Goal: Task Accomplishment & Management: Use online tool/utility

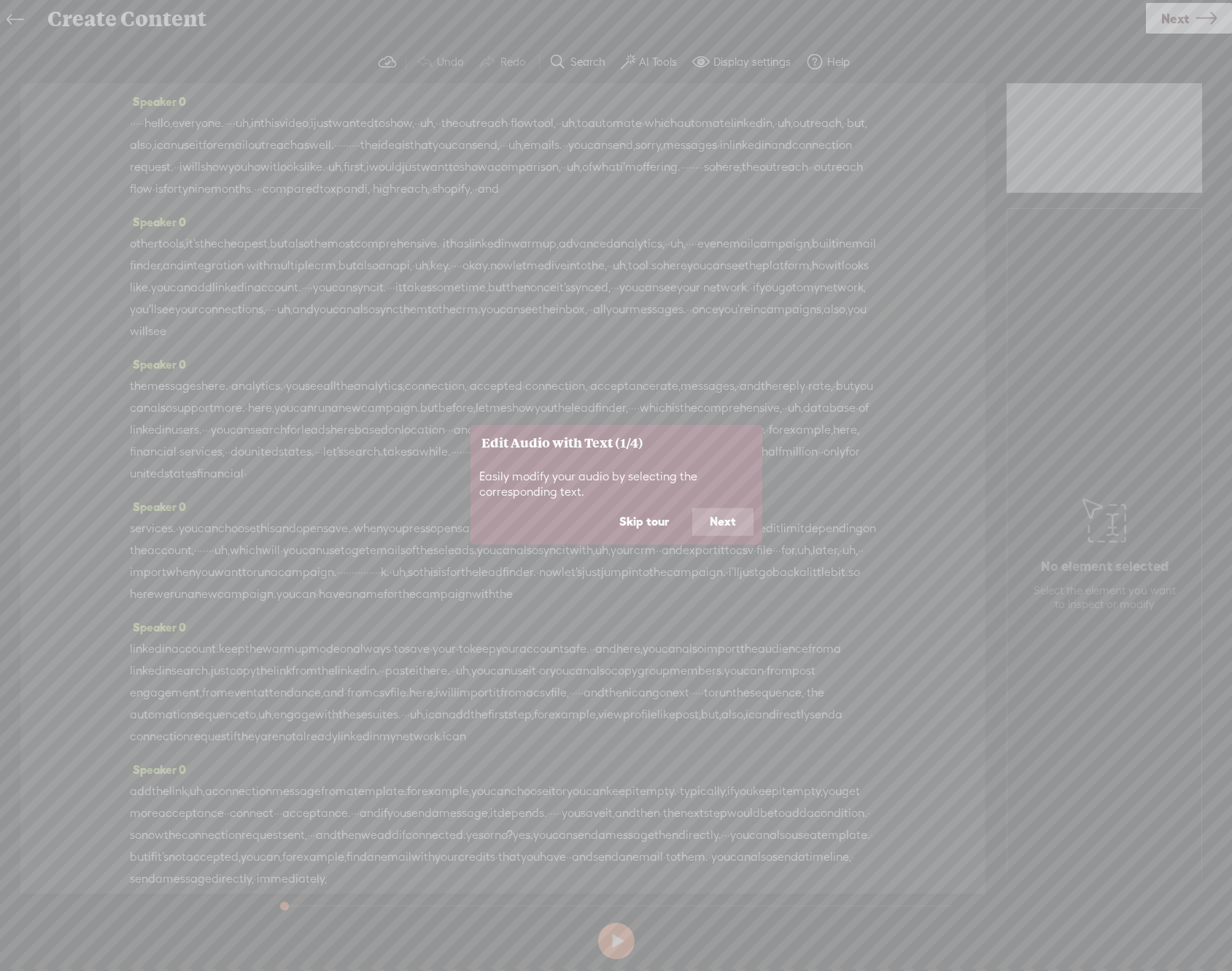
click at [637, 520] on button "Skip tour" at bounding box center [644, 522] width 84 height 28
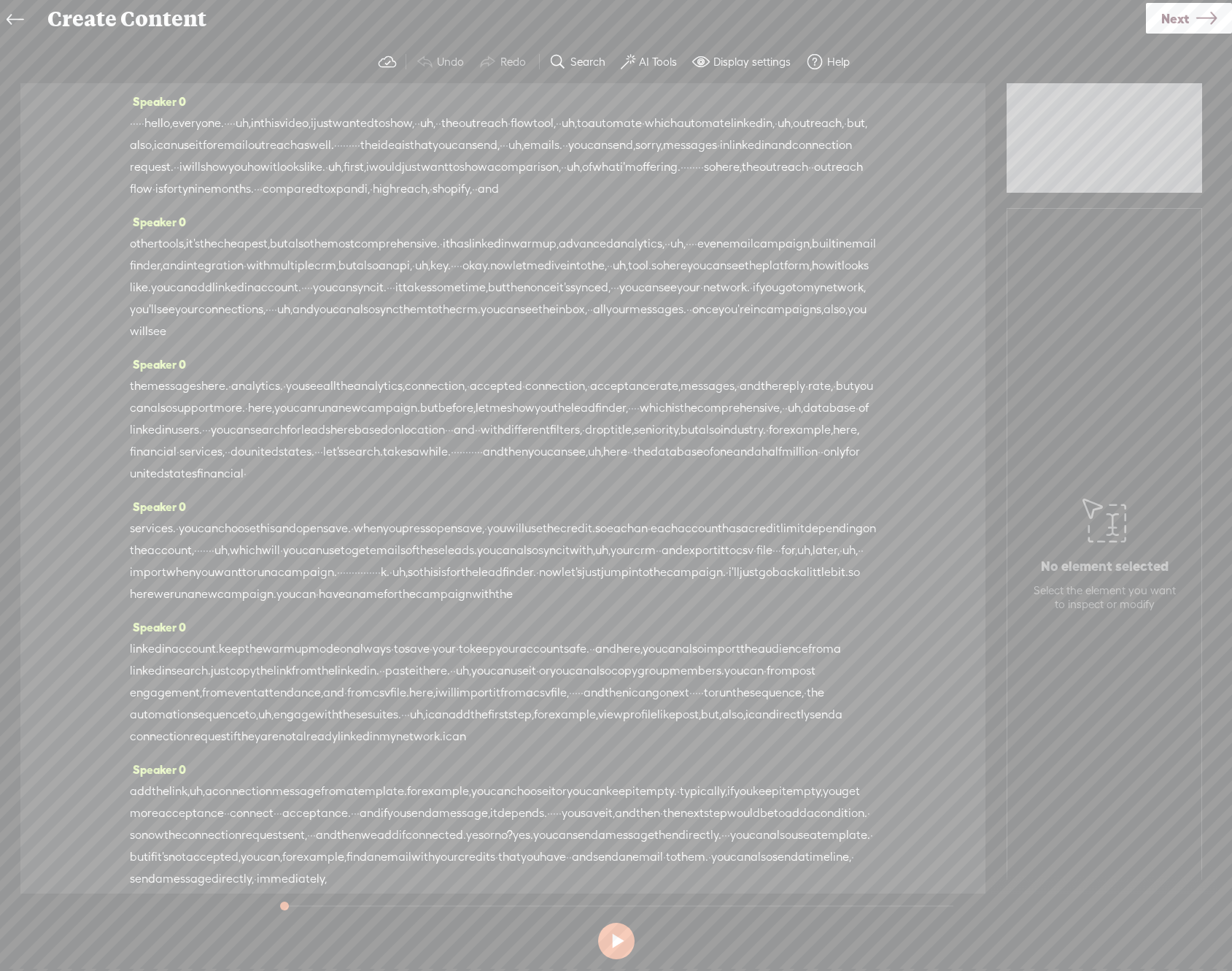
click at [251, 122] on span "uh," at bounding box center [243, 123] width 16 height 22
click at [230, 120] on span "·" at bounding box center [229, 123] width 3 height 22
click at [247, 122] on span "·" at bounding box center [246, 123] width 3 height 22
click at [244, 122] on span "·" at bounding box center [243, 123] width 3 height 22
click at [654, 55] on label "AI Tools" at bounding box center [657, 62] width 38 height 15
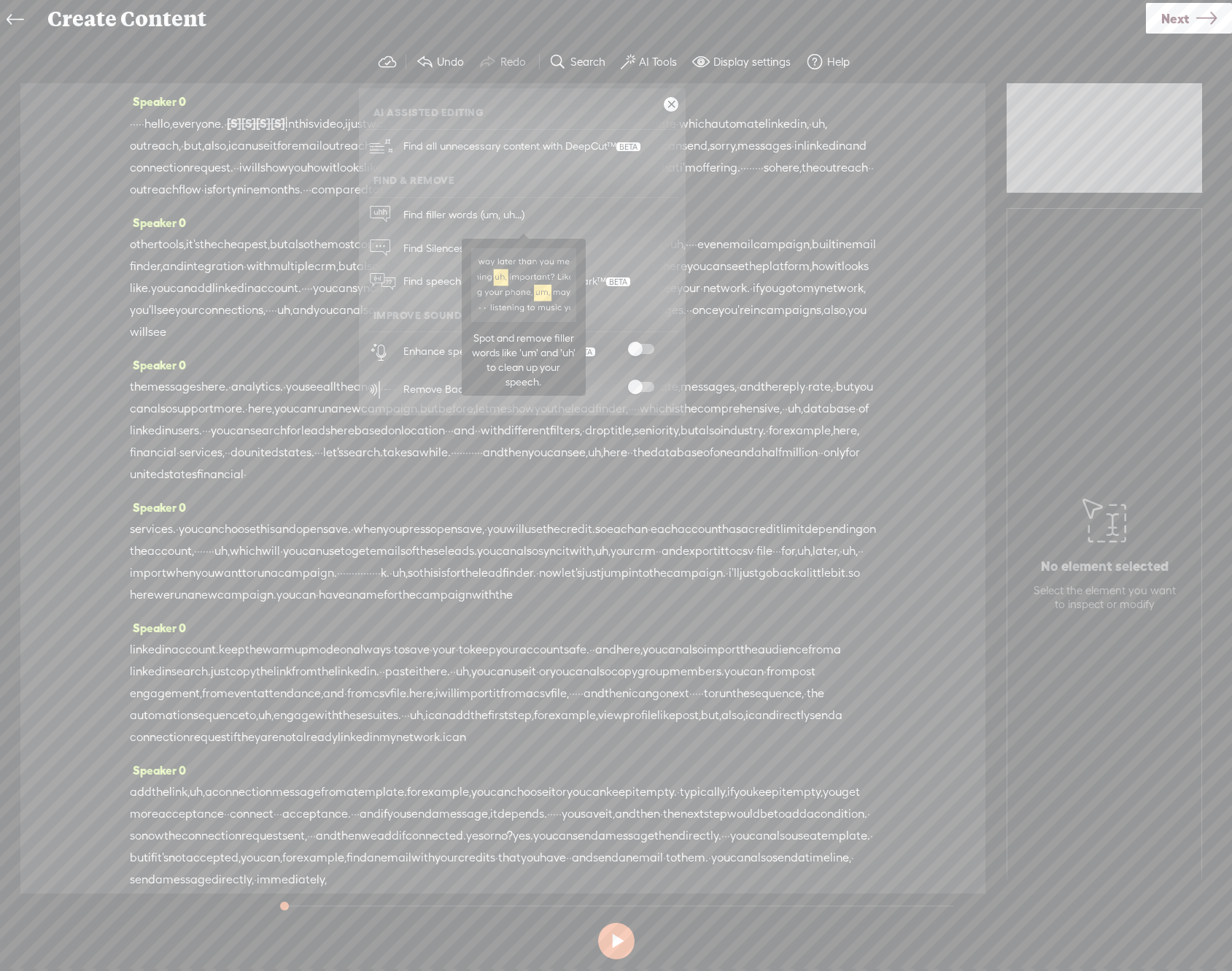
click at [418, 220] on span "Find filler words (um, uh...)" at bounding box center [464, 215] width 131 height 33
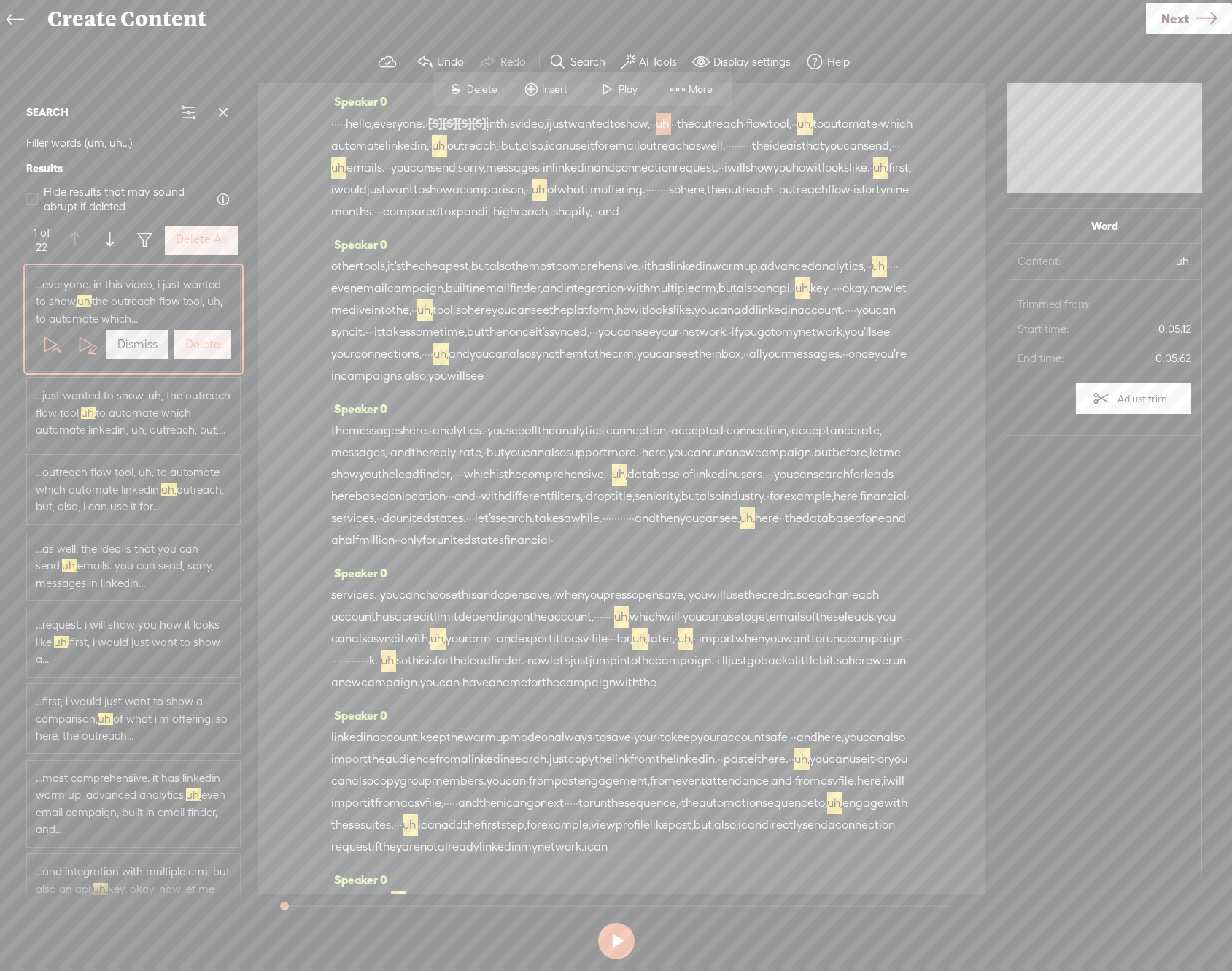
click at [210, 241] on label "Delete All" at bounding box center [201, 240] width 51 height 16
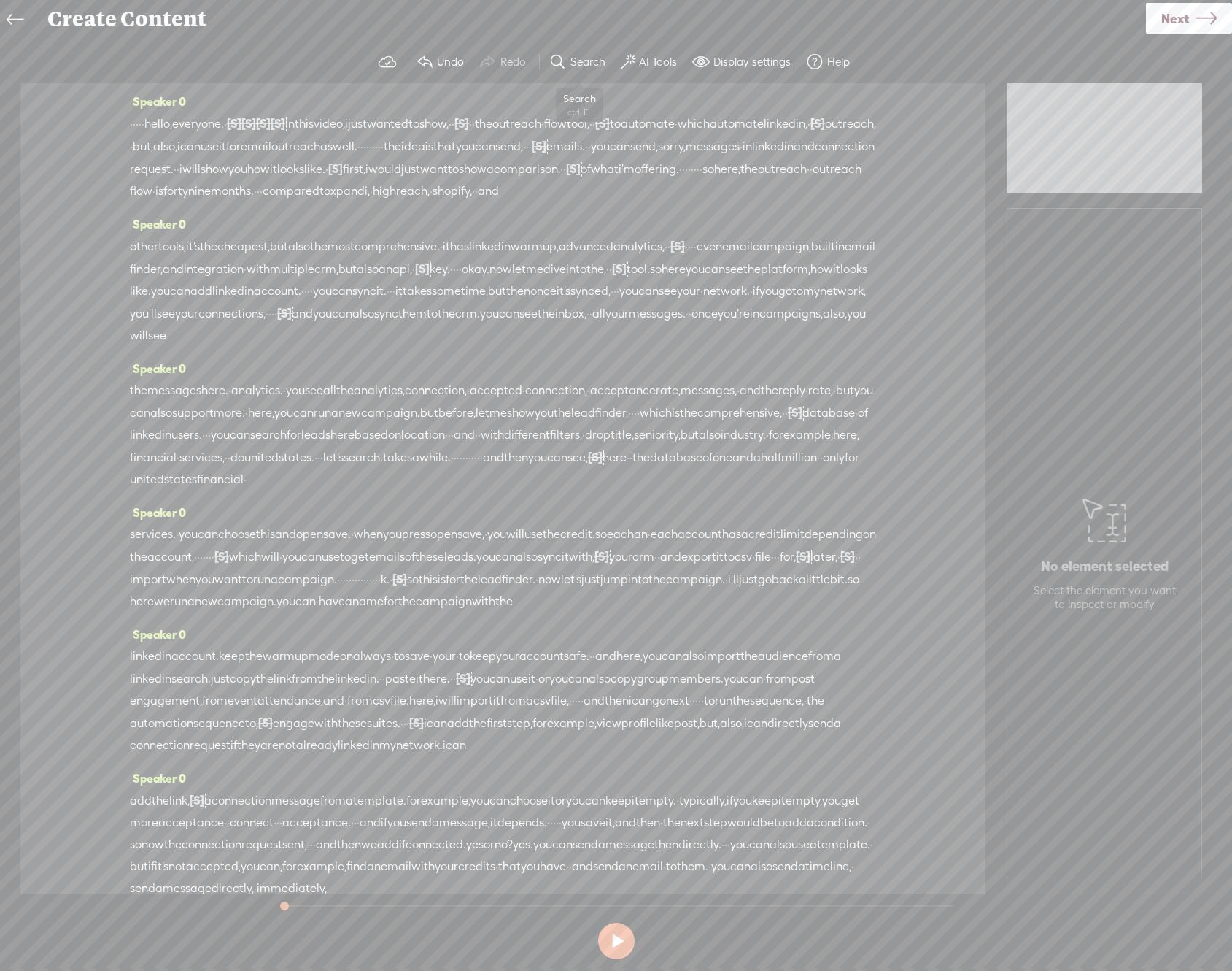
click at [651, 60] on label "AI Tools" at bounding box center [657, 62] width 38 height 15
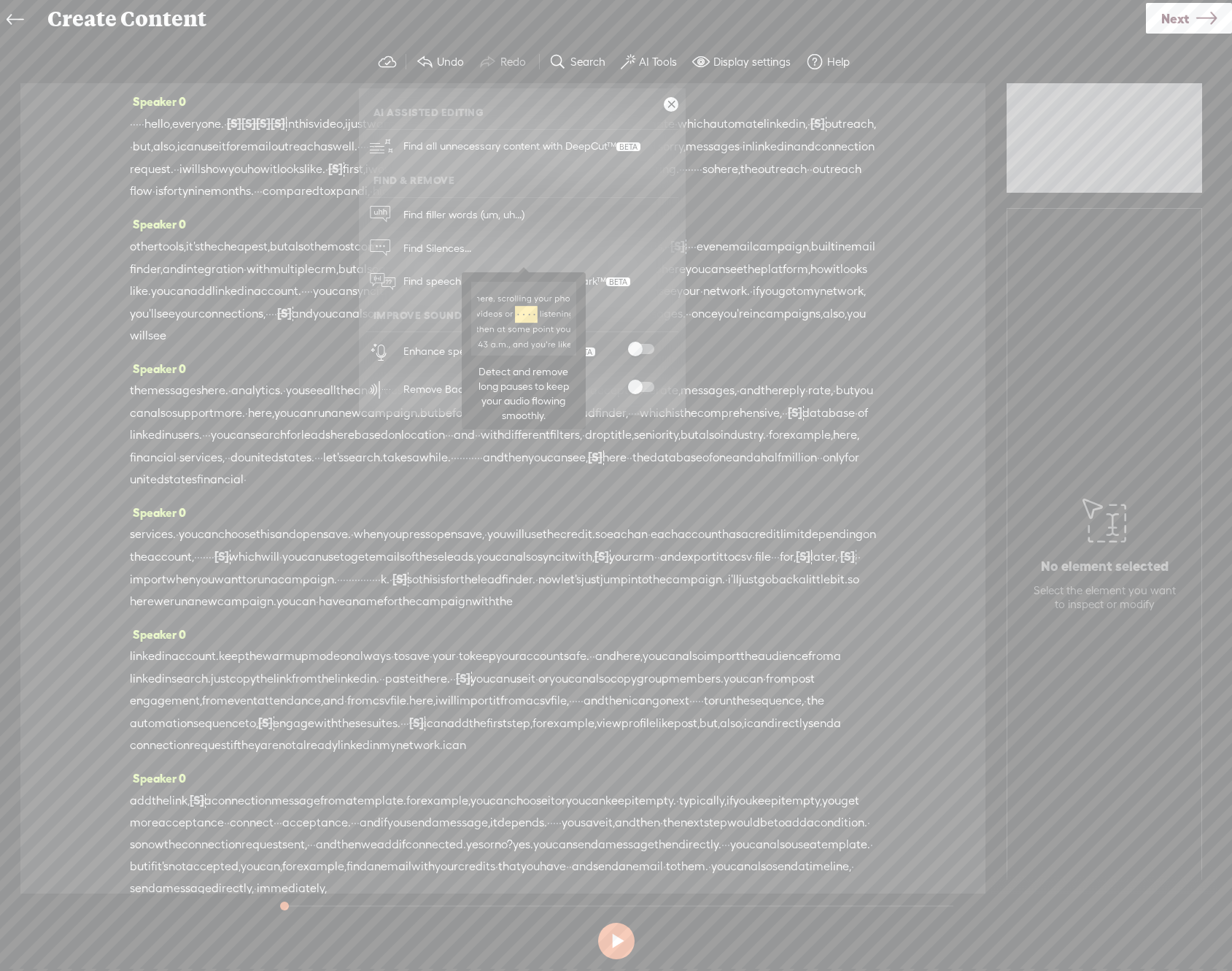
click at [407, 243] on span "Find Silences..." at bounding box center [437, 248] width 78 height 33
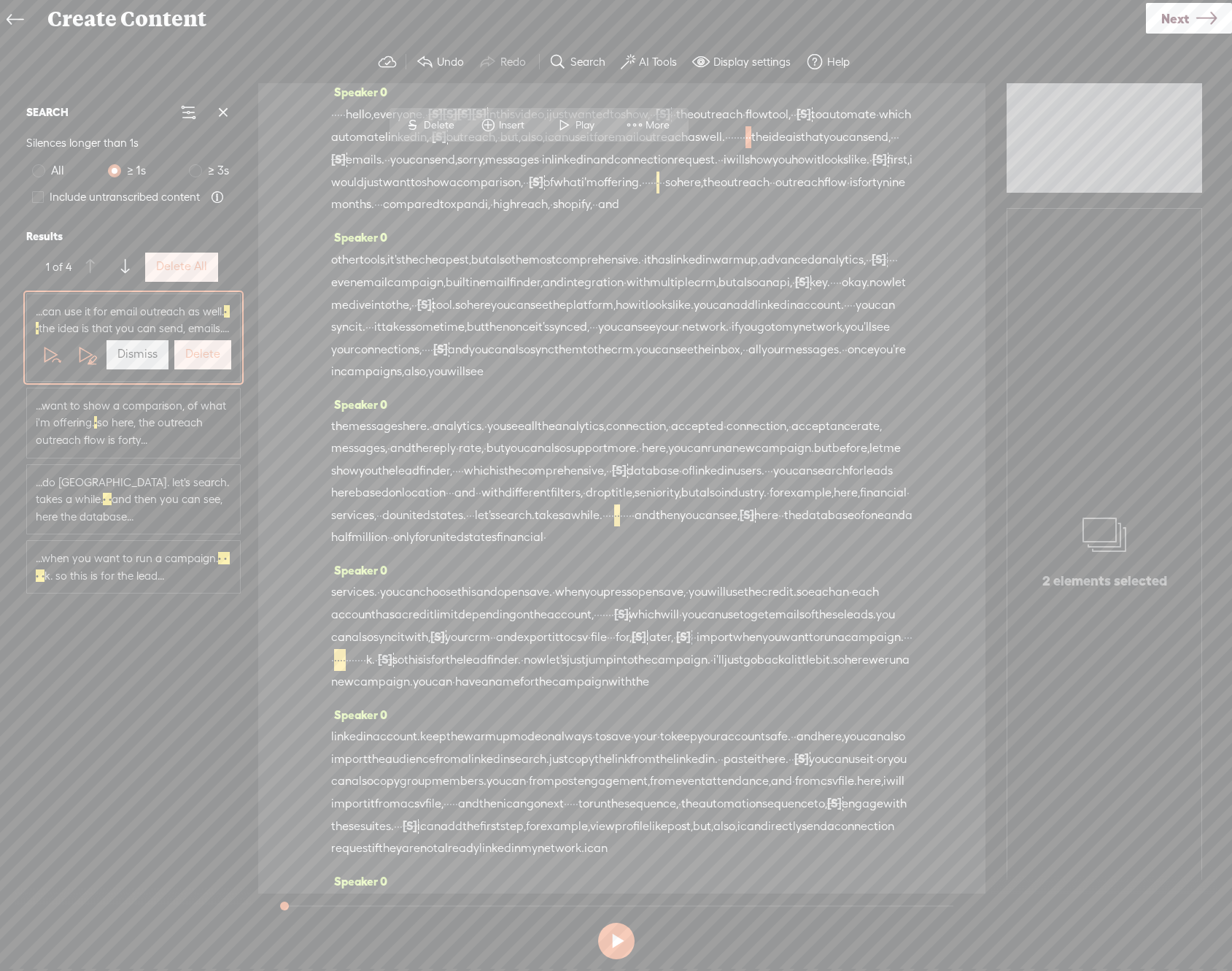
scroll to position [10, 0]
click at [201, 274] on label "Delete All" at bounding box center [182, 267] width 51 height 16
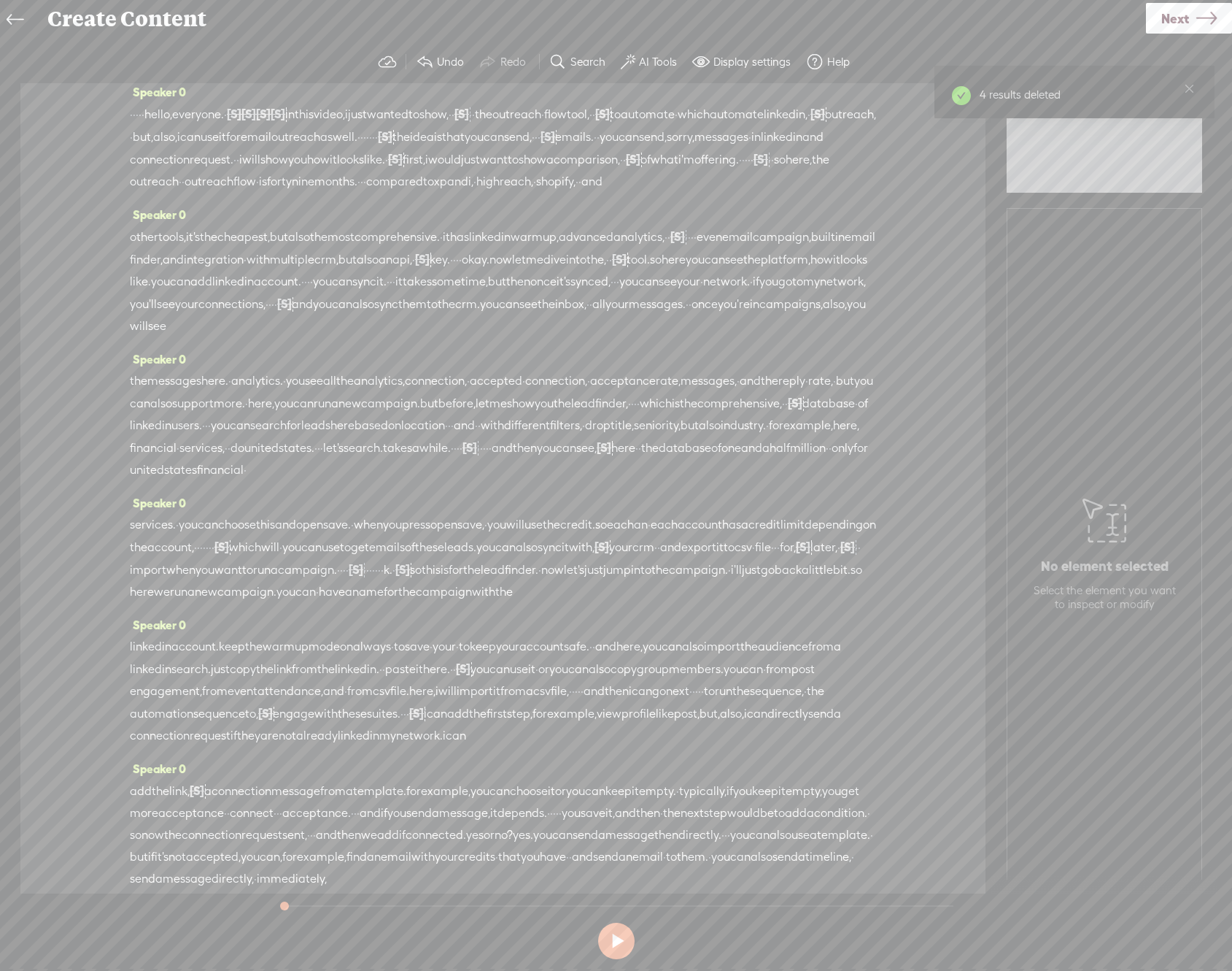
click at [652, 58] on label "AI Tools" at bounding box center [657, 62] width 38 height 15
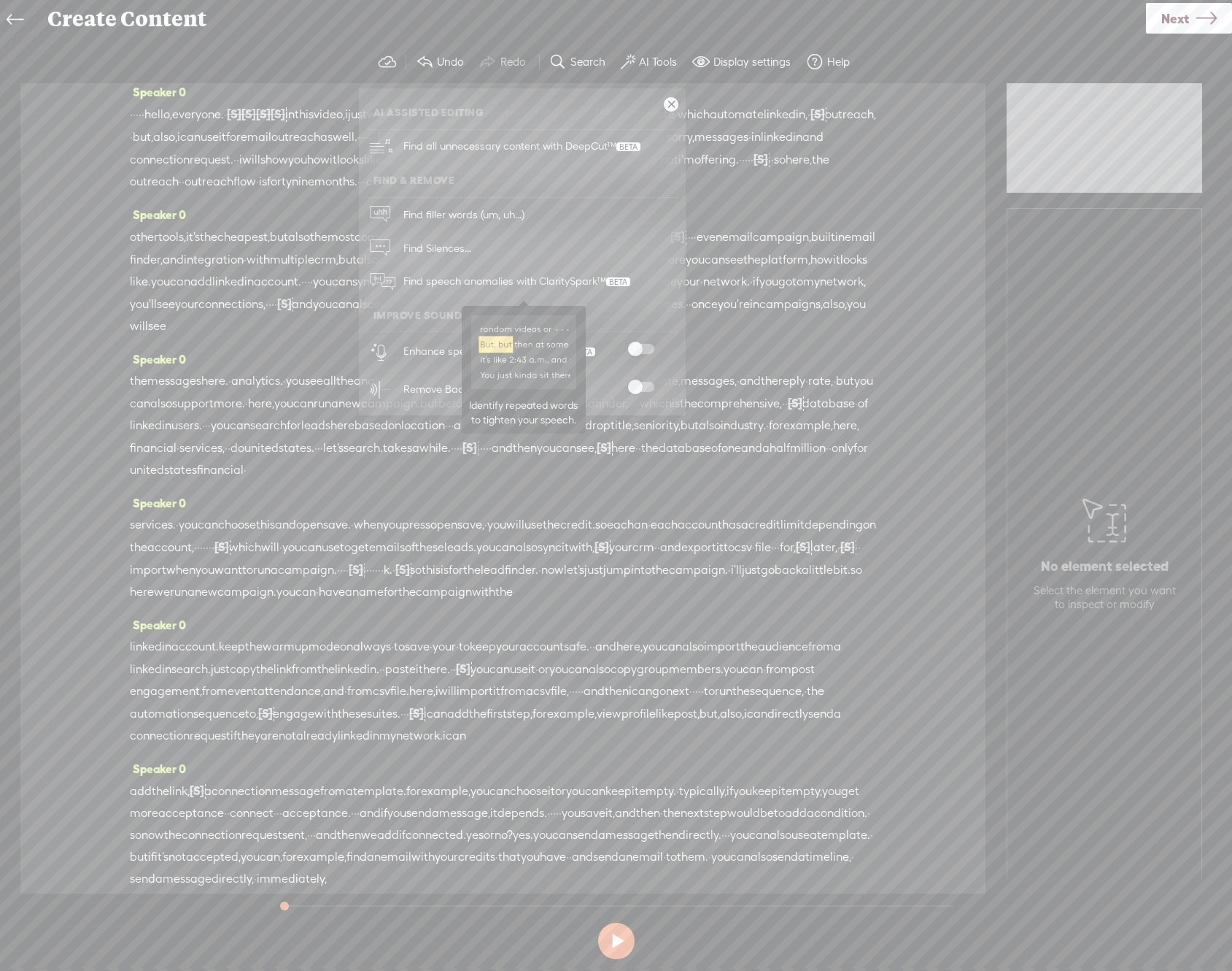
click at [504, 277] on span "Find speech anomalies with ClaritySpark™" at bounding box center [516, 281] width 237 height 34
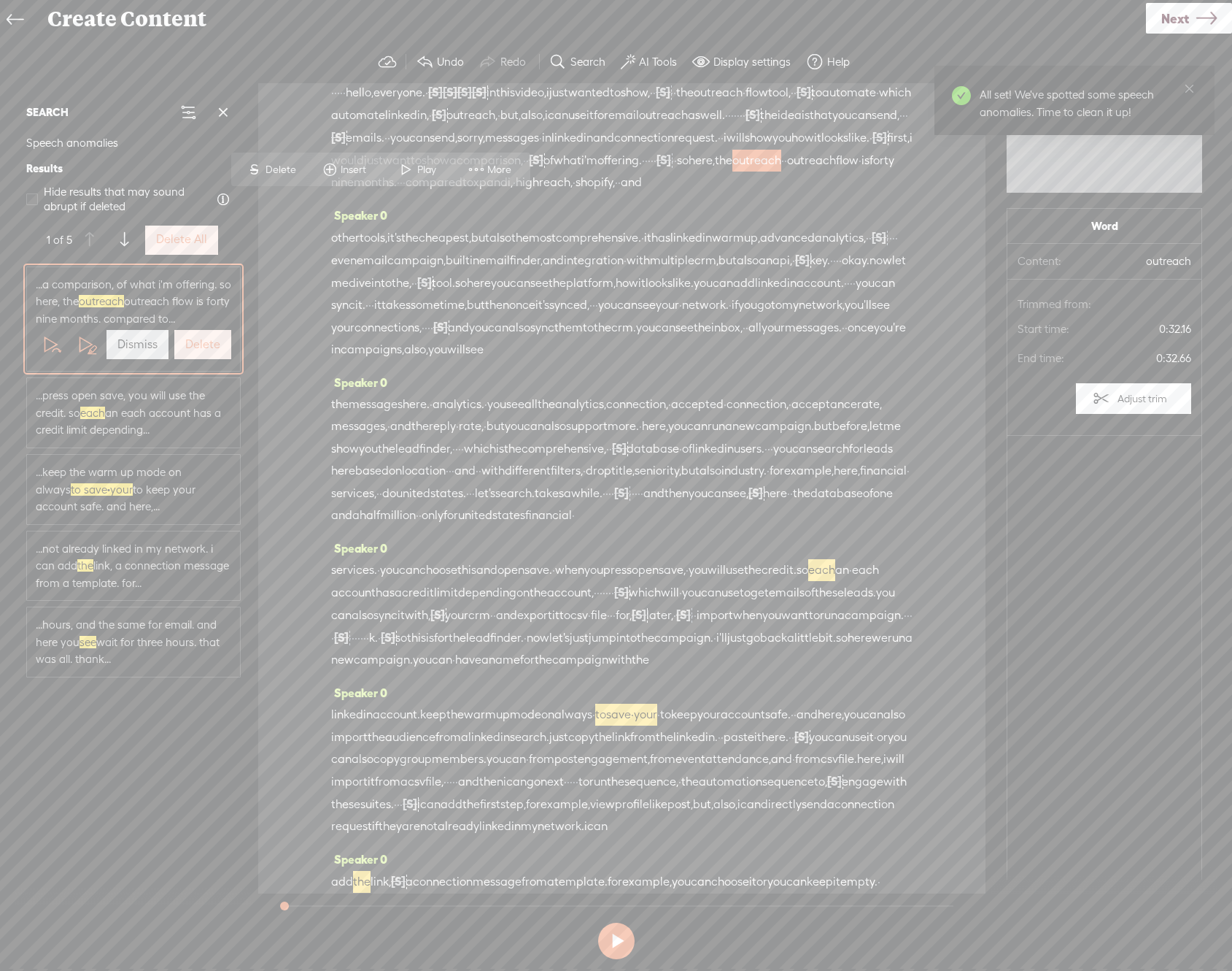
scroll to position [32, 0]
click at [193, 231] on button "Delete All" at bounding box center [182, 240] width 73 height 29
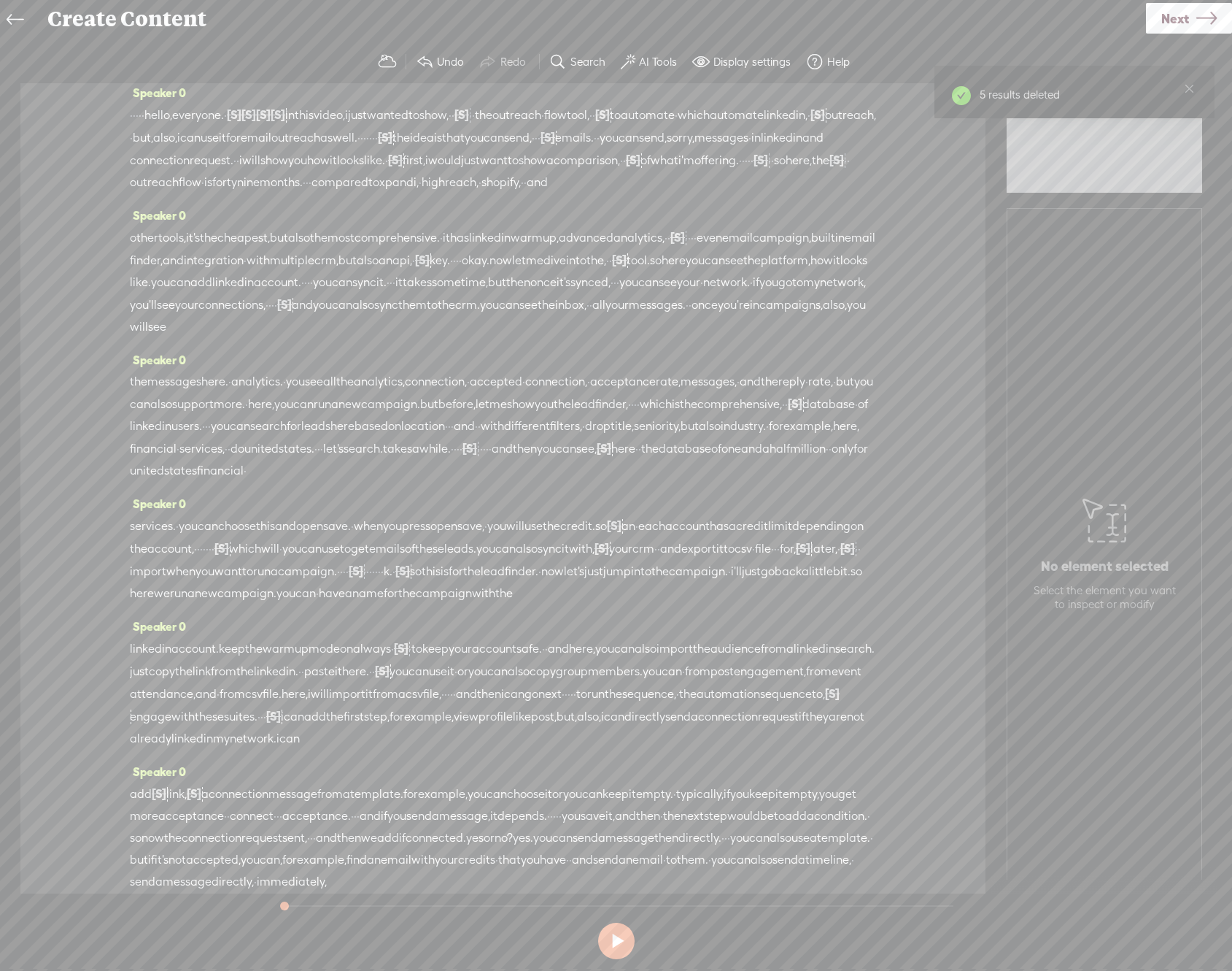
scroll to position [0, 0]
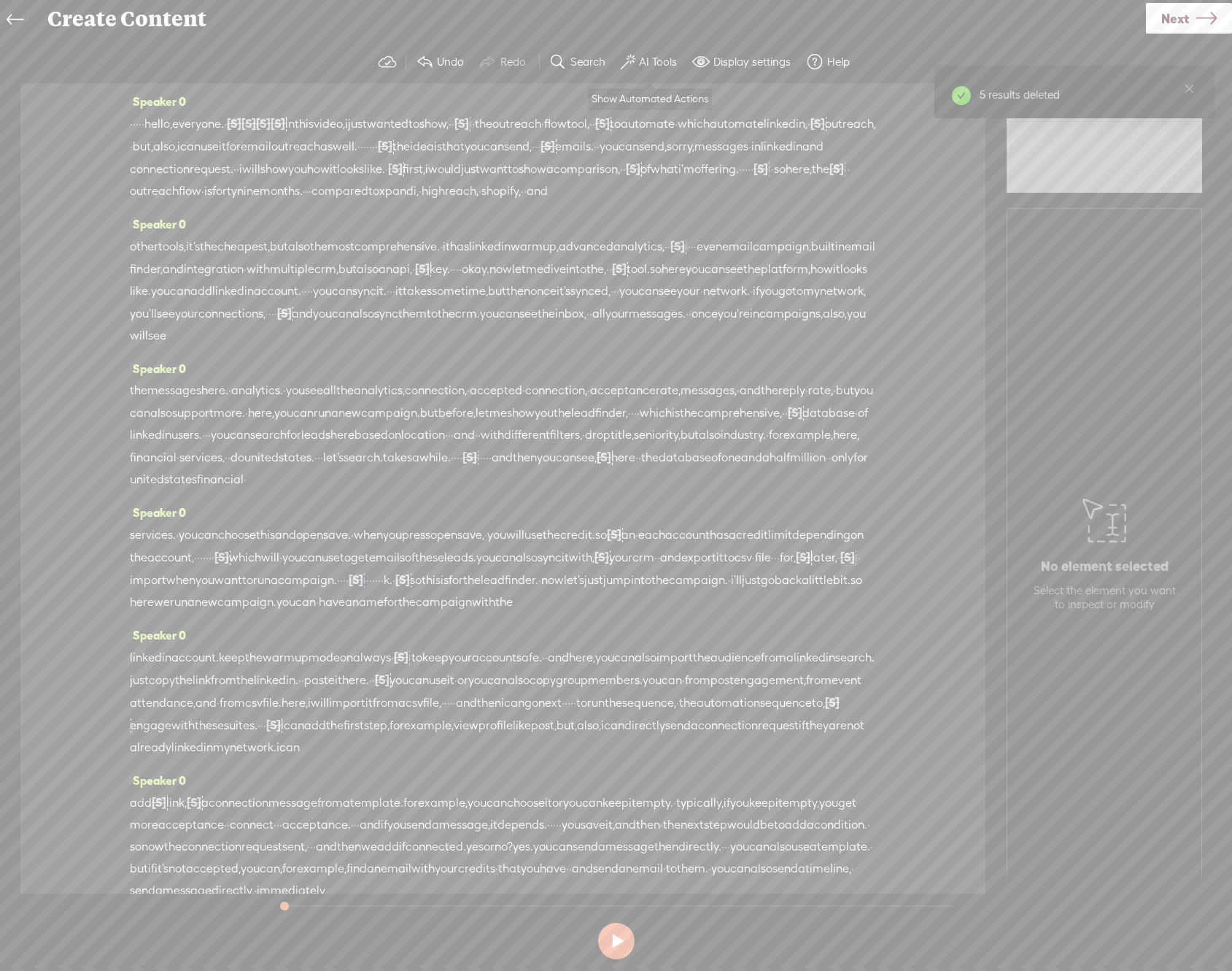
click at [646, 52] on button "AI Tools" at bounding box center [651, 61] width 72 height 29
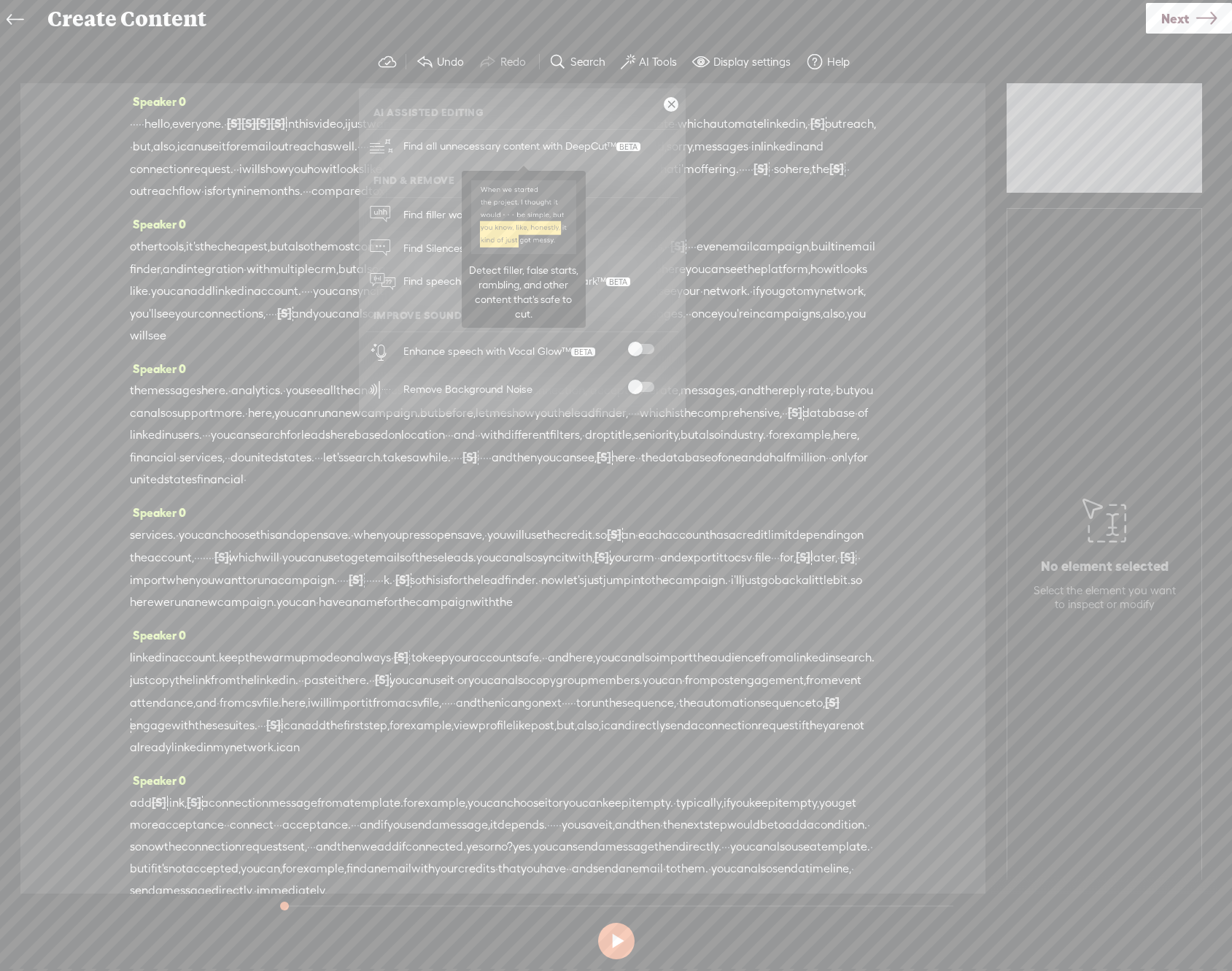
click at [516, 150] on span "Find all unnecessary content with DeepCut™" at bounding box center [521, 147] width 247 height 34
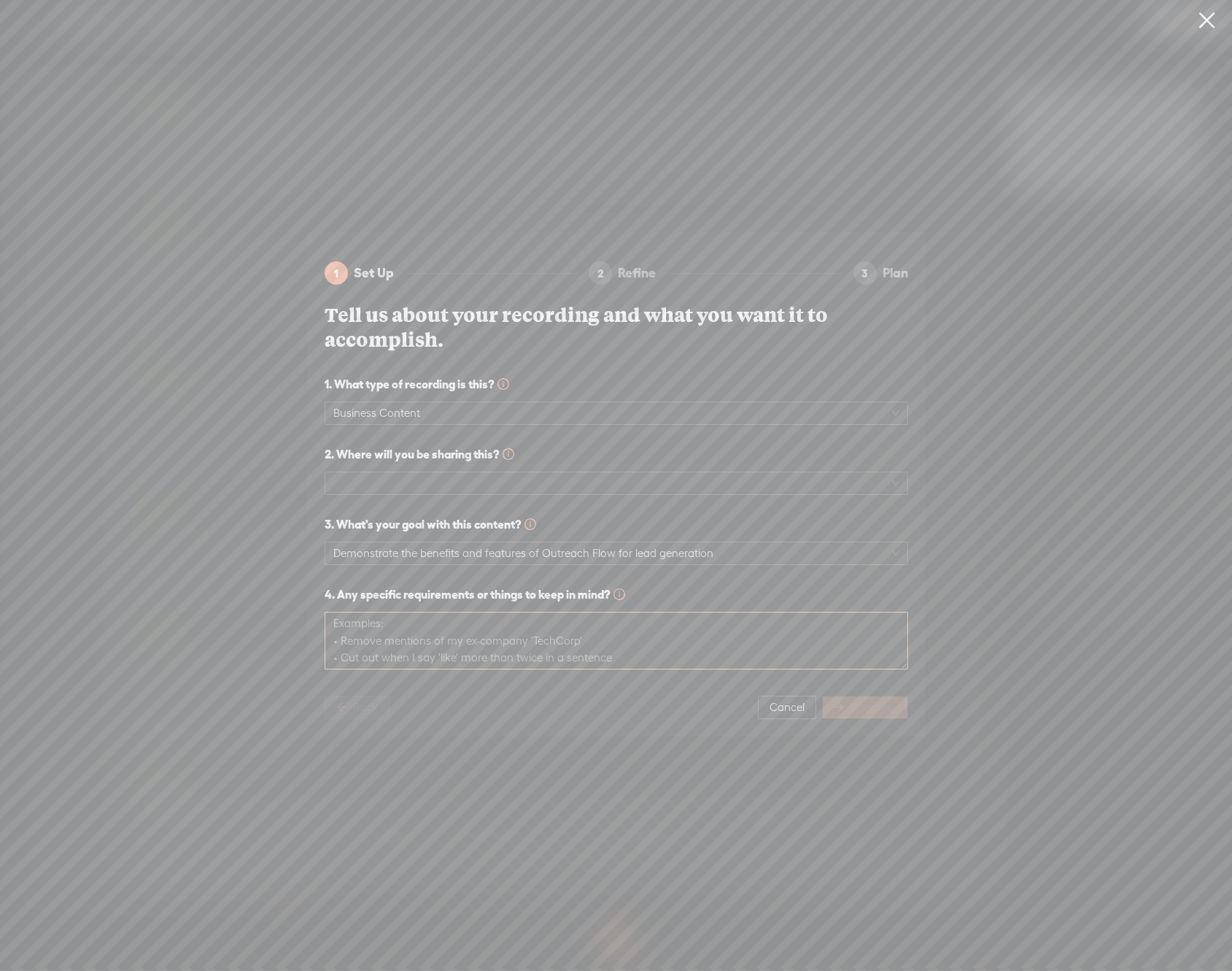
scroll to position [16, 0]
click at [767, 703] on button "Cancel" at bounding box center [787, 707] width 58 height 23
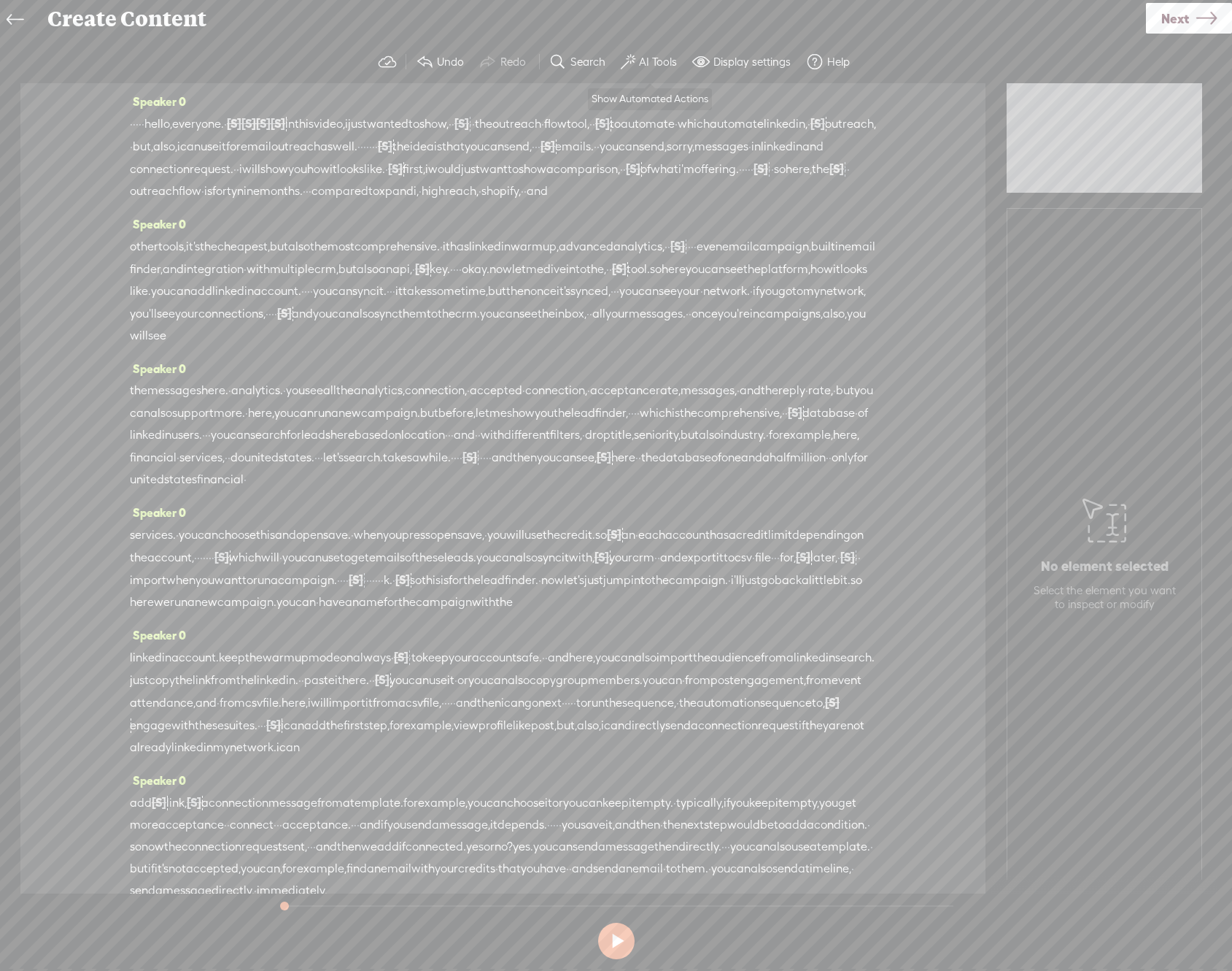
click at [645, 58] on label "AI Tools" at bounding box center [657, 62] width 38 height 15
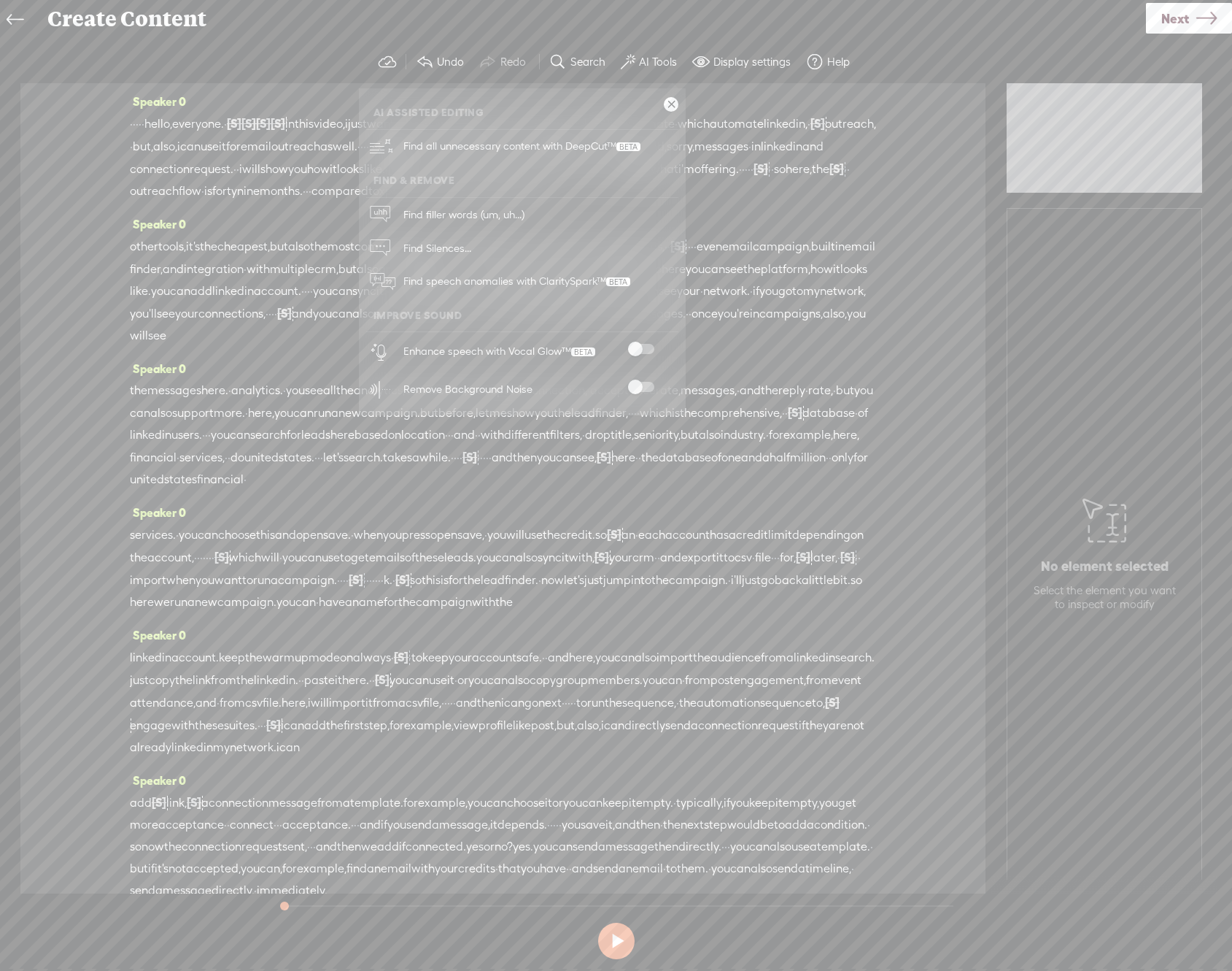
click at [638, 347] on span at bounding box center [641, 349] width 26 height 10
click at [637, 390] on span at bounding box center [641, 387] width 26 height 10
click at [810, 347] on div "other tools, it's the cheapest, but also the most comprehensive. · it has linke…" at bounding box center [503, 290] width 746 height 111
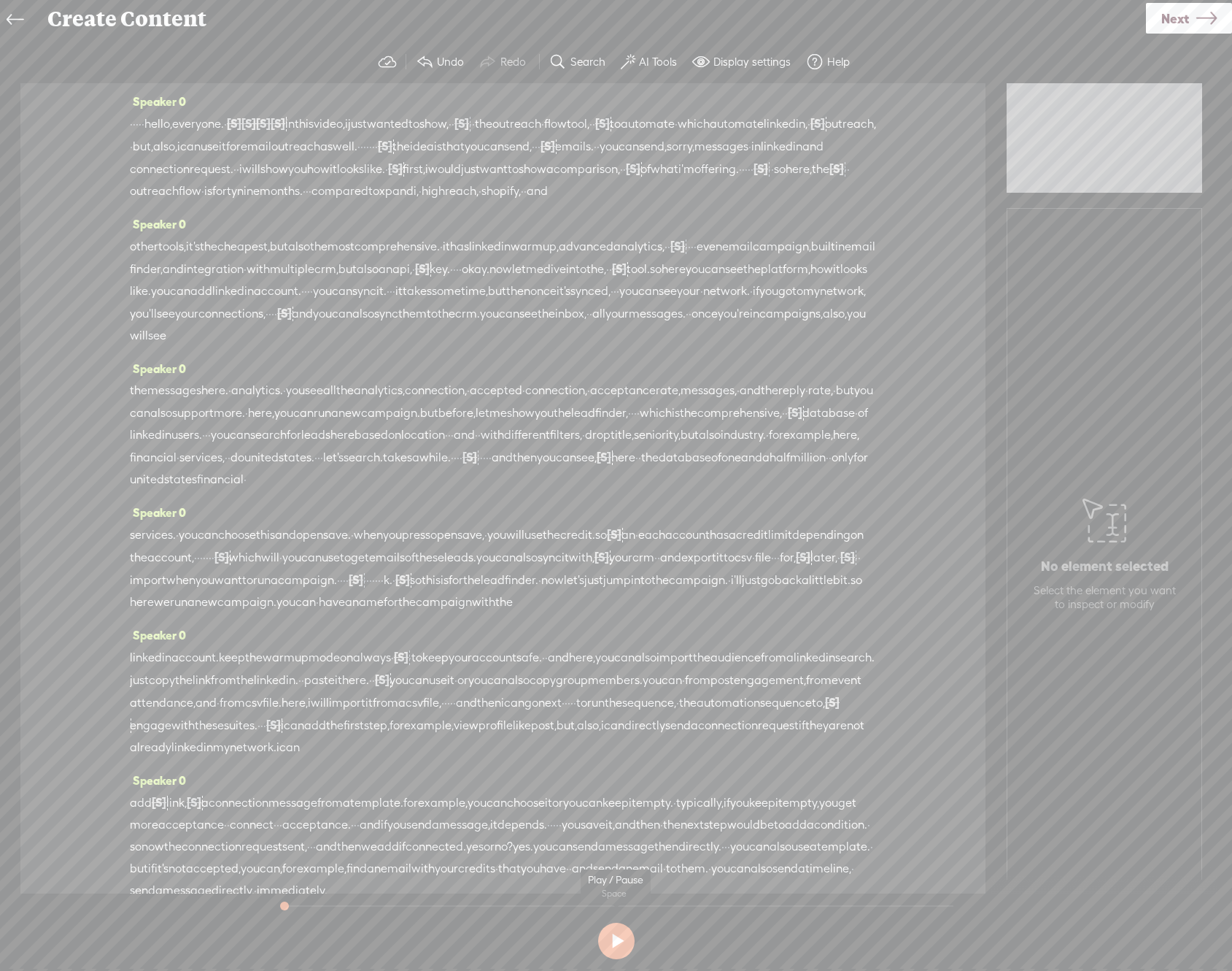
click at [616, 931] on button at bounding box center [616, 940] width 37 height 37
click at [608, 929] on button at bounding box center [616, 940] width 37 height 37
click at [144, 122] on span "·" at bounding box center [143, 123] width 3 height 22
click at [141, 130] on span "·" at bounding box center [140, 123] width 3 height 22
click at [139, 125] on span "·" at bounding box center [137, 123] width 3 height 22
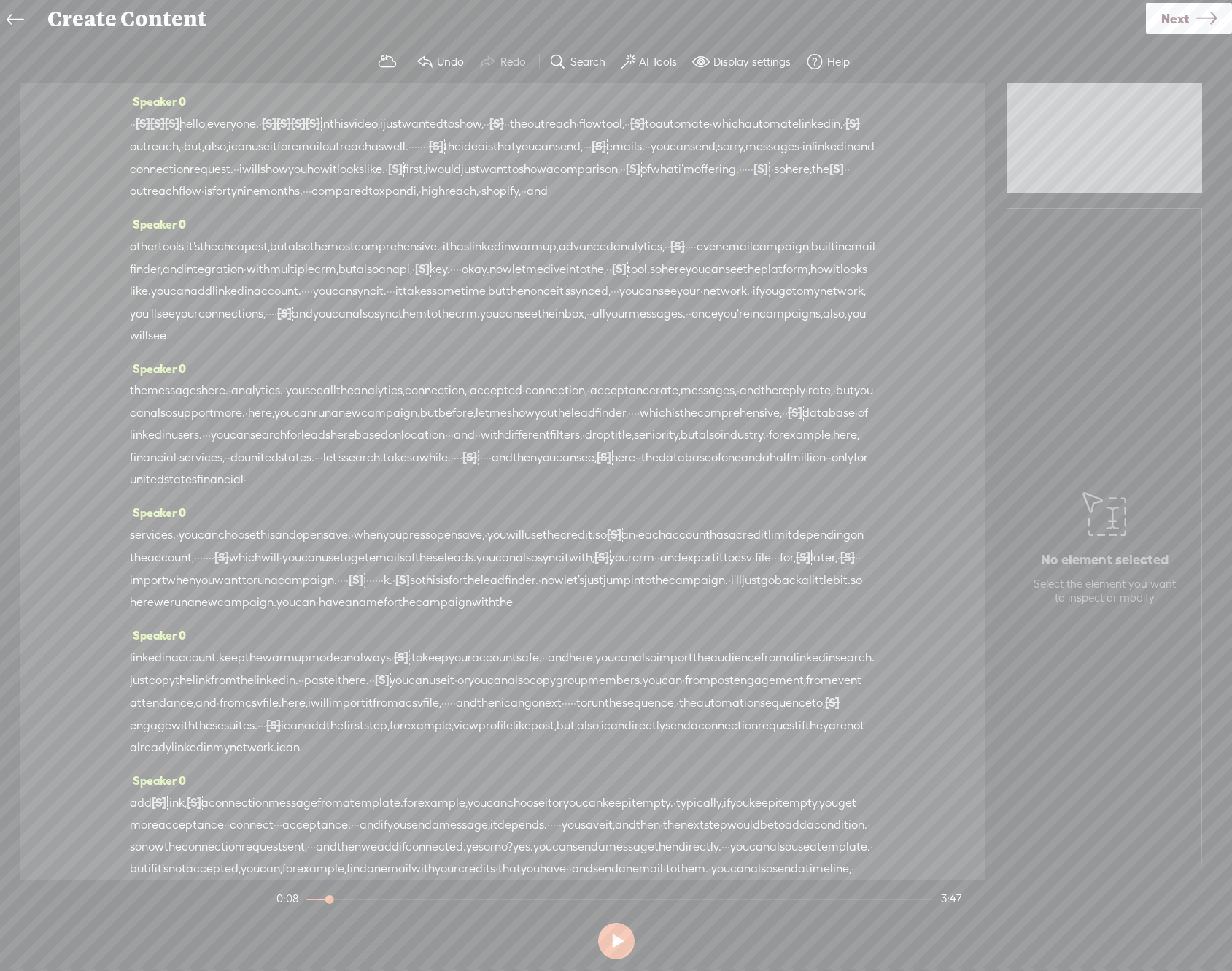
click at [136, 124] on span "·" at bounding box center [134, 123] width 3 height 22
click at [133, 124] on span "·" at bounding box center [131, 123] width 3 height 22
click at [285, 123] on span "·" at bounding box center [284, 123] width 3 height 22
click at [524, 126] on span "·" at bounding box center [523, 123] width 3 height 22
click at [521, 126] on span "·" at bounding box center [520, 123] width 3 height 22
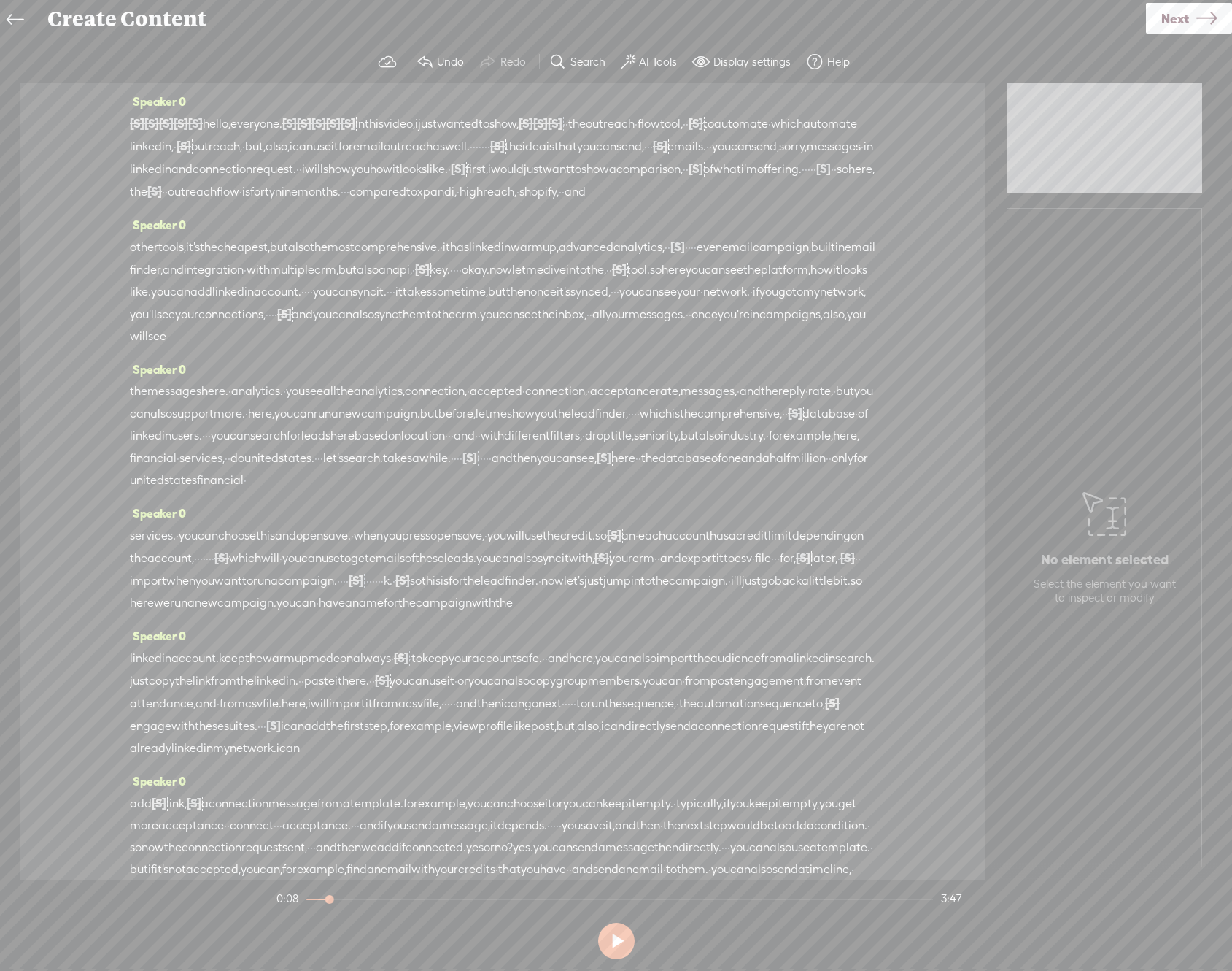
click at [566, 122] on span "·" at bounding box center [564, 123] width 3 height 22
click at [580, 120] on span "·" at bounding box center [578, 123] width 3 height 22
click at [661, 121] on span "·" at bounding box center [660, 123] width 3 height 22
click at [718, 135] on span "·" at bounding box center [719, 123] width 3 height 22
click at [732, 135] on span "·" at bounding box center [734, 123] width 3 height 22
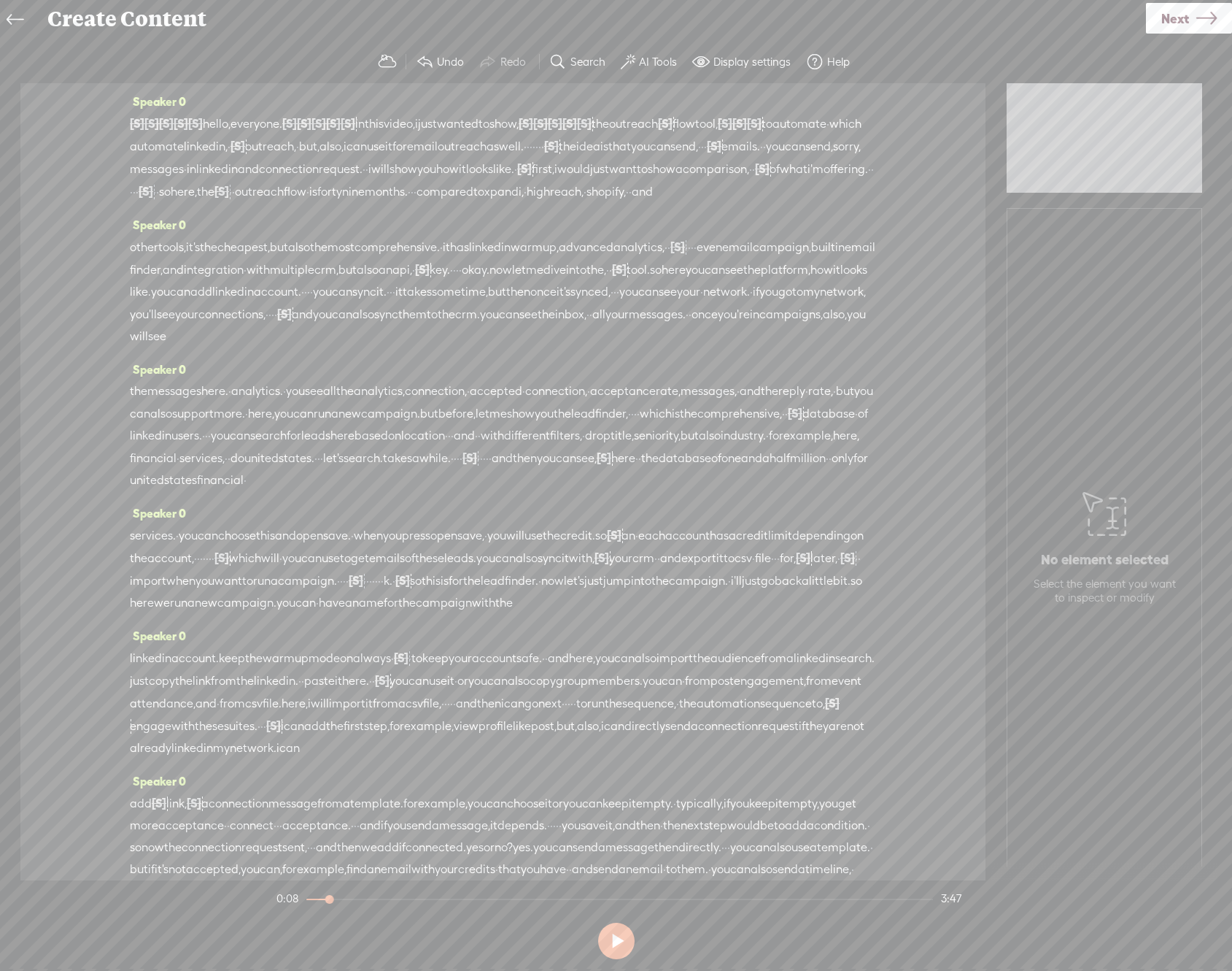
click at [826, 135] on span "·" at bounding box center [828, 123] width 3 height 22
click at [231, 143] on span "·" at bounding box center [229, 147] width 3 height 22
click at [311, 149] on span "·" at bounding box center [309, 147] width 3 height 22
click at [282, 126] on span "everyone." at bounding box center [256, 123] width 52 height 22
click at [550, 141] on span "·" at bounding box center [548, 147] width 3 height 22
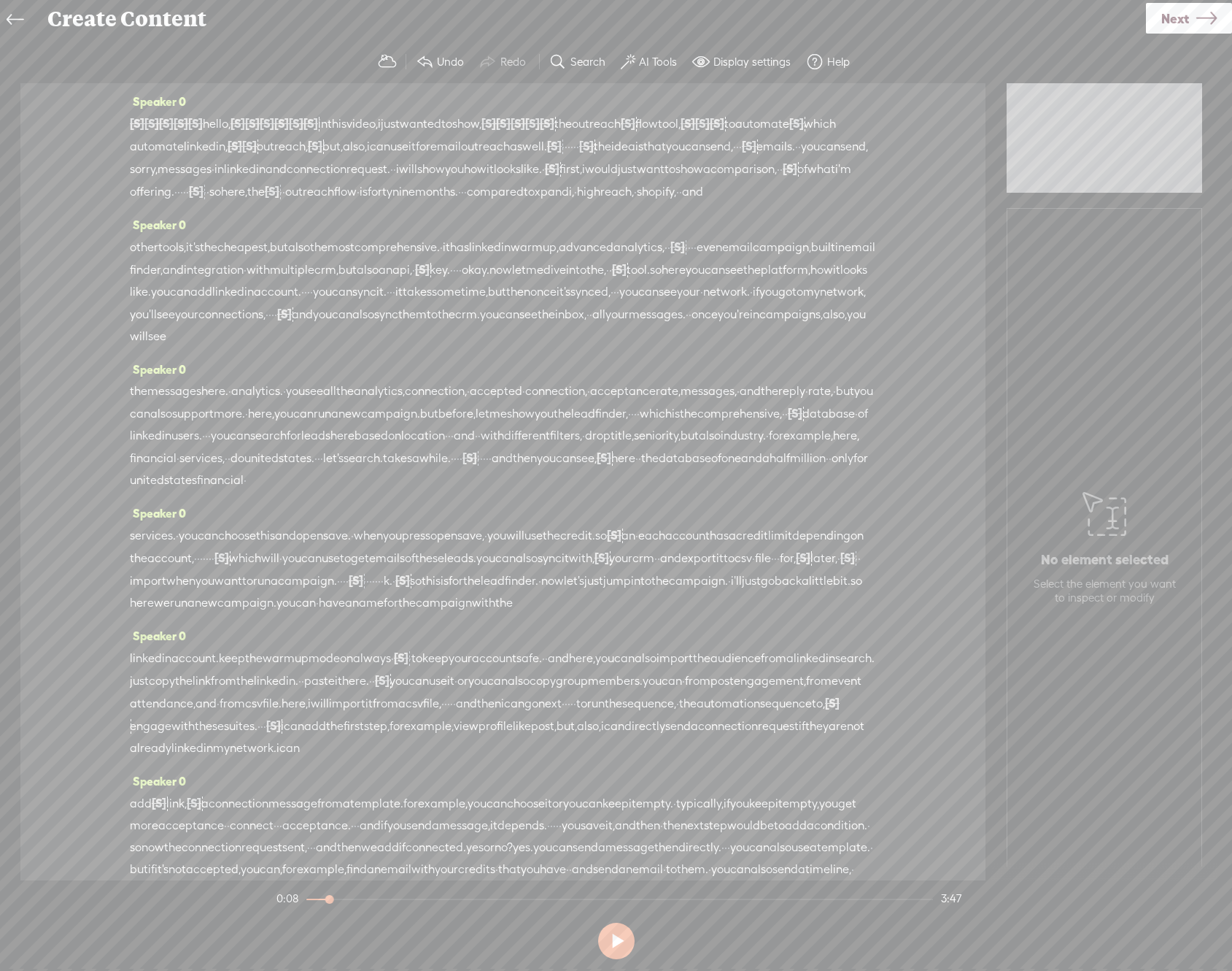
click at [565, 146] on span "·" at bounding box center [563, 147] width 3 height 22
click at [579, 147] on span "·" at bounding box center [578, 147] width 3 height 22
click at [594, 158] on span "·" at bounding box center [595, 147] width 3 height 22
click at [591, 158] on span "·" at bounding box center [592, 147] width 3 height 22
click at [620, 158] on span "·" at bounding box center [622, 147] width 3 height 22
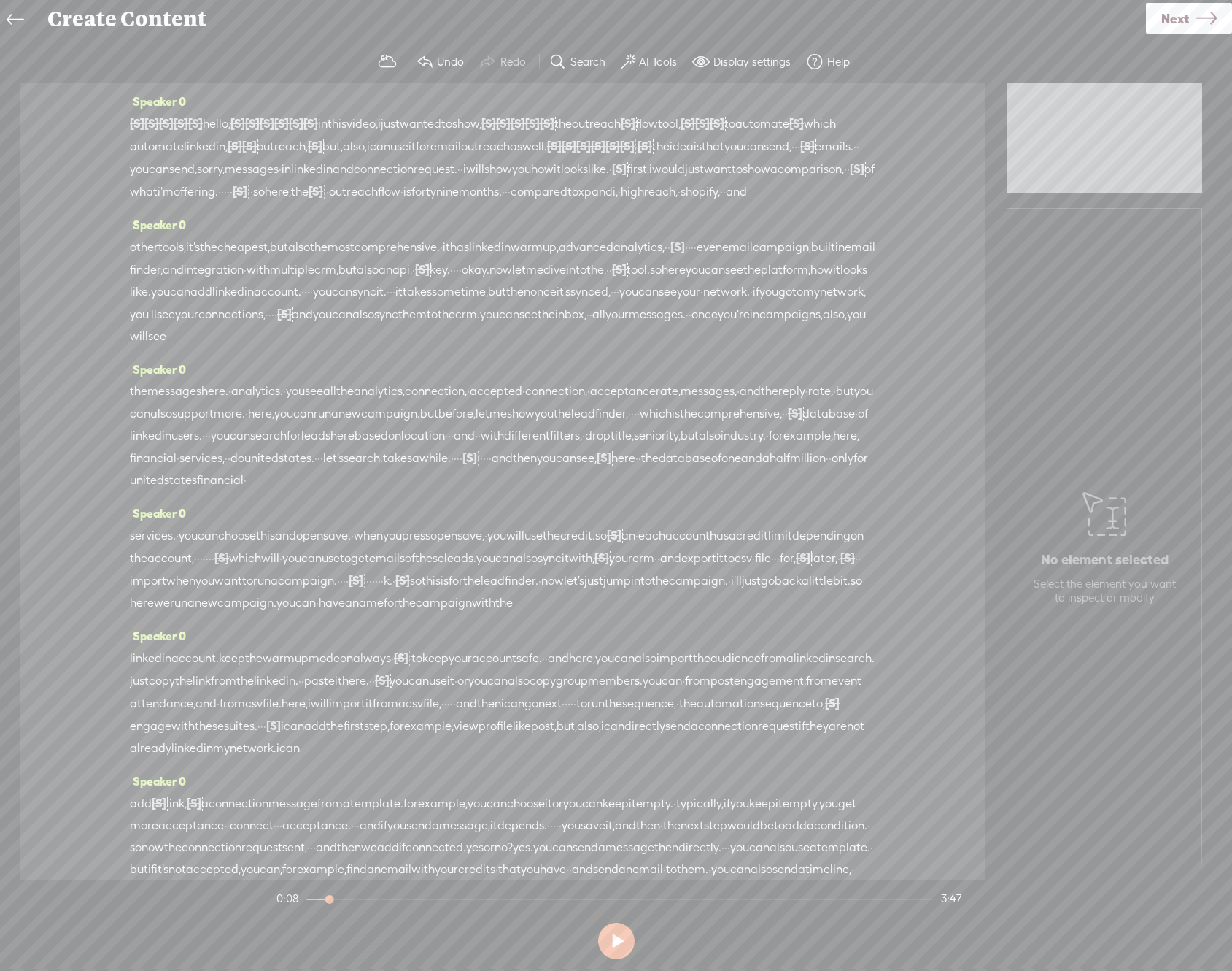
click at [635, 158] on span "·" at bounding box center [637, 147] width 3 height 22
click at [803, 158] on span "·" at bounding box center [805, 147] width 3 height 22
click at [818, 158] on span "·" at bounding box center [820, 147] width 3 height 22
click at [832, 158] on span "·" at bounding box center [834, 147] width 3 height 22
click at [171, 168] on span "·" at bounding box center [170, 169] width 3 height 22
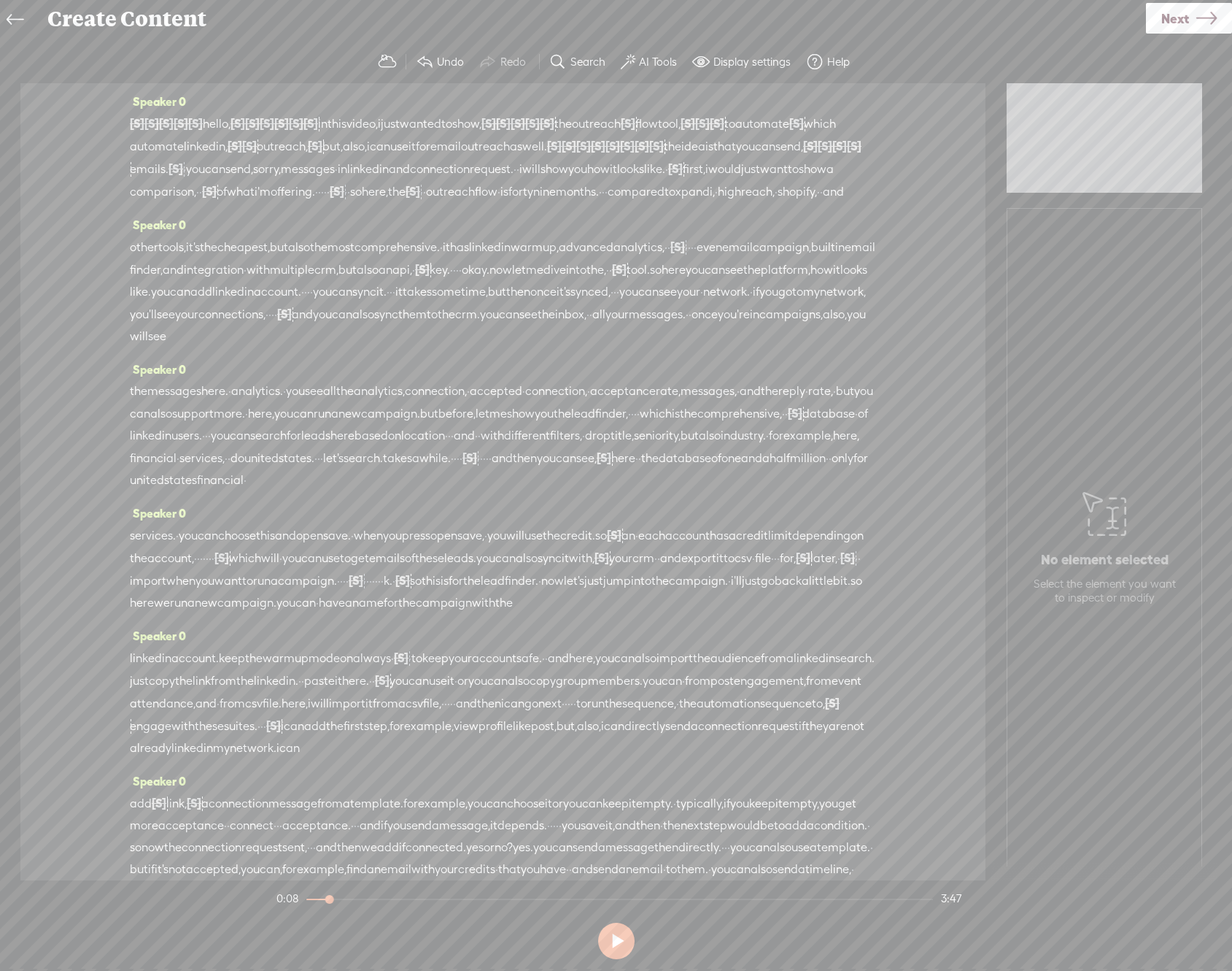
click at [186, 168] on span "·" at bounding box center [185, 169] width 3 height 22
click at [525, 180] on span "·" at bounding box center [527, 169] width 3 height 22
click at [540, 180] on span "·" at bounding box center [542, 169] width 3 height 22
click at [617, 936] on button at bounding box center [616, 940] width 37 height 37
drag, startPoint x: 335, startPoint y: 898, endPoint x: 289, endPoint y: 901, distance: 46.1
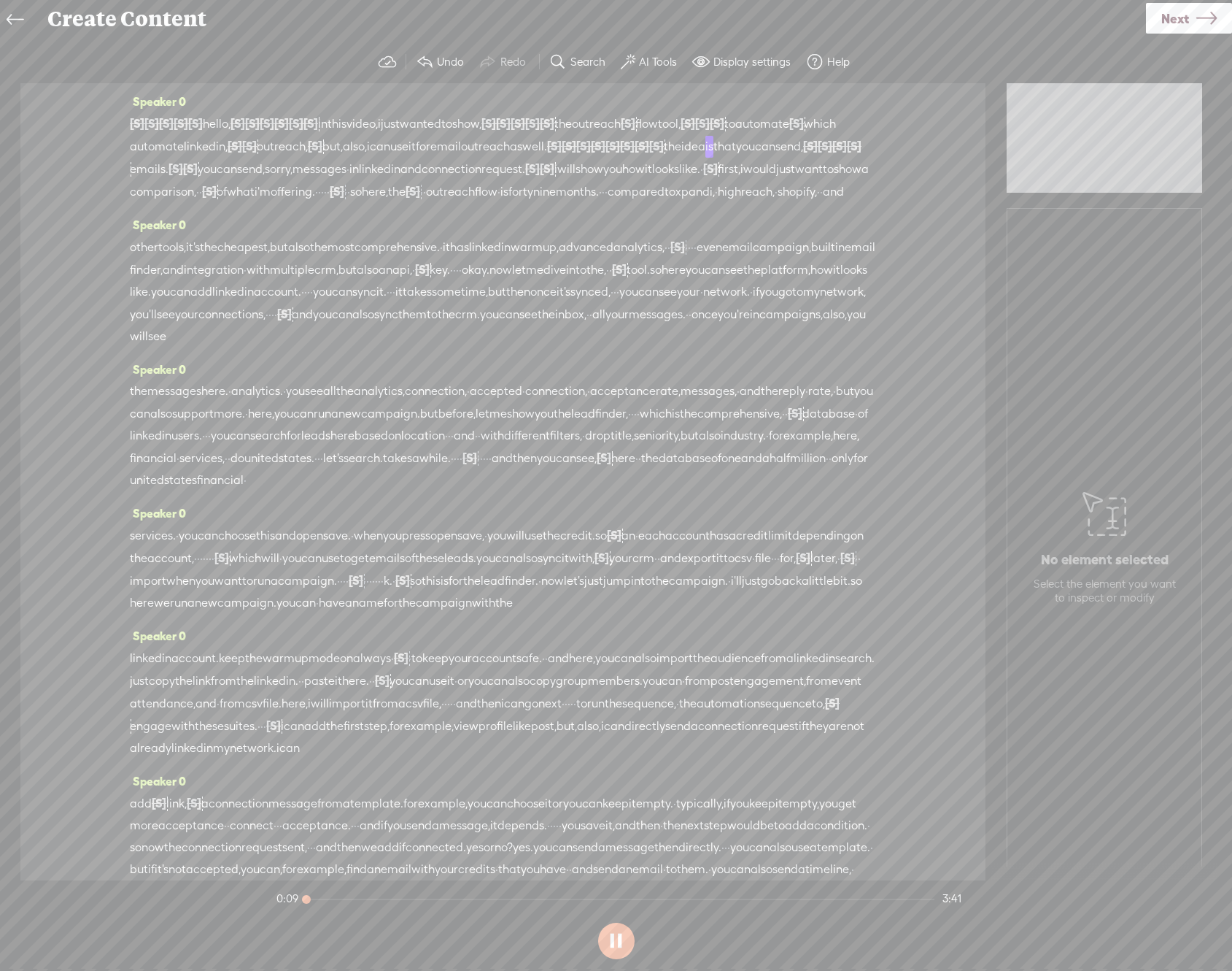
click at [289, 901] on section "0:09 3:41" at bounding box center [619, 898] width 691 height 37
click at [312, 902] on section "0:09 3:41" at bounding box center [619, 898] width 691 height 37
click at [309, 901] on section "0:10 3:41" at bounding box center [619, 898] width 691 height 37
click at [134, 120] on span "[S]" at bounding box center [137, 123] width 15 height 13
click at [251, 97] on div "Speaker 0 [S] · [S] · [S] · [S] · [S] · hello, [S] everyone. [S] · [S] · [S] · …" at bounding box center [503, 152] width 746 height 123
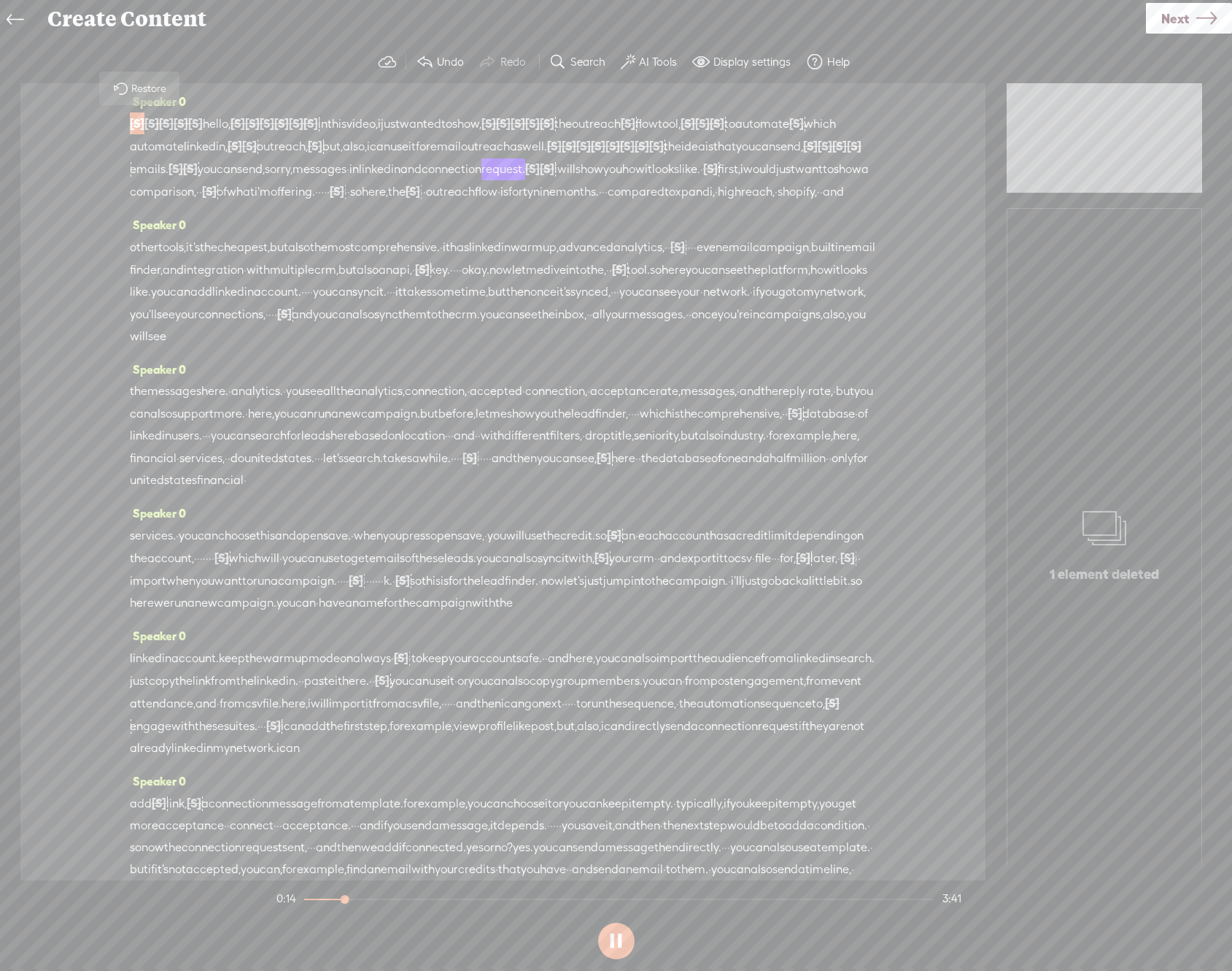
click at [231, 123] on span "hello," at bounding box center [216, 123] width 28 height 22
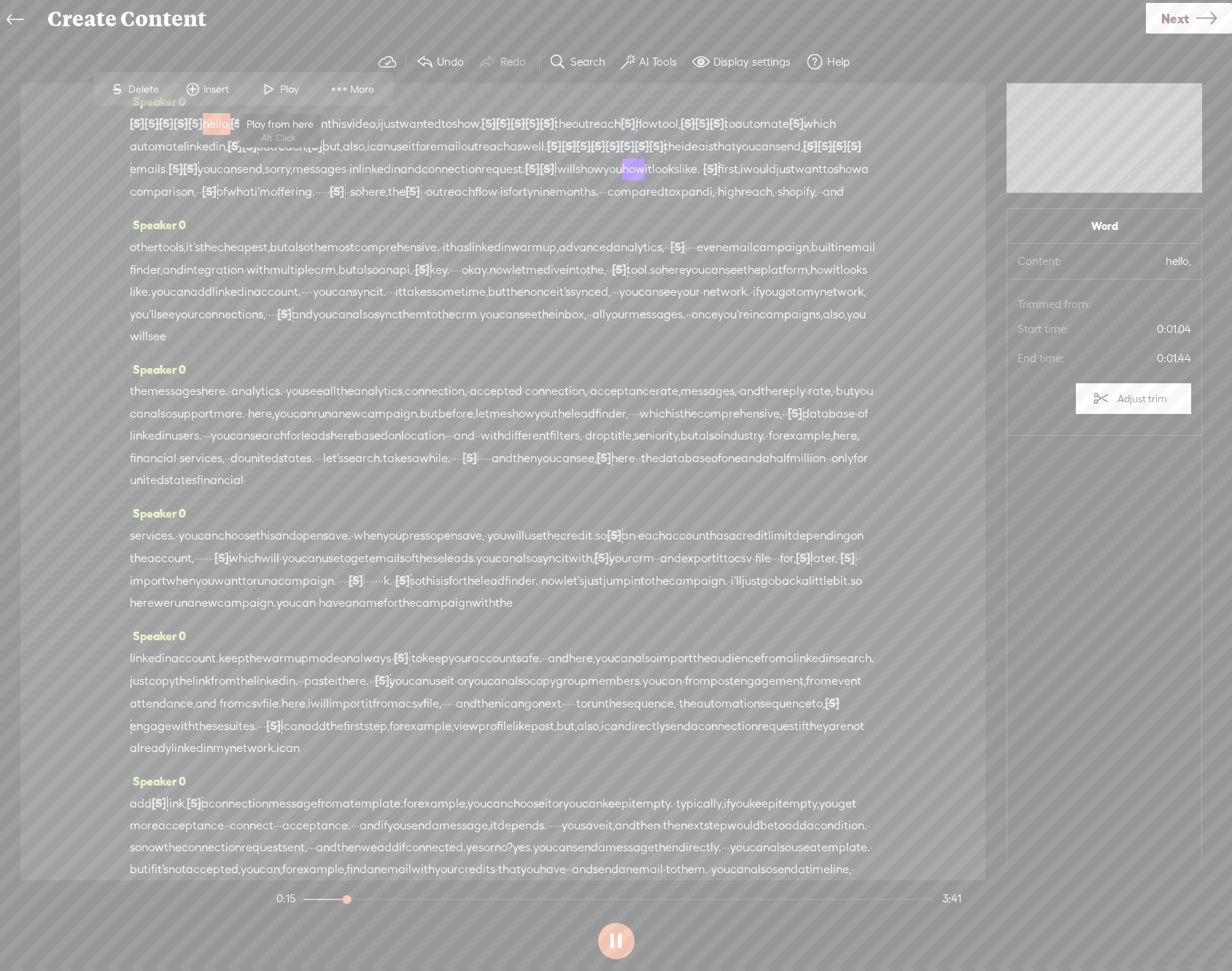
click at [286, 81] on span "Play" at bounding box center [280, 89] width 73 height 26
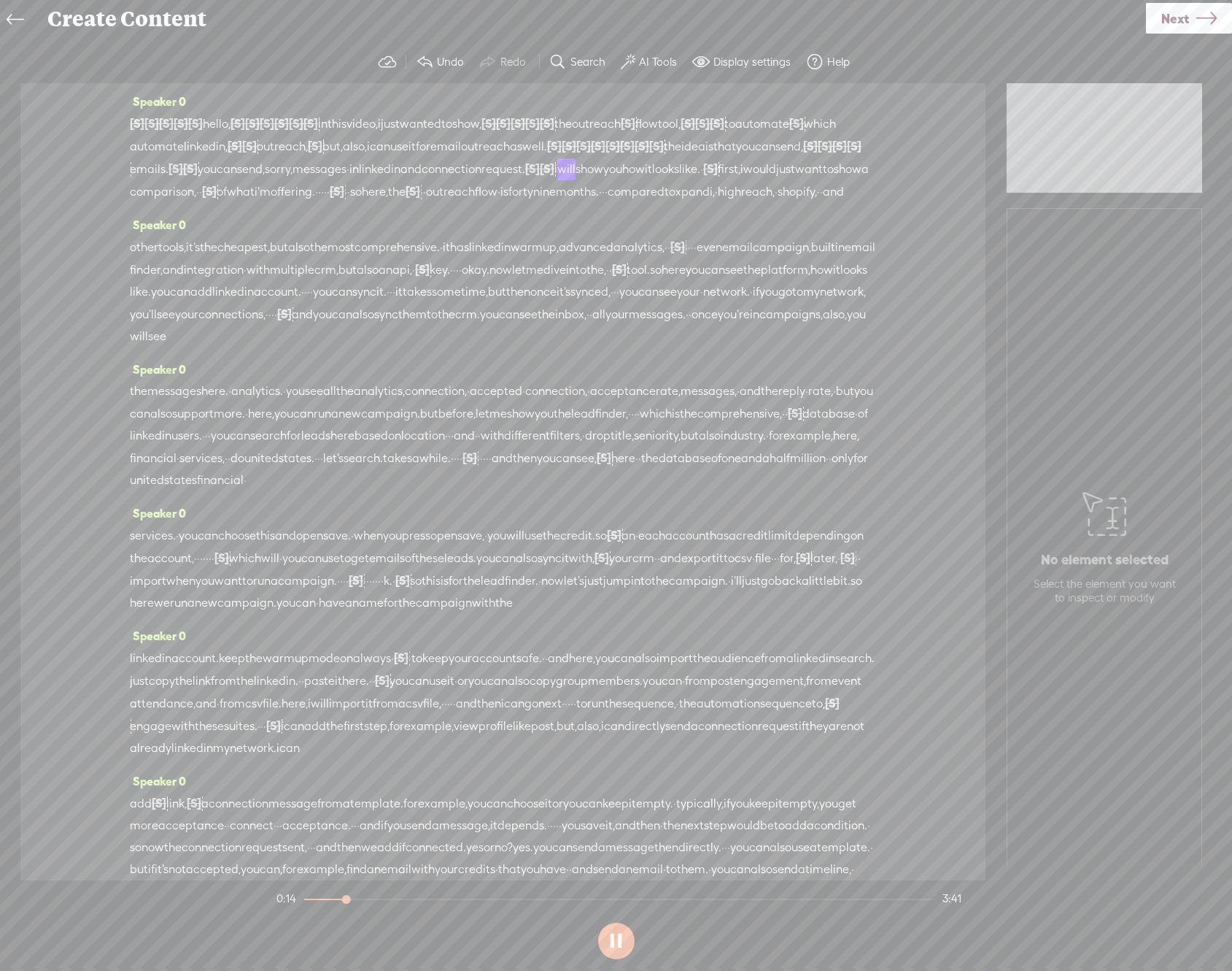
click at [169, 172] on span "emails." at bounding box center [149, 169] width 39 height 22
click at [254, 161] on span "sorry," at bounding box center [240, 169] width 28 height 22
click at [627, 933] on button at bounding box center [616, 940] width 37 height 37
click at [755, 158] on span "can" at bounding box center [765, 147] width 20 height 22
click at [384, 128] on span at bounding box center [383, 134] width 22 height 26
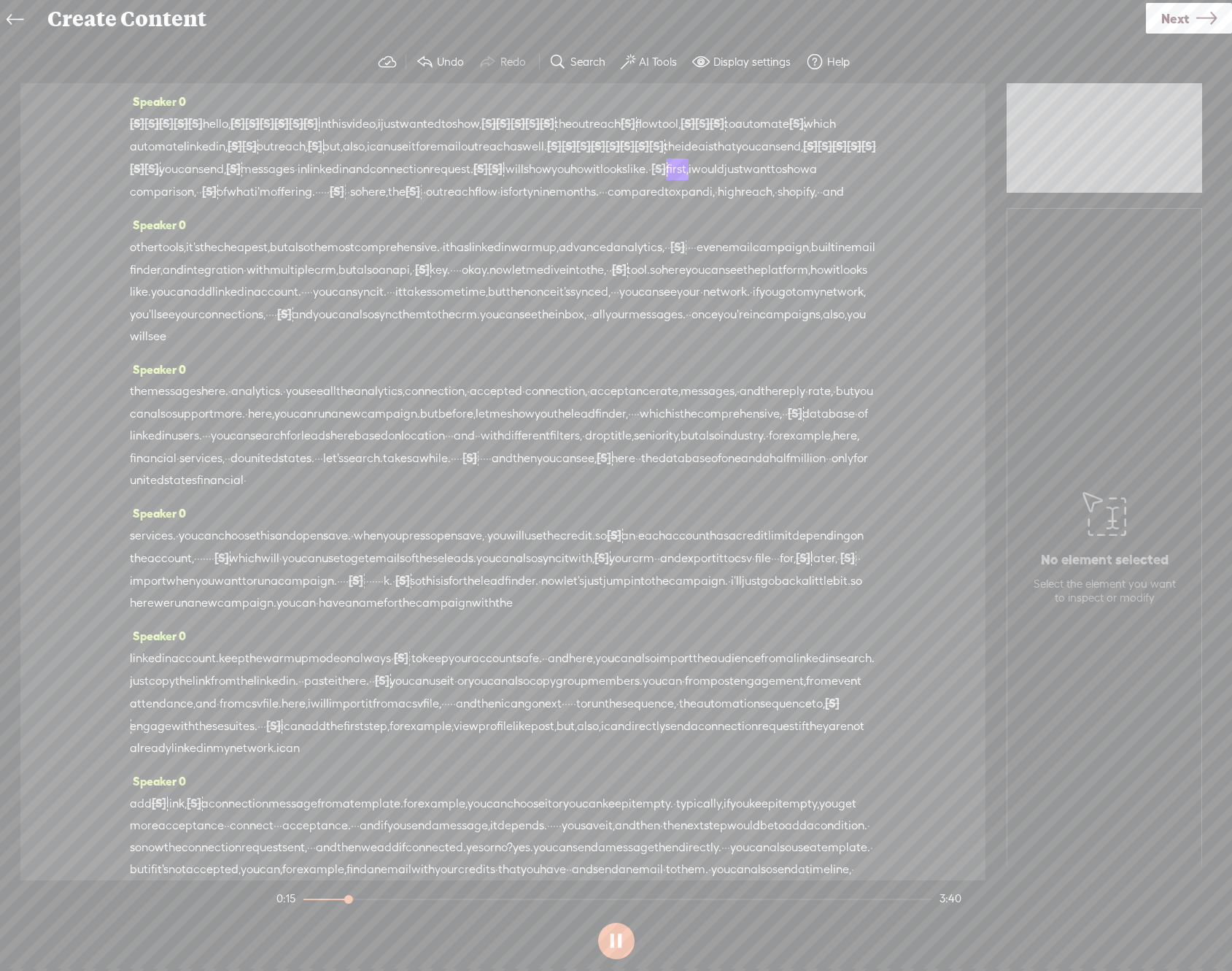
click at [226, 164] on span "send," at bounding box center [212, 169] width 28 height 22
click at [199, 168] on span "can" at bounding box center [188, 169] width 20 height 22
click at [178, 167] on span "you" at bounding box center [168, 169] width 19 height 22
click at [271, 164] on span "messages" at bounding box center [244, 169] width 54 height 22
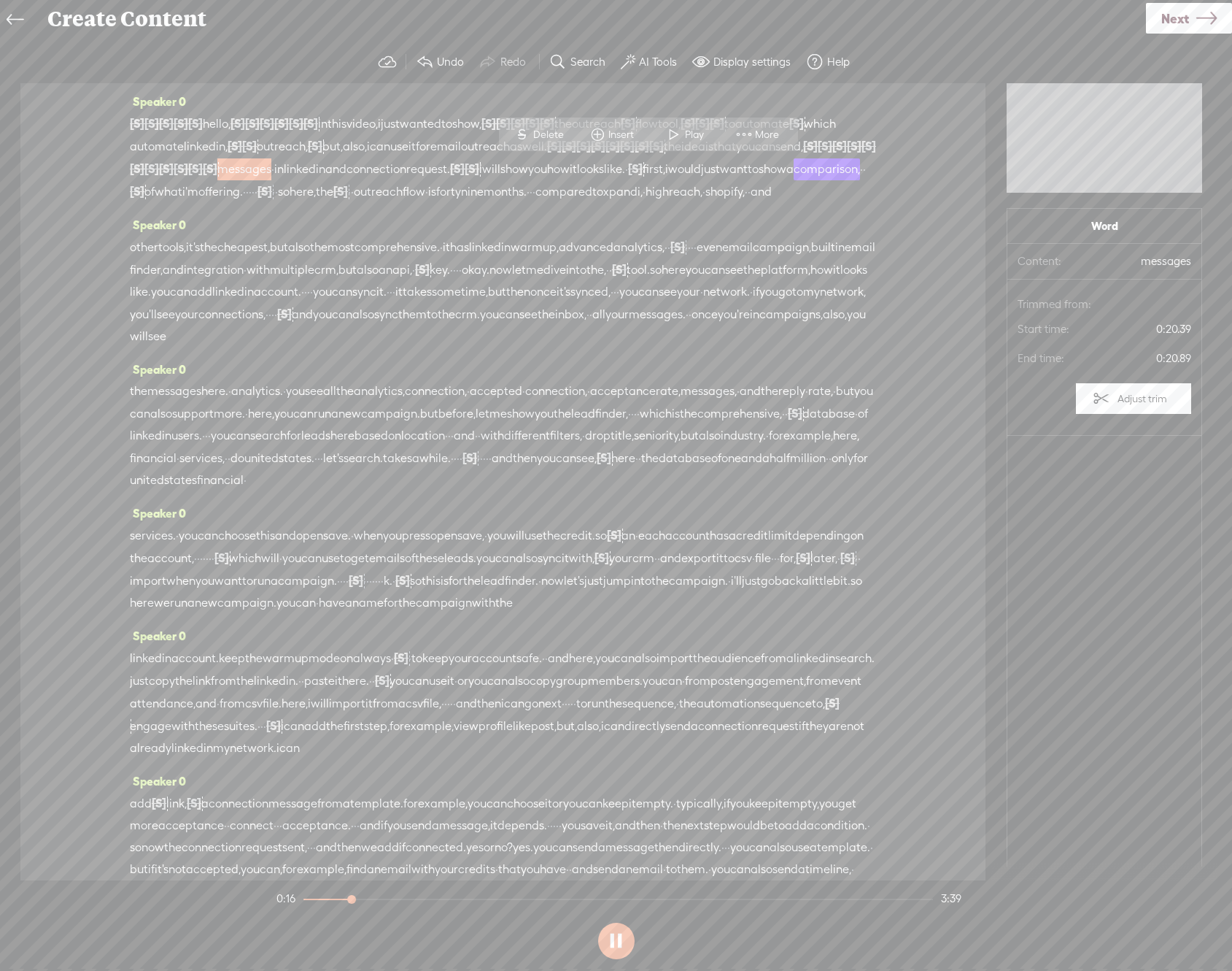
click at [681, 135] on span at bounding box center [674, 134] width 22 height 26
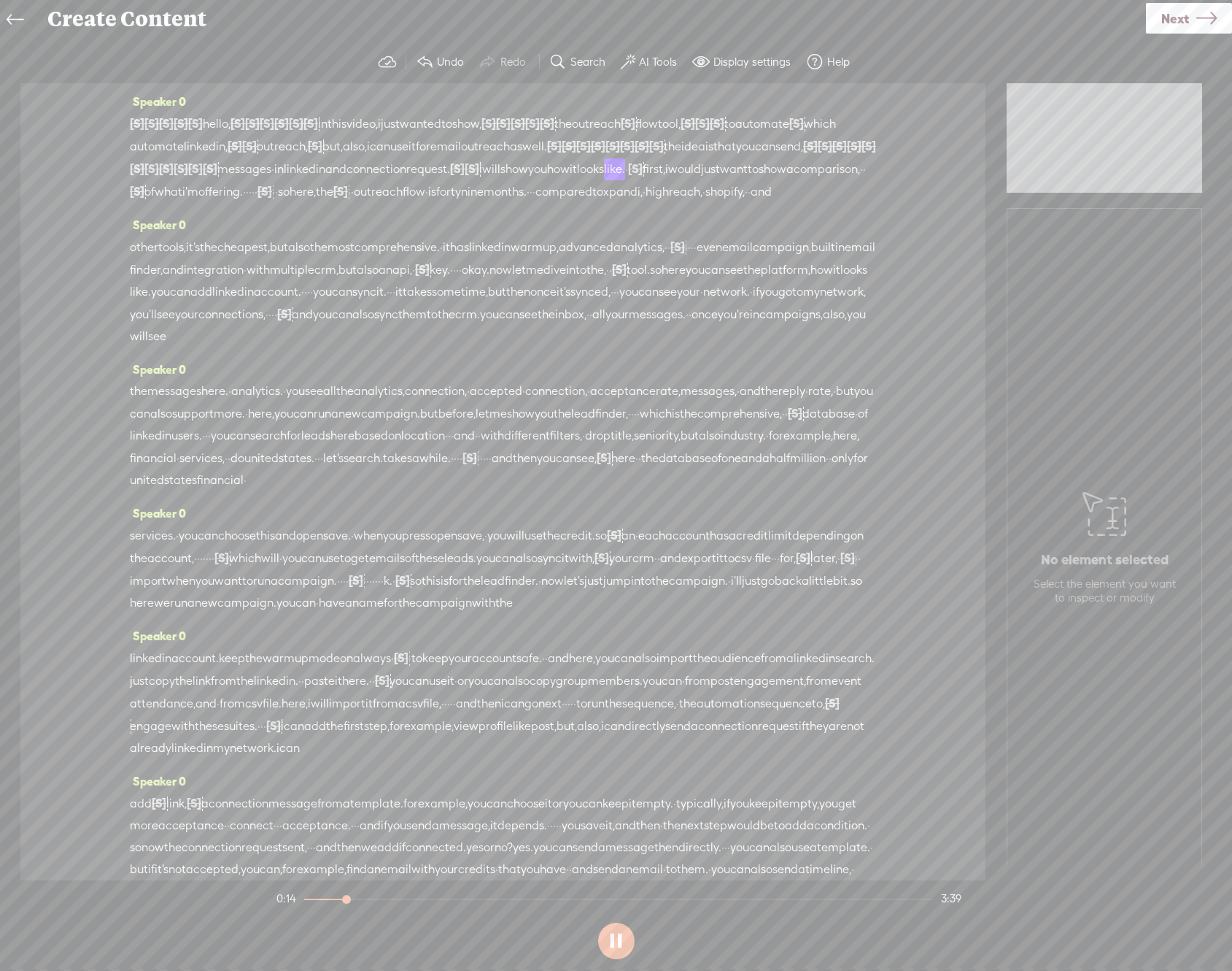
click at [606, 943] on button at bounding box center [616, 940] width 37 height 37
click at [776, 158] on span "send," at bounding box center [789, 147] width 28 height 22
click at [681, 158] on span "idea" at bounding box center [693, 147] width 24 height 22
click at [303, 132] on span "Play" at bounding box center [312, 135] width 22 height 15
click at [614, 935] on button at bounding box center [616, 940] width 37 height 37
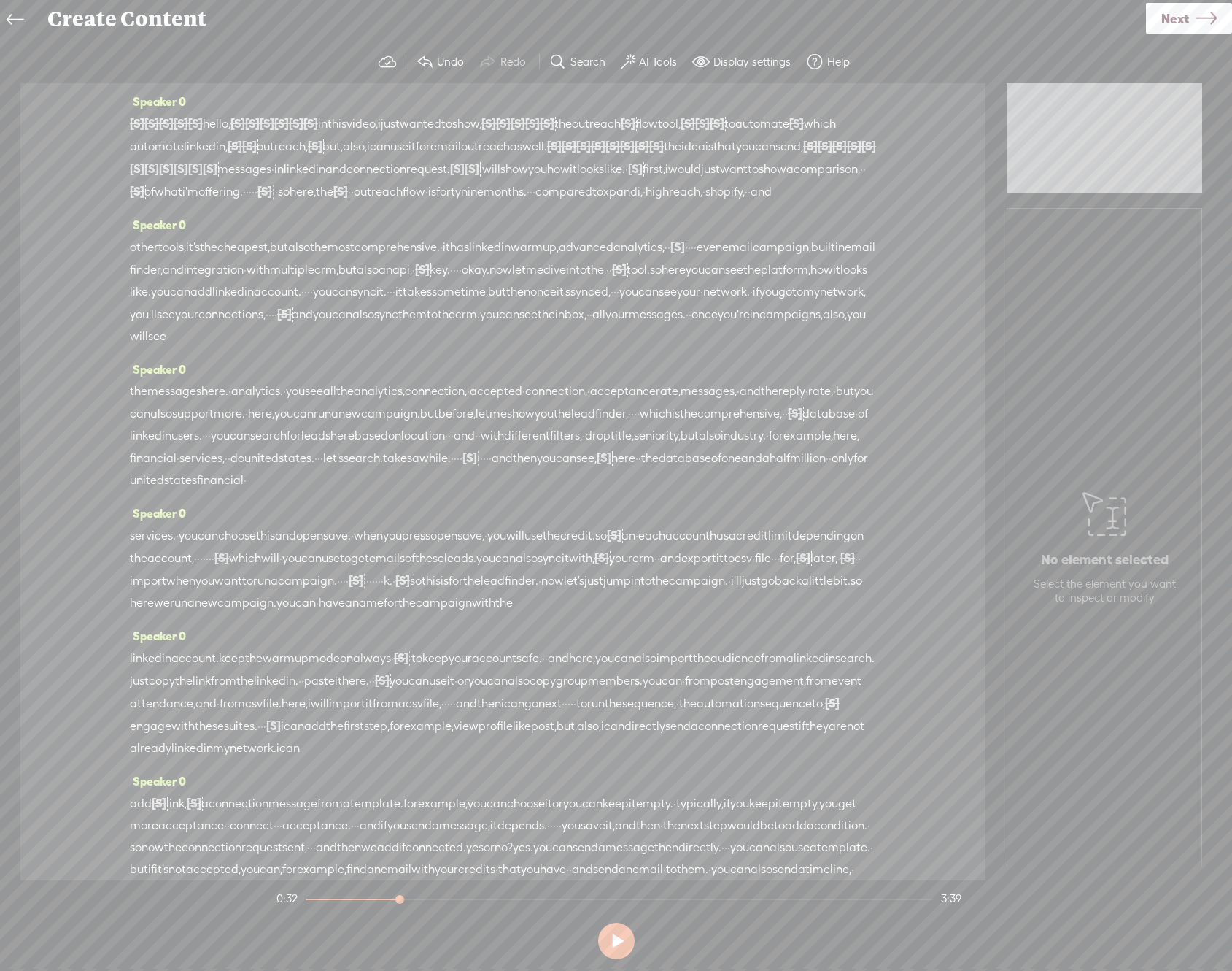
click at [863, 180] on span "·" at bounding box center [864, 169] width 3 height 22
click at [860, 180] on span "·" at bounding box center [861, 169] width 3 height 22
click at [264, 203] on span "·" at bounding box center [265, 191] width 3 height 22
click at [261, 203] on span "·" at bounding box center [262, 191] width 3 height 22
click at [258, 203] on span "·" at bounding box center [259, 191] width 3 height 22
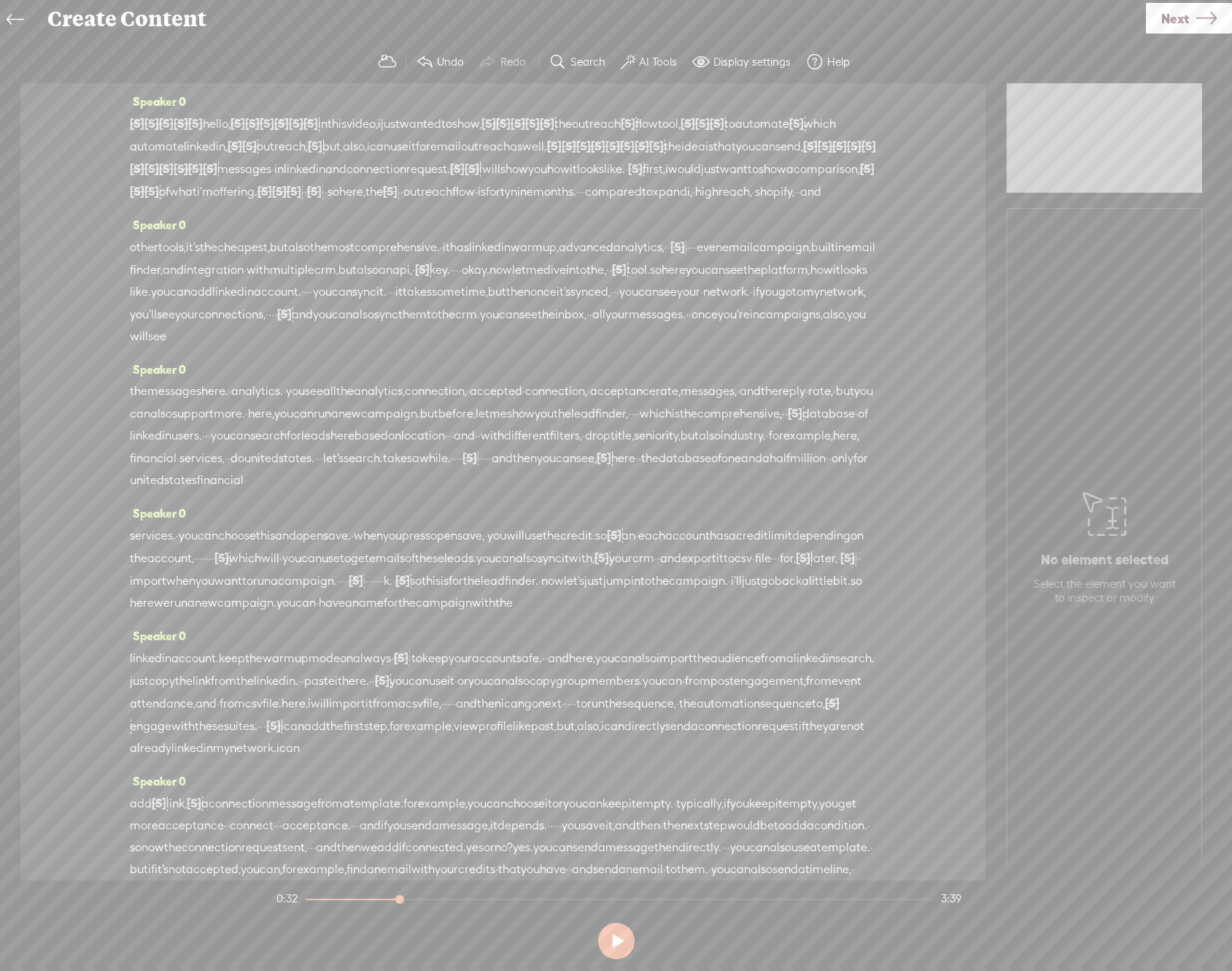
click at [301, 203] on span "·" at bounding box center [303, 191] width 3 height 22
click at [319, 198] on span "[S]" at bounding box center [326, 191] width 15 height 13
click at [316, 203] on span "·" at bounding box center [318, 191] width 3 height 22
click at [345, 203] on span "·" at bounding box center [347, 191] width 3 height 22
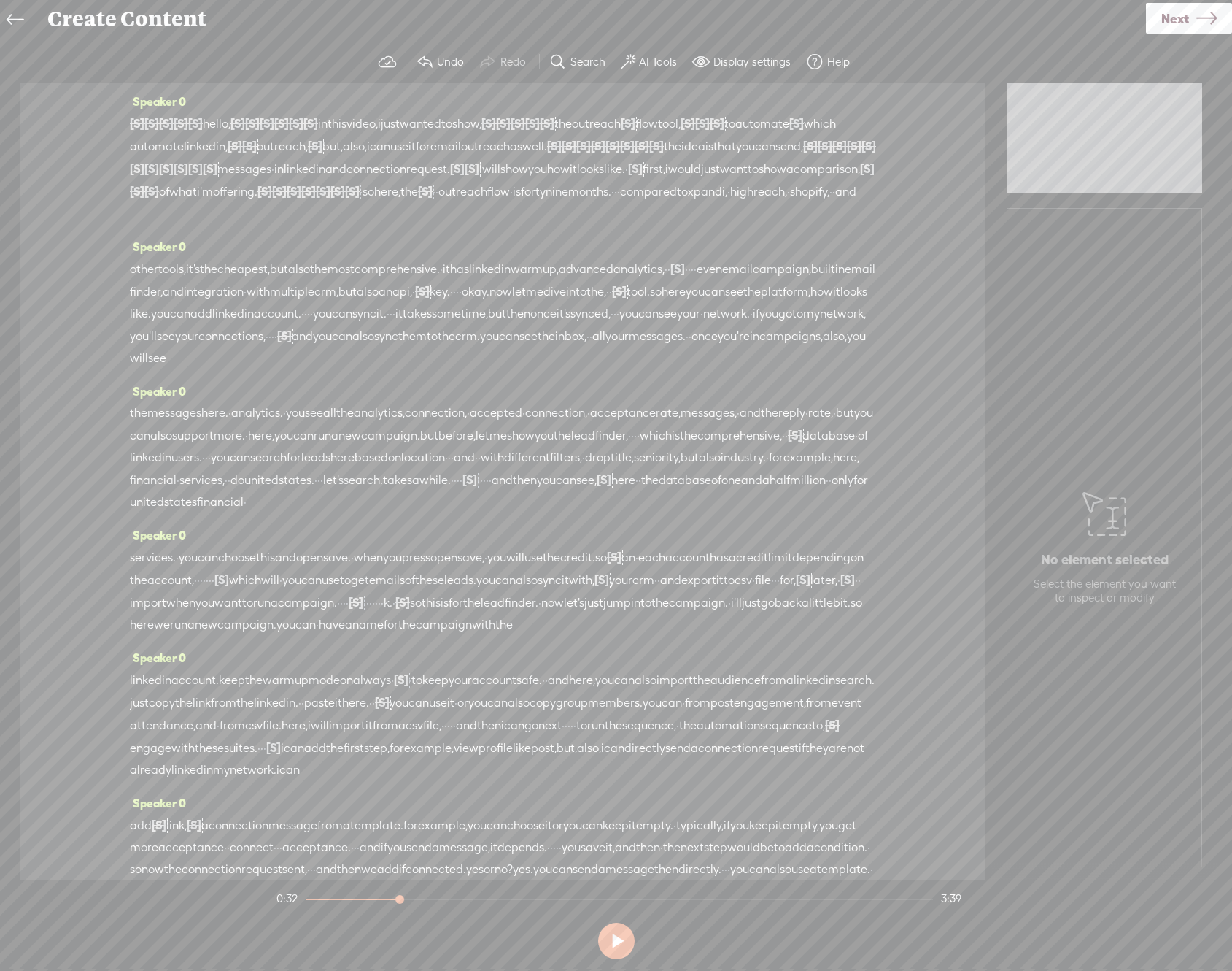
click at [359, 203] on span "·" at bounding box center [361, 191] width 3 height 22
click at [445, 203] on span "·" at bounding box center [446, 191] width 3 height 22
click at [459, 203] on span "·" at bounding box center [460, 191] width 3 height 22
click at [652, 203] on span "·" at bounding box center [651, 191] width 3 height 22
click at [649, 203] on span "·" at bounding box center [648, 191] width 3 height 22
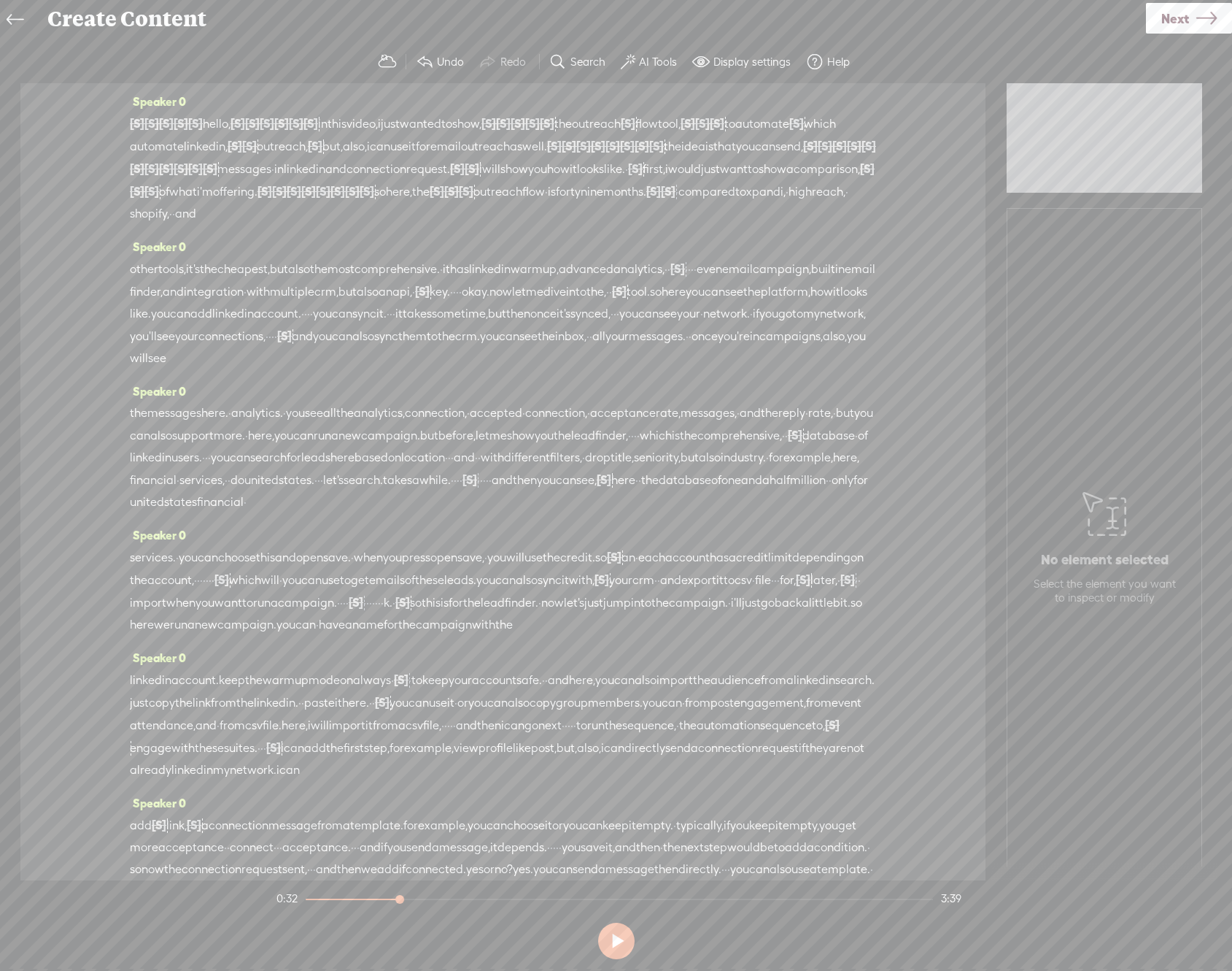
click at [678, 203] on span "·" at bounding box center [677, 191] width 3 height 22
click at [625, 180] on span "·" at bounding box center [627, 169] width 3 height 22
click at [175, 225] on span "·" at bounding box center [173, 213] width 3 height 22
click at [172, 226] on span "·" at bounding box center [171, 214] width 3 height 22
click at [670, 281] on span "·" at bounding box center [669, 270] width 3 height 22
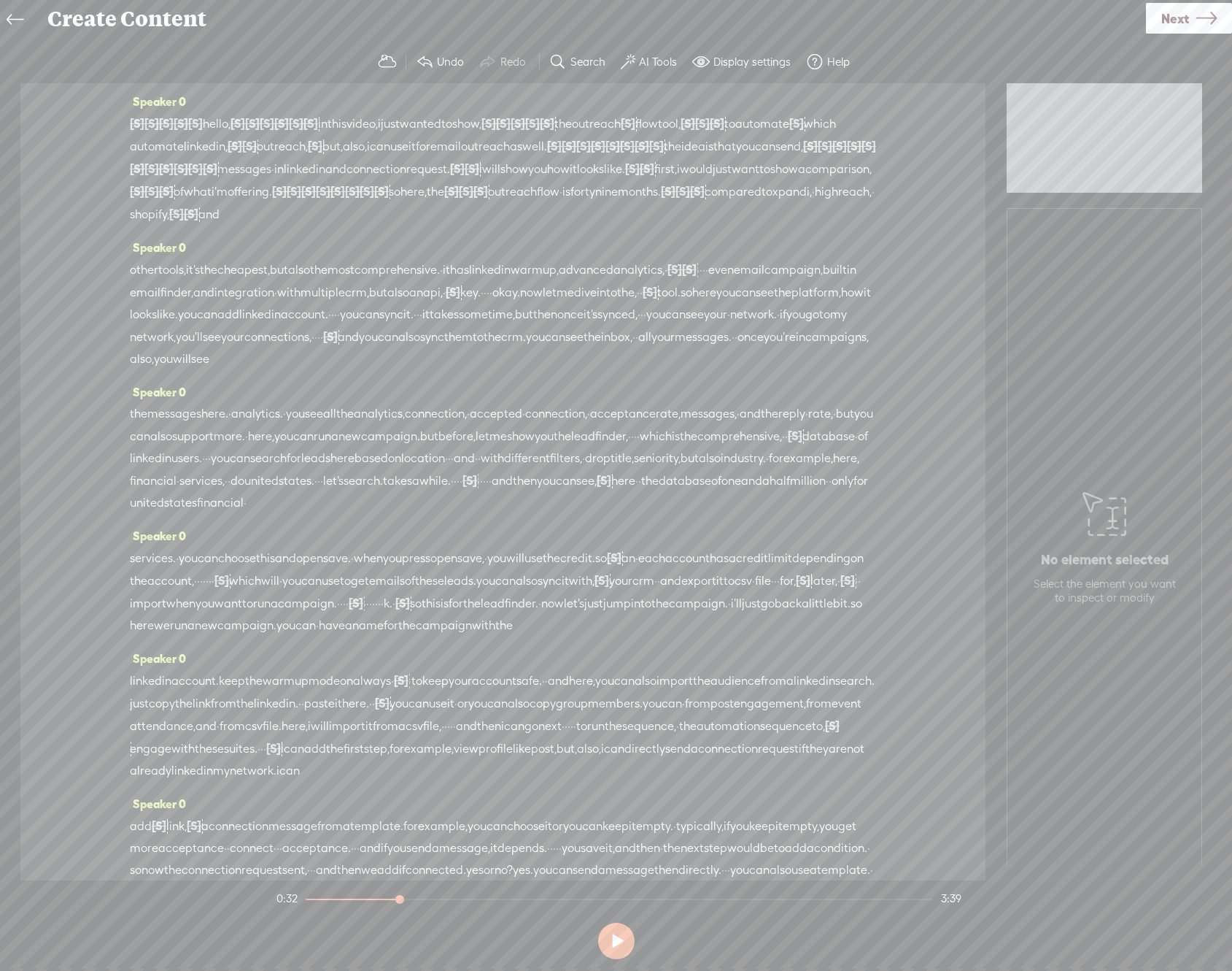
click at [668, 281] on span "·" at bounding box center [666, 270] width 3 height 22
click at [720, 281] on span "·" at bounding box center [719, 270] width 3 height 22
click at [717, 281] on span "·" at bounding box center [716, 270] width 3 height 22
click at [714, 281] on span "·" at bounding box center [713, 270] width 3 height 22
click at [711, 281] on span "·" at bounding box center [710, 270] width 3 height 22
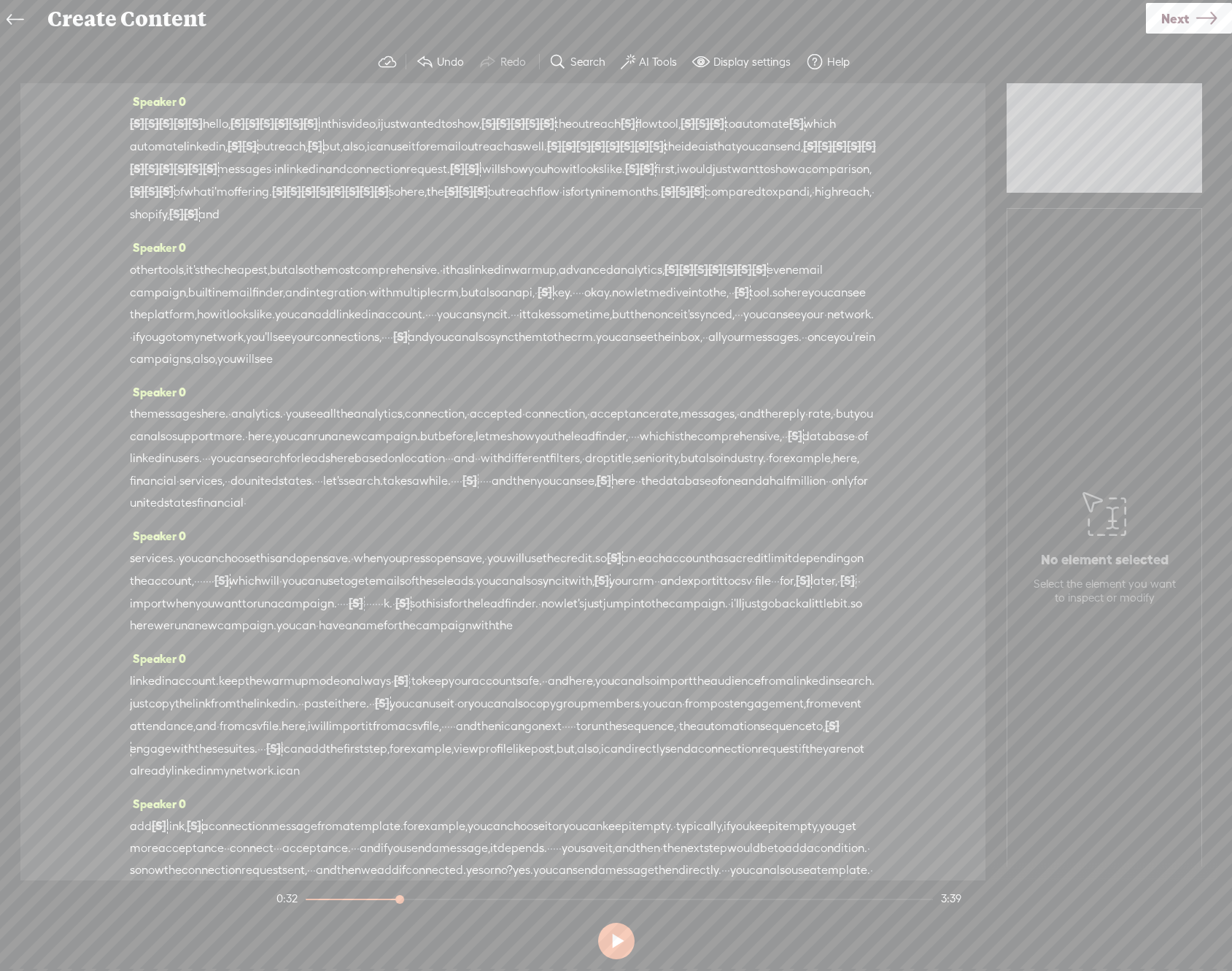
click at [584, 303] on span "·" at bounding box center [583, 292] width 3 height 22
click at [581, 303] on span "·" at bounding box center [580, 292] width 3 height 22
click at [578, 303] on span "·" at bounding box center [577, 292] width 3 height 22
click at [575, 303] on span "·" at bounding box center [575, 292] width 3 height 22
click at [778, 303] on span "·" at bounding box center [780, 292] width 3 height 22
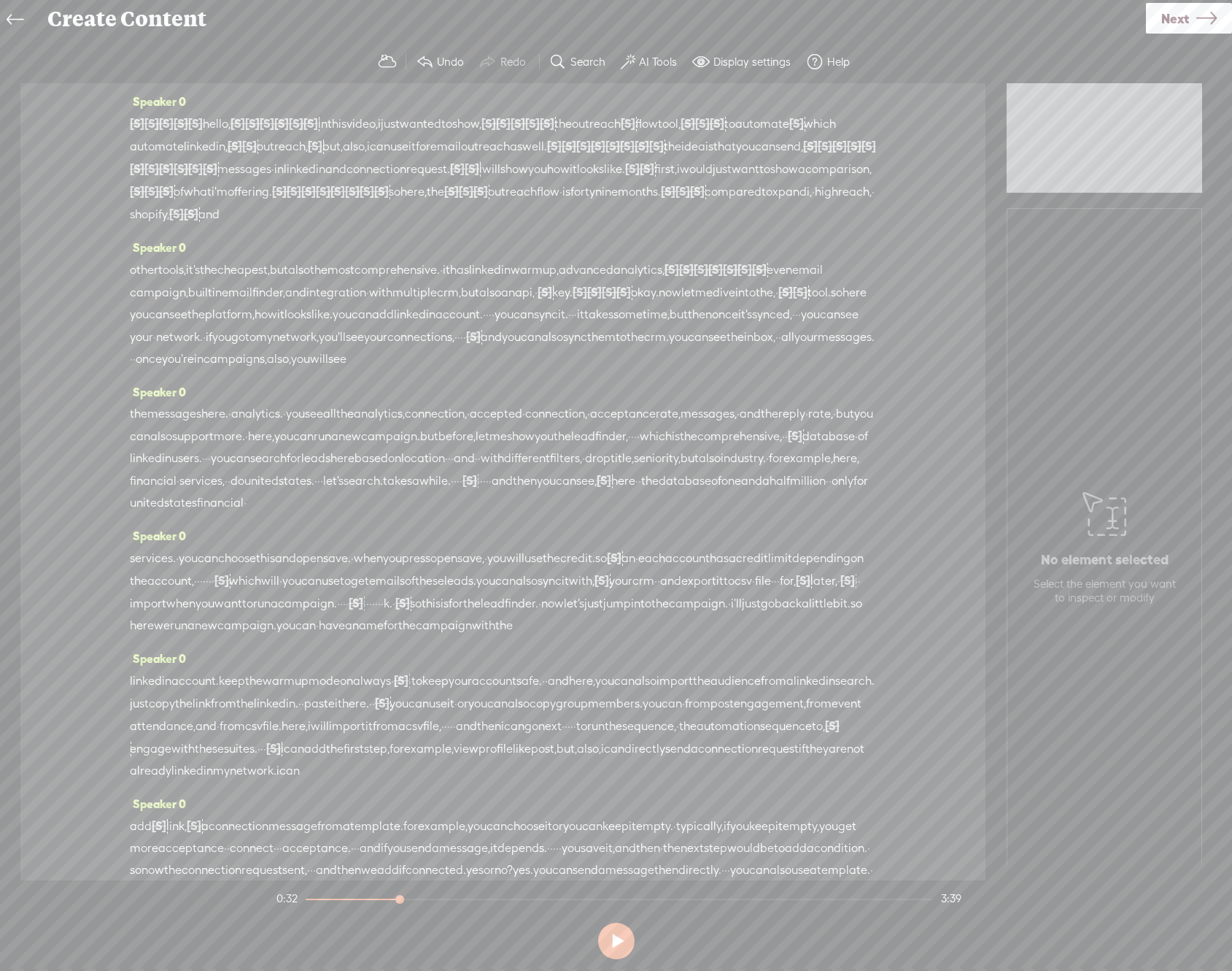
click at [776, 303] on span "·" at bounding box center [777, 292] width 3 height 22
click at [507, 326] on span "·" at bounding box center [509, 314] width 3 height 22
click at [524, 326] on span "·" at bounding box center [526, 315] width 3 height 22
click at [521, 326] on span "·" at bounding box center [523, 315] width 3 height 22
click at [551, 326] on span "·" at bounding box center [552, 315] width 3 height 22
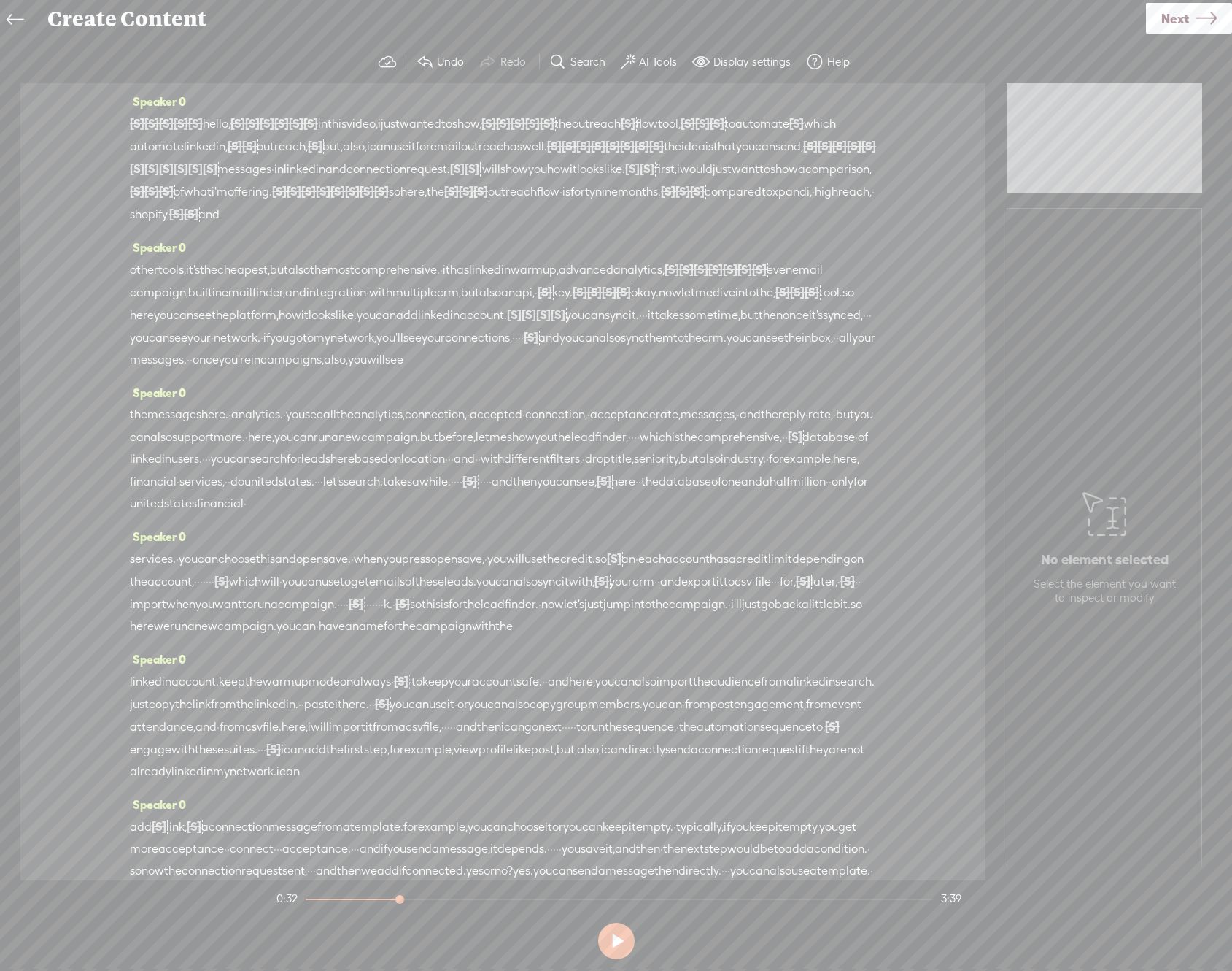
click at [639, 326] on span "·" at bounding box center [640, 315] width 3 height 22
click at [654, 326] on span "·" at bounding box center [655, 315] width 3 height 22
click at [668, 326] on span "·" at bounding box center [669, 315] width 3 height 22
click at [170, 349] on span "synced," at bounding box center [150, 337] width 40 height 22
click at [173, 349] on span "·" at bounding box center [172, 337] width 3 height 22
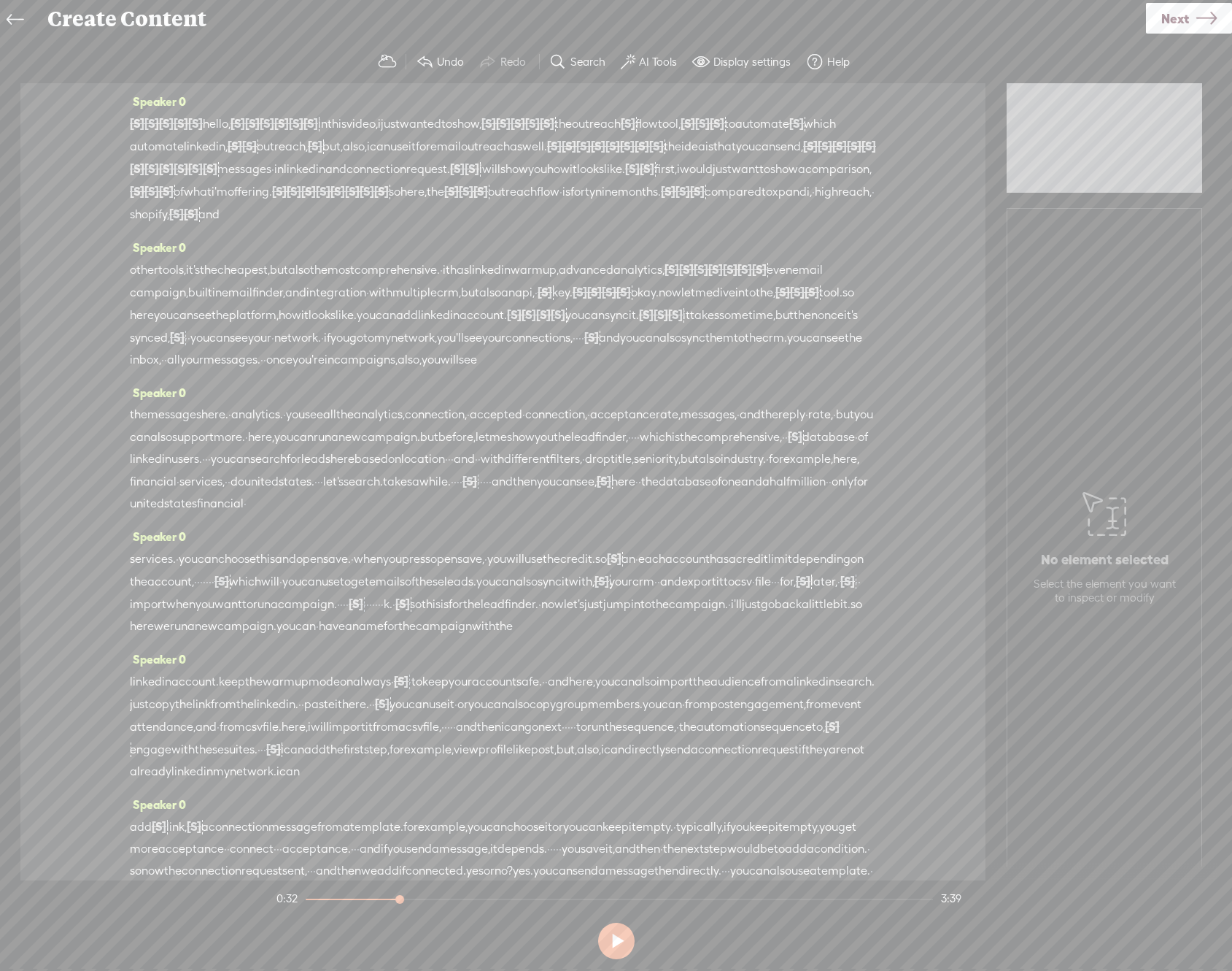
click at [185, 344] on span "[S]" at bounding box center [178, 337] width 15 height 13
click at [188, 349] on span "·" at bounding box center [186, 337] width 3 height 22
click at [202, 349] on span "·" at bounding box center [201, 337] width 3 height 22
click at [605, 349] on span "·" at bounding box center [607, 337] width 3 height 22
click at [602, 349] on span "·" at bounding box center [604, 337] width 3 height 22
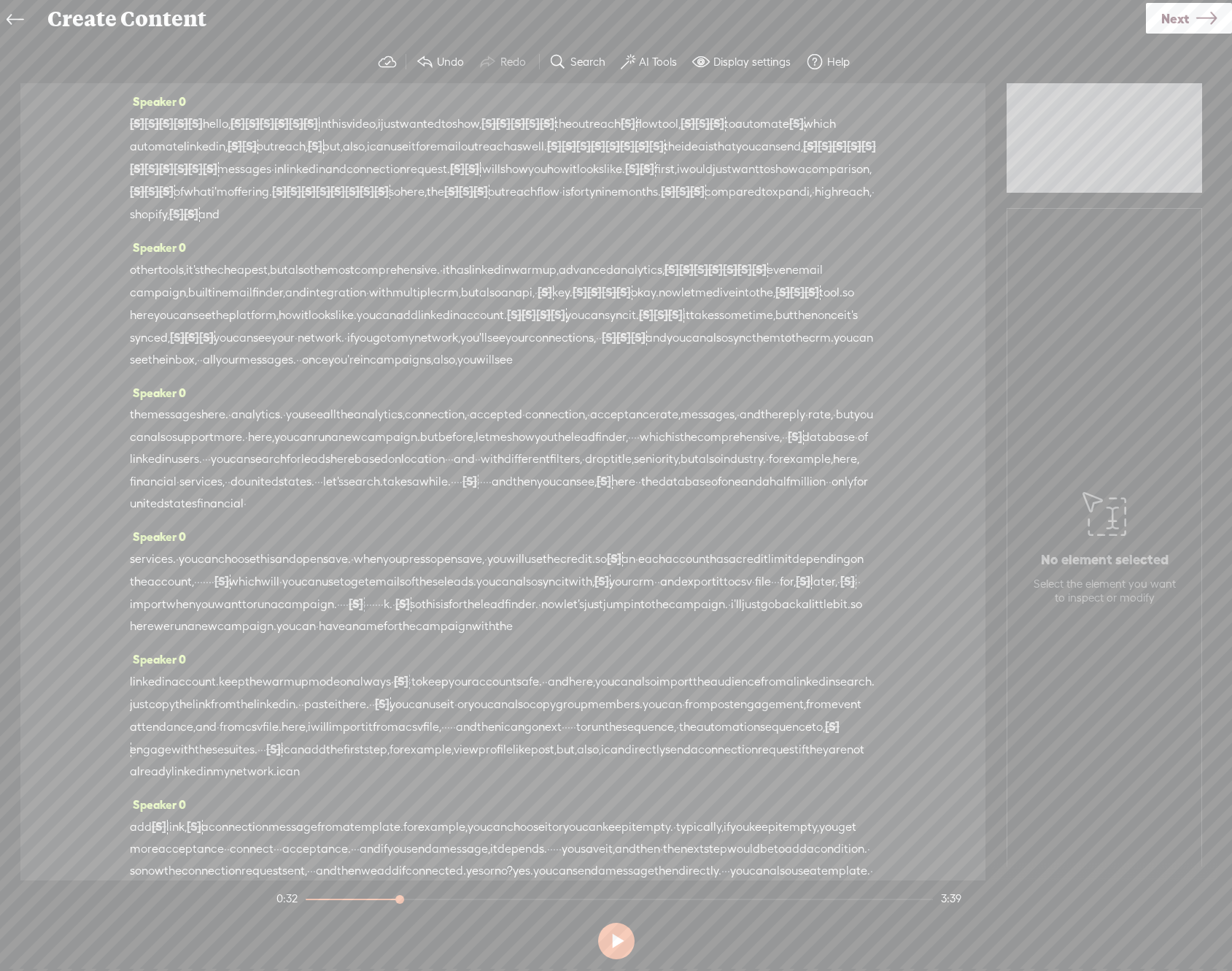
click at [599, 349] on span "·" at bounding box center [601, 337] width 3 height 22
click at [596, 349] on span "·" at bounding box center [598, 337] width 3 height 22
click at [223, 371] on span "·" at bounding box center [222, 360] width 3 height 22
click at [220, 372] on span "·" at bounding box center [219, 360] width 3 height 22
click at [346, 372] on span "·" at bounding box center [344, 360] width 3 height 22
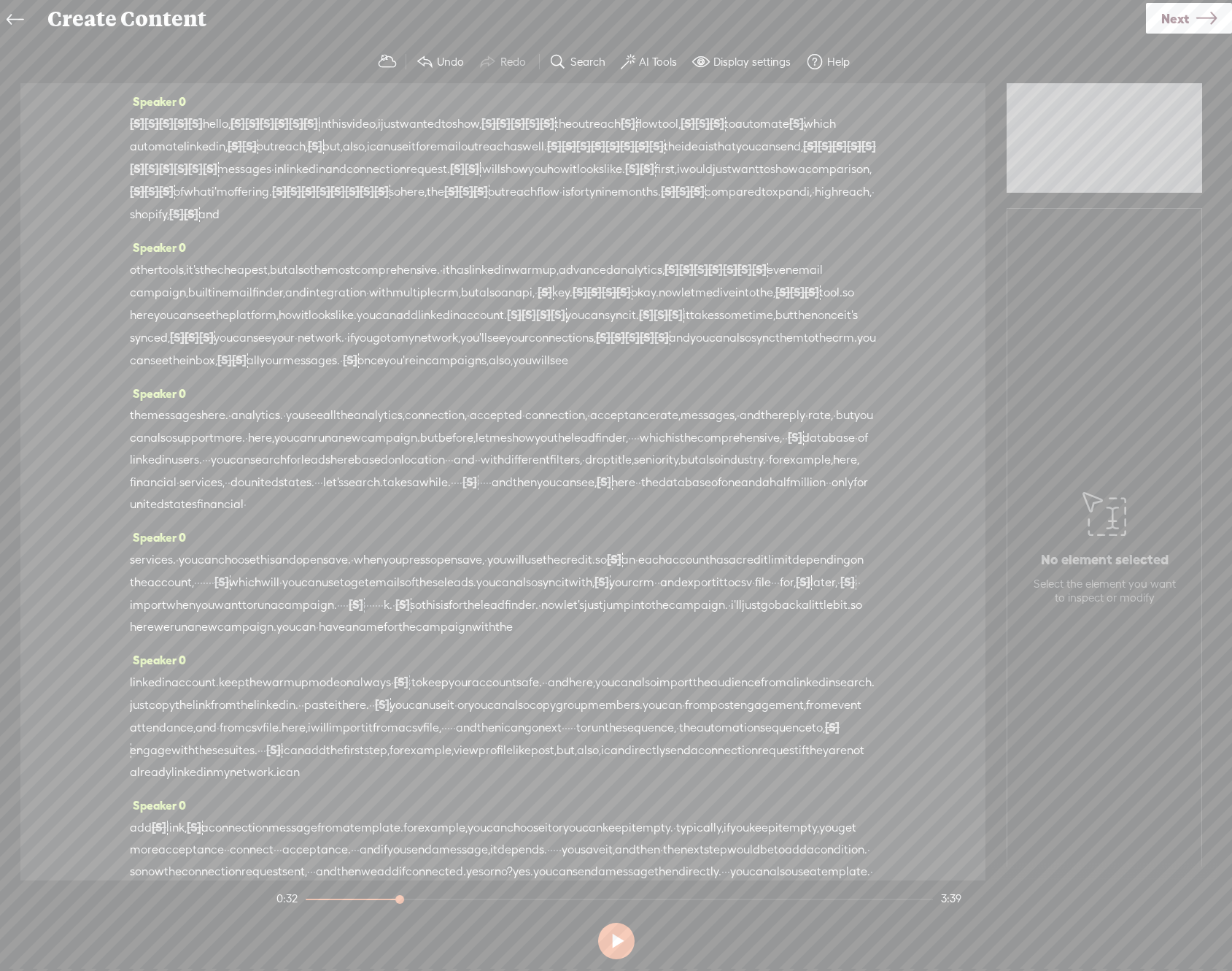
click at [343, 372] on span "·" at bounding box center [341, 360] width 3 height 22
click at [637, 449] on span "·" at bounding box center [638, 437] width 3 height 22
click at [634, 449] on span "·" at bounding box center [636, 437] width 3 height 22
click at [631, 449] on span "·" at bounding box center [633, 437] width 3 height 22
click at [628, 449] on span "·" at bounding box center [630, 437] width 3 height 22
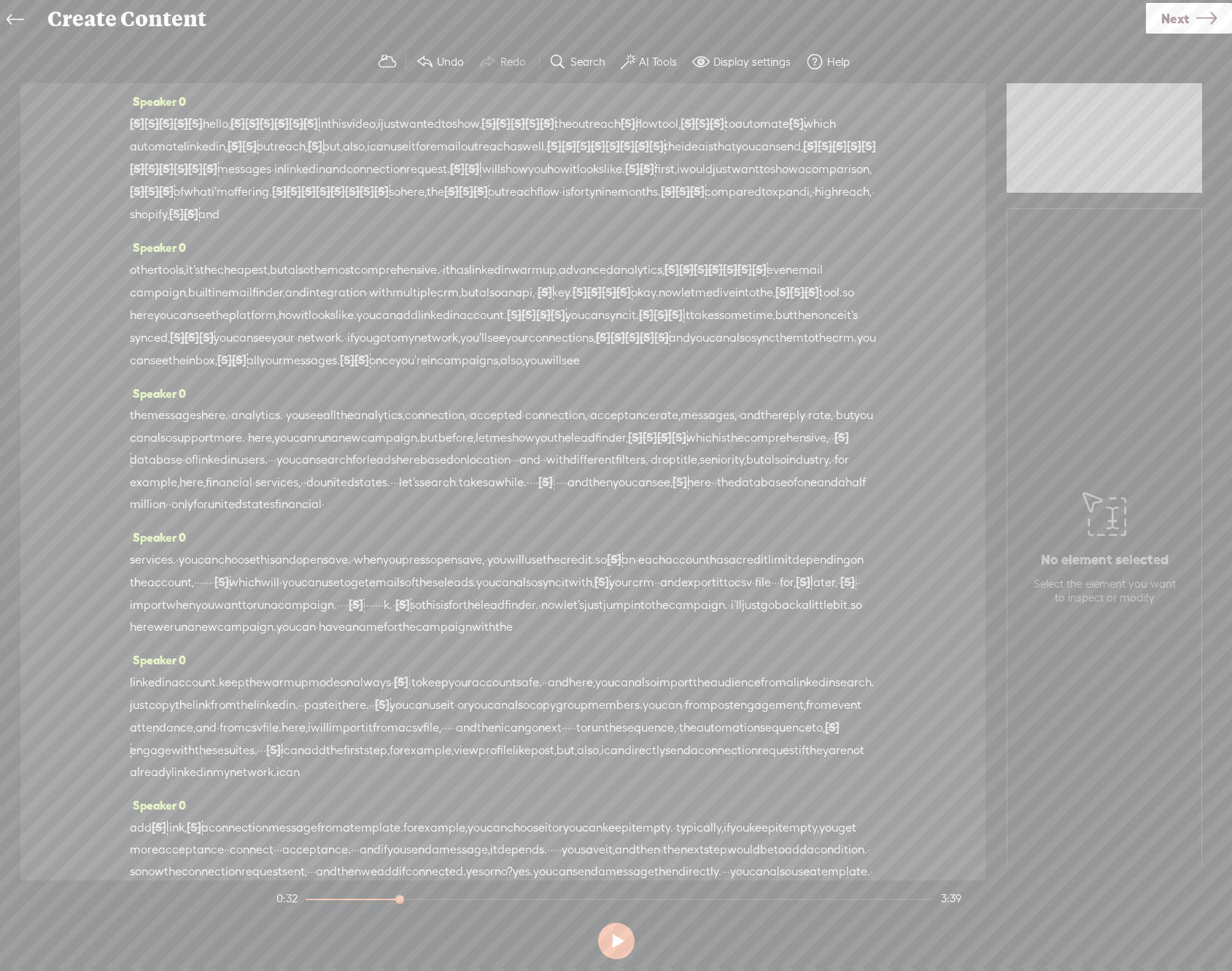
click at [513, 471] on span "·" at bounding box center [515, 460] width 3 height 22
click at [528, 472] on span "·" at bounding box center [530, 460] width 3 height 22
click at [511, 472] on span "·" at bounding box center [513, 460] width 3 height 22
click at [575, 472] on span "·" at bounding box center [577, 460] width 3 height 22
click at [575, 466] on span "[S]" at bounding box center [583, 460] width 15 height 13
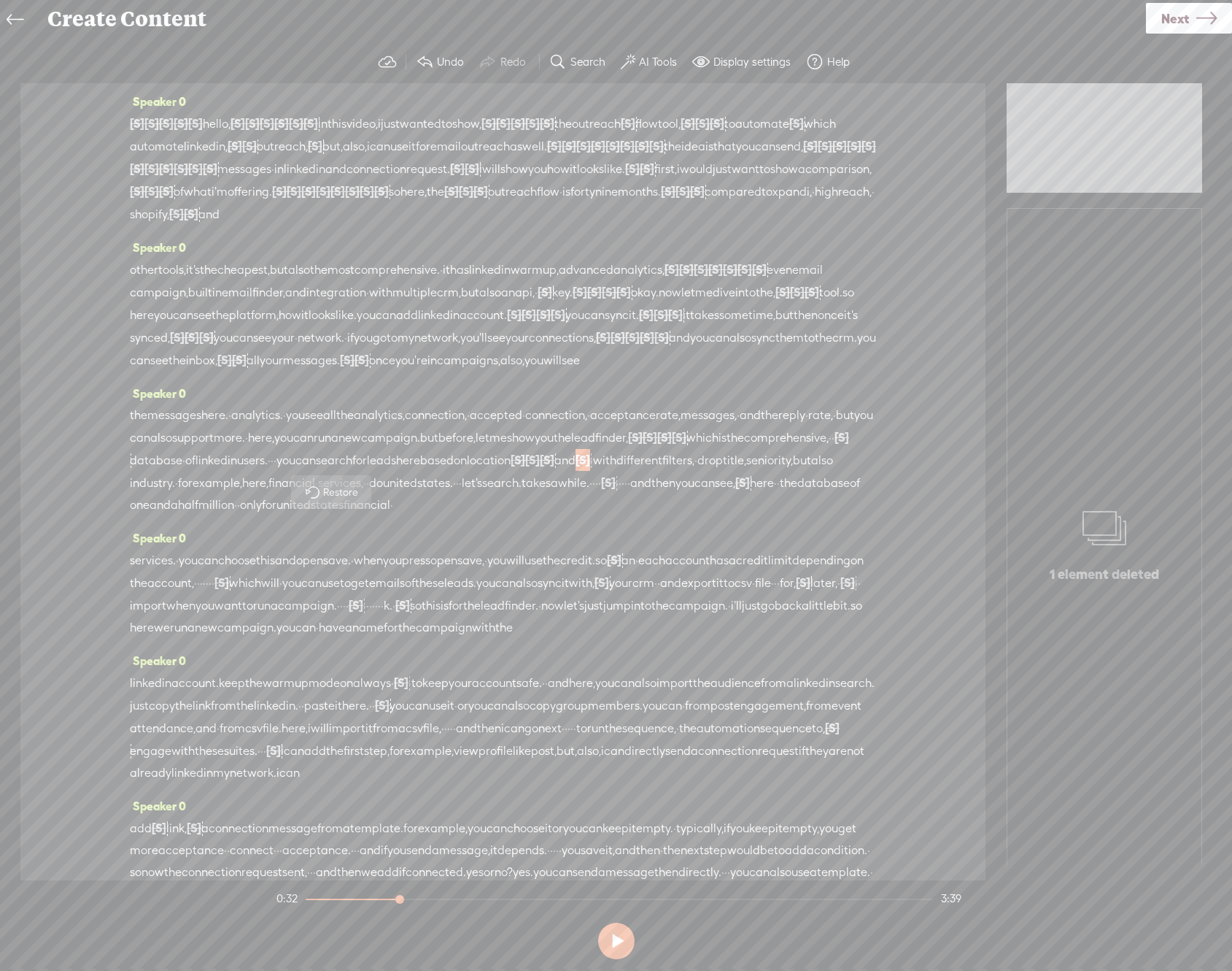
click at [628, 494] on span "·" at bounding box center [629, 483] width 3 height 22
click at [625, 494] on span "·" at bounding box center [626, 483] width 3 height 22
click at [619, 494] on span "·" at bounding box center [620, 483] width 3 height 22
click at [634, 494] on span "·" at bounding box center [635, 483] width 3 height 22
click at [616, 494] on span "·" at bounding box center [617, 483] width 3 height 22
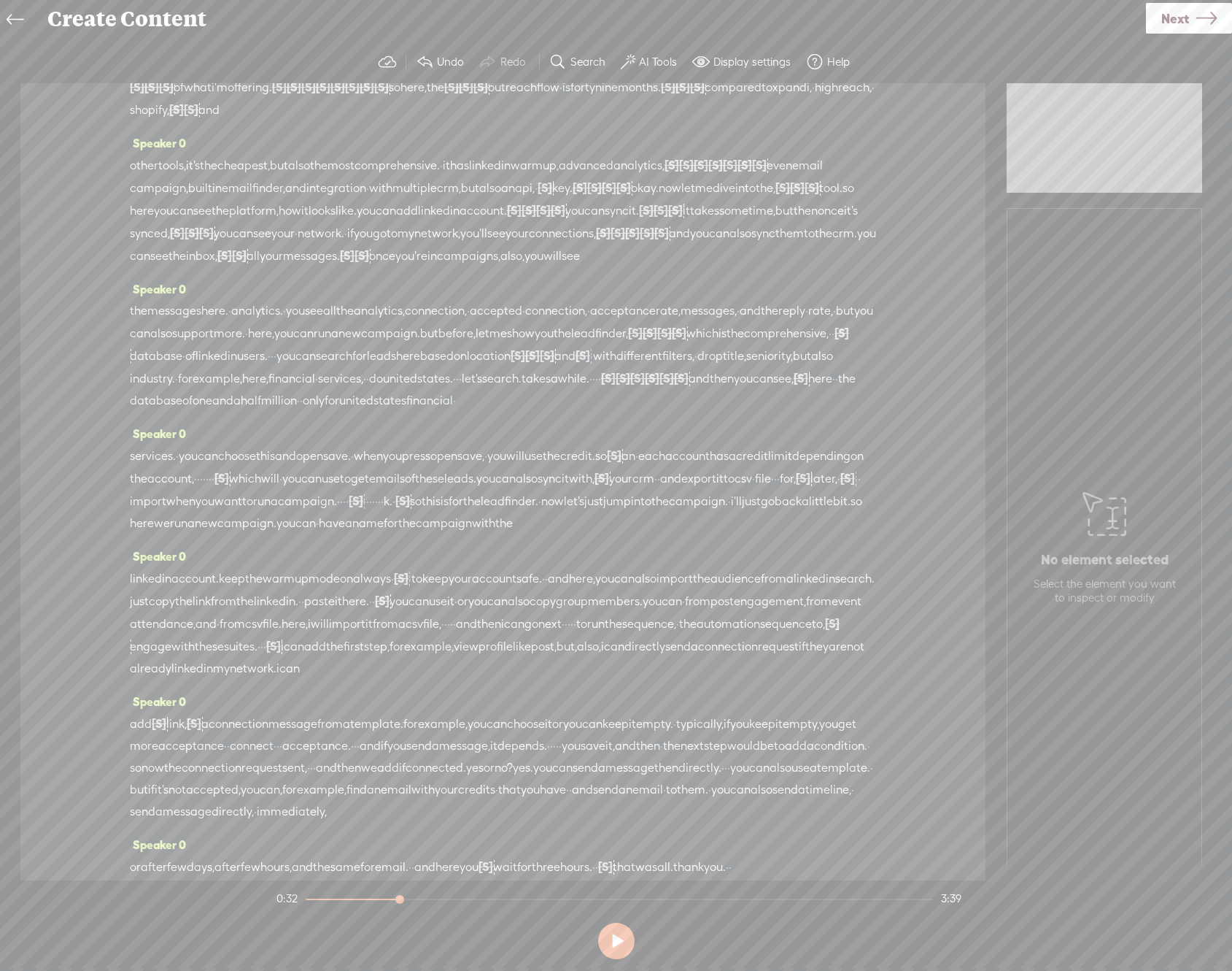
scroll to position [0, 0]
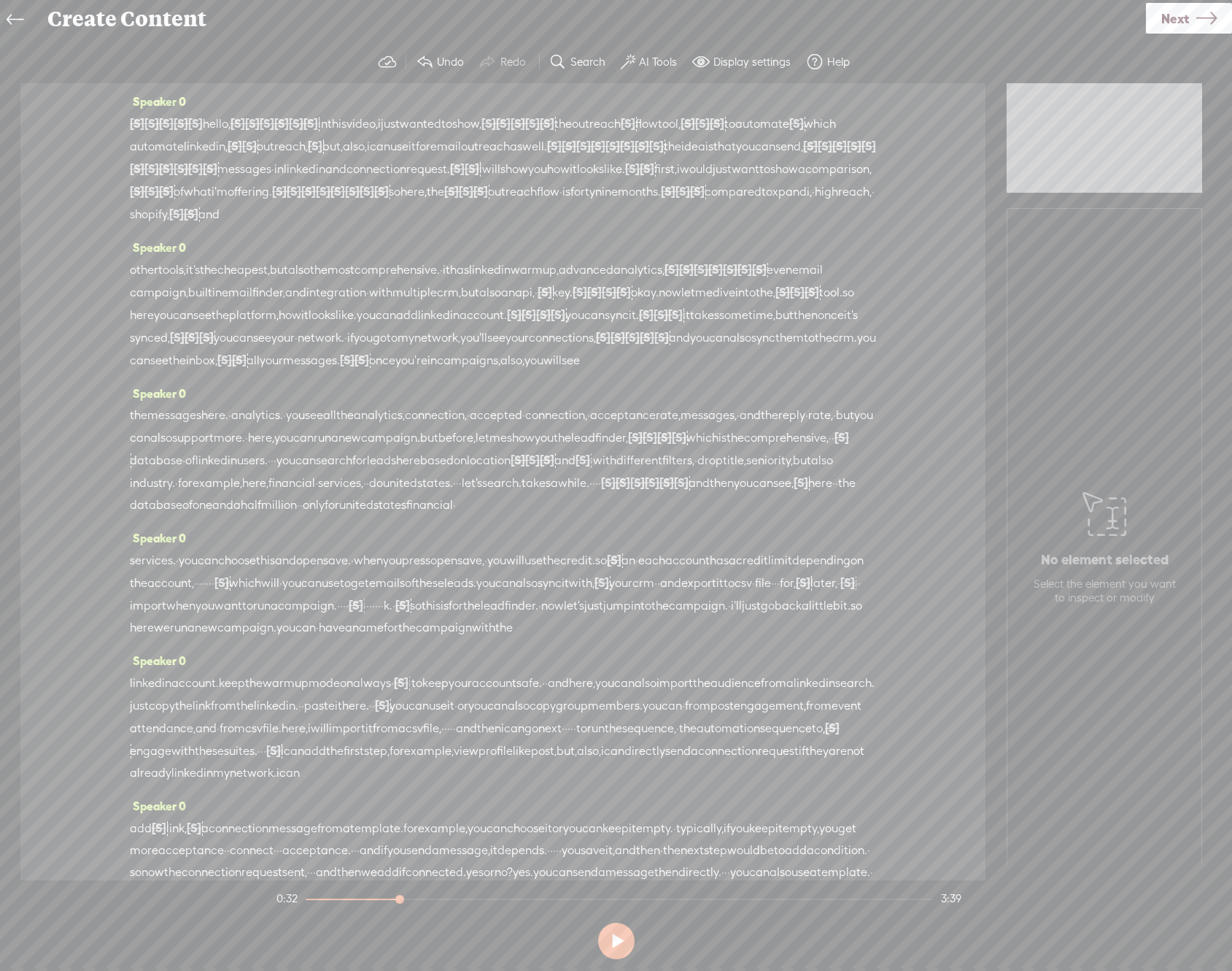
click at [482, 180] on span "will" at bounding box center [491, 169] width 18 height 22
click at [285, 158] on span "Play" at bounding box center [284, 158] width 22 height 15
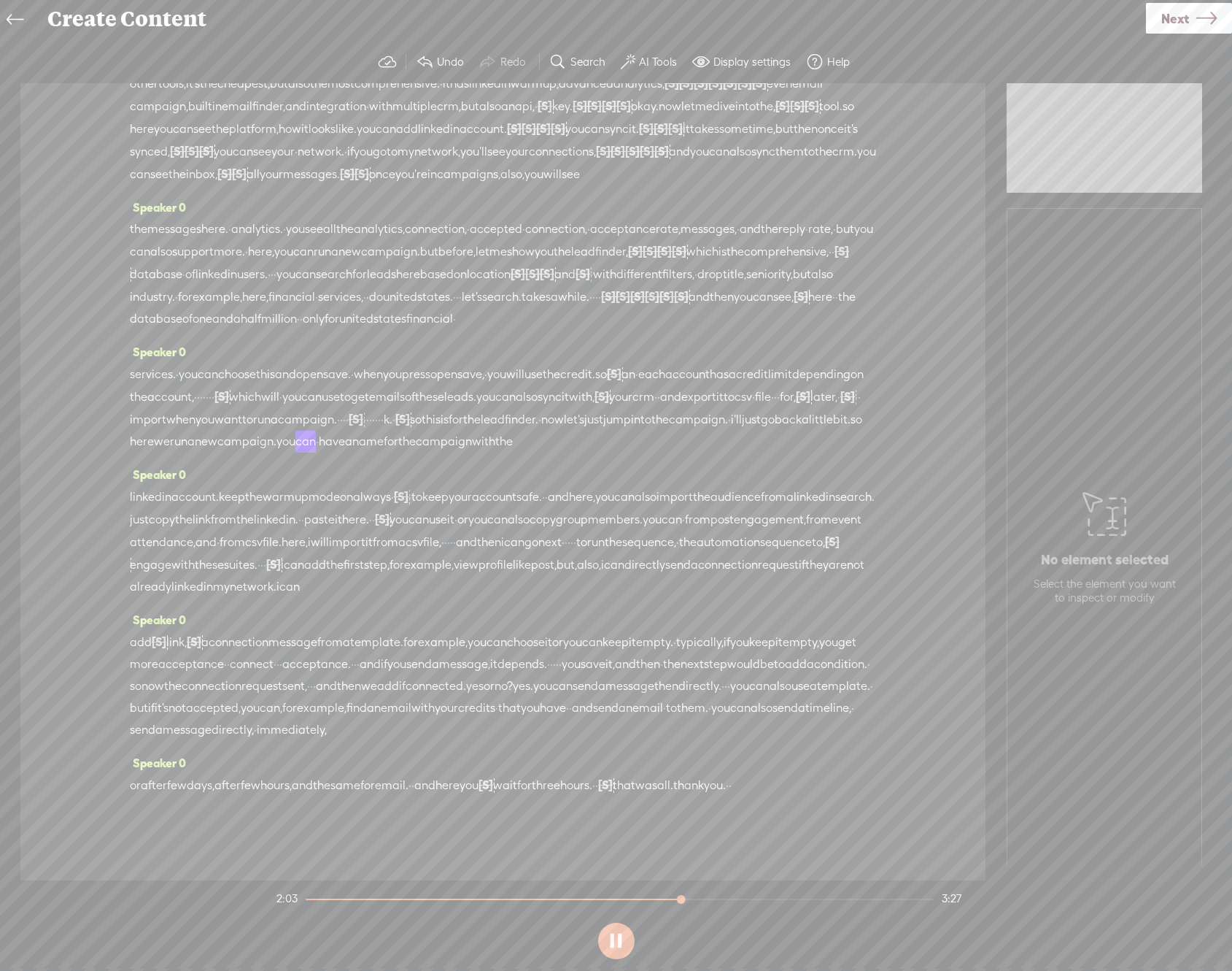
scroll to position [342, 0]
click at [615, 948] on button at bounding box center [616, 940] width 37 height 37
click at [1199, 25] on icon at bounding box center [1206, 19] width 20 height 37
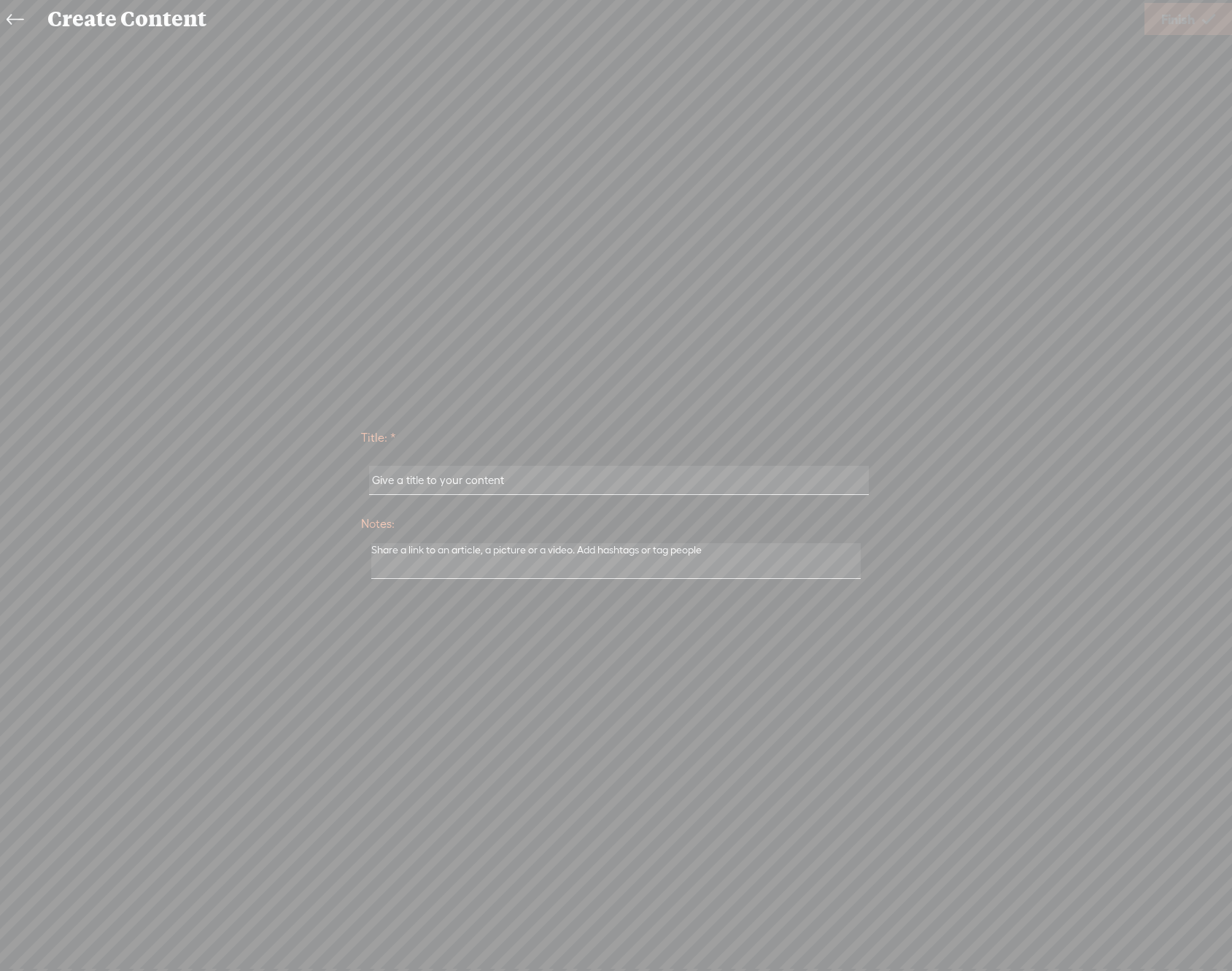
click at [563, 478] on input "text" at bounding box center [619, 480] width 500 height 28
type input "OutreachFlow Demo"
click at [1198, 16] on link "Finish" at bounding box center [1188, 19] width 87 height 32
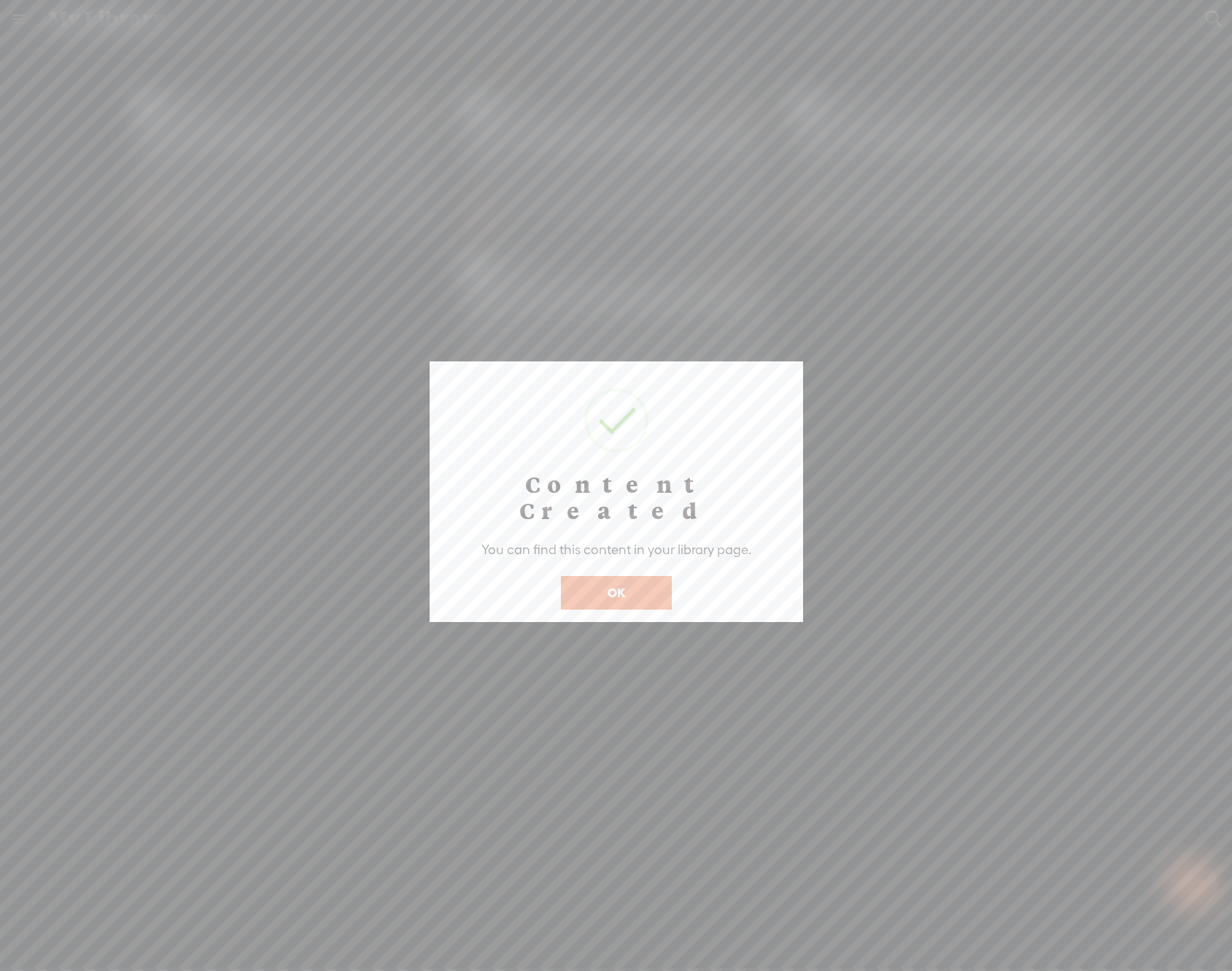
click at [632, 576] on button "OK" at bounding box center [616, 592] width 111 height 34
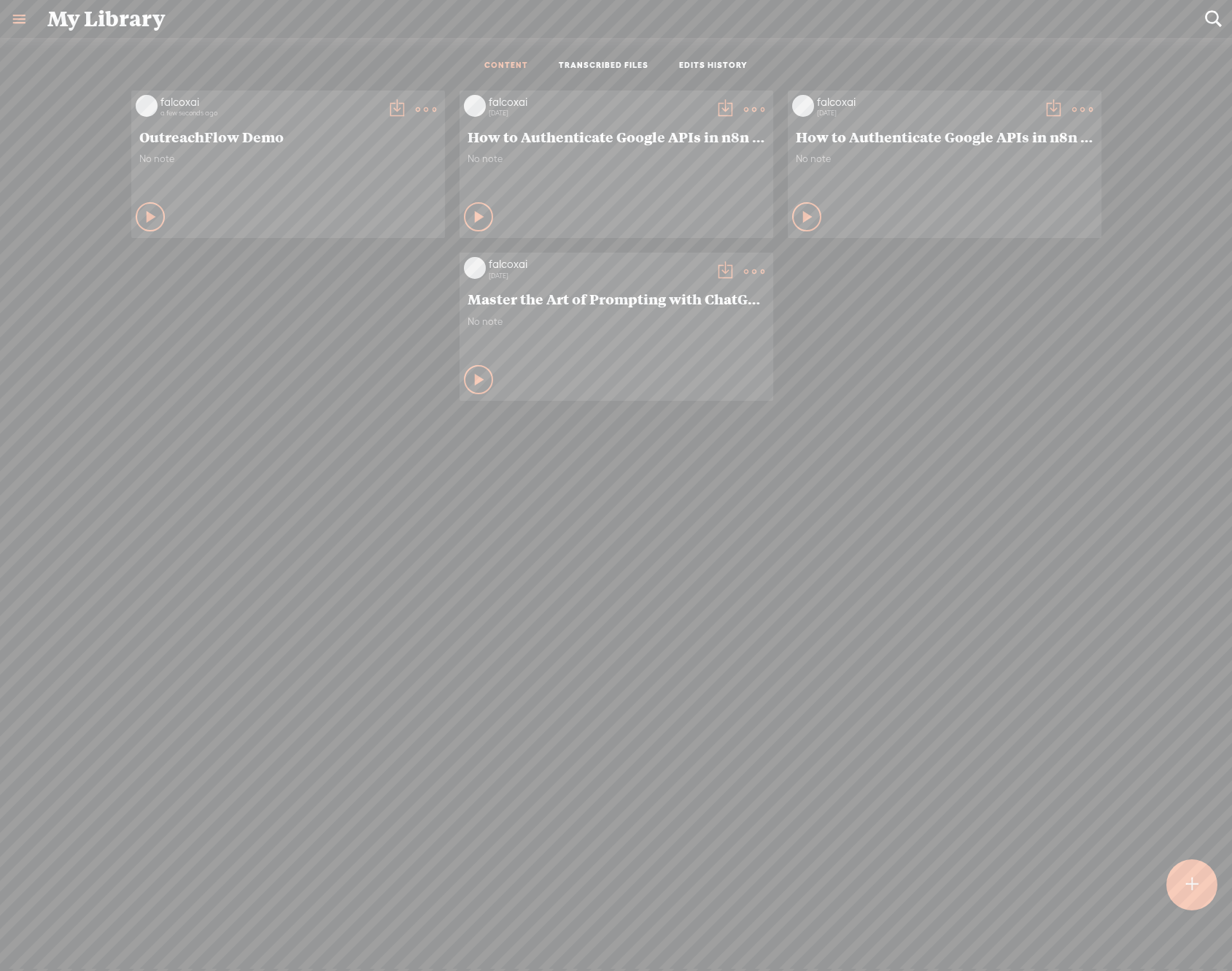
click at [416, 105] on t at bounding box center [426, 109] width 20 height 20
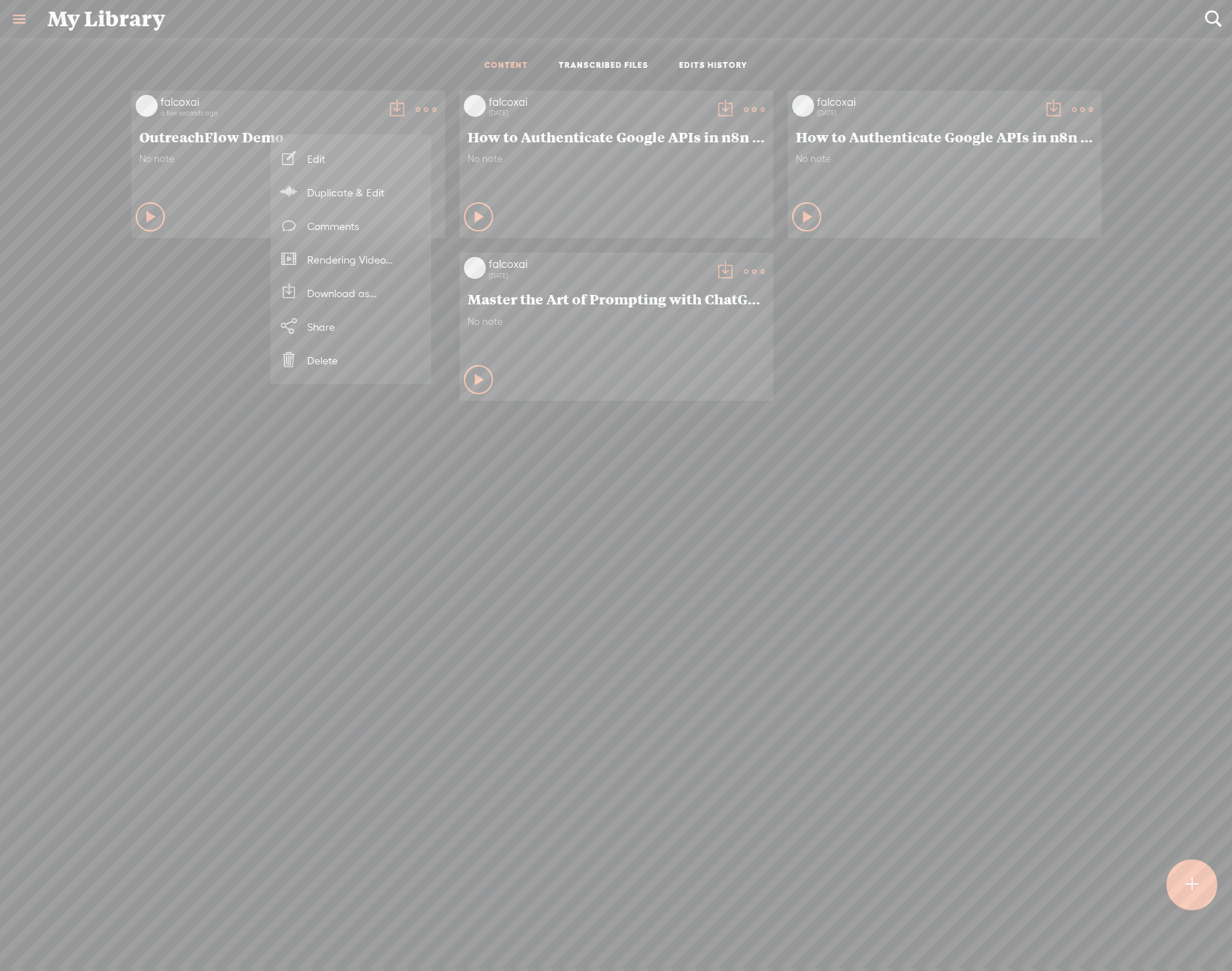
click at [354, 285] on link "Download as..." at bounding box center [350, 292] width 146 height 34
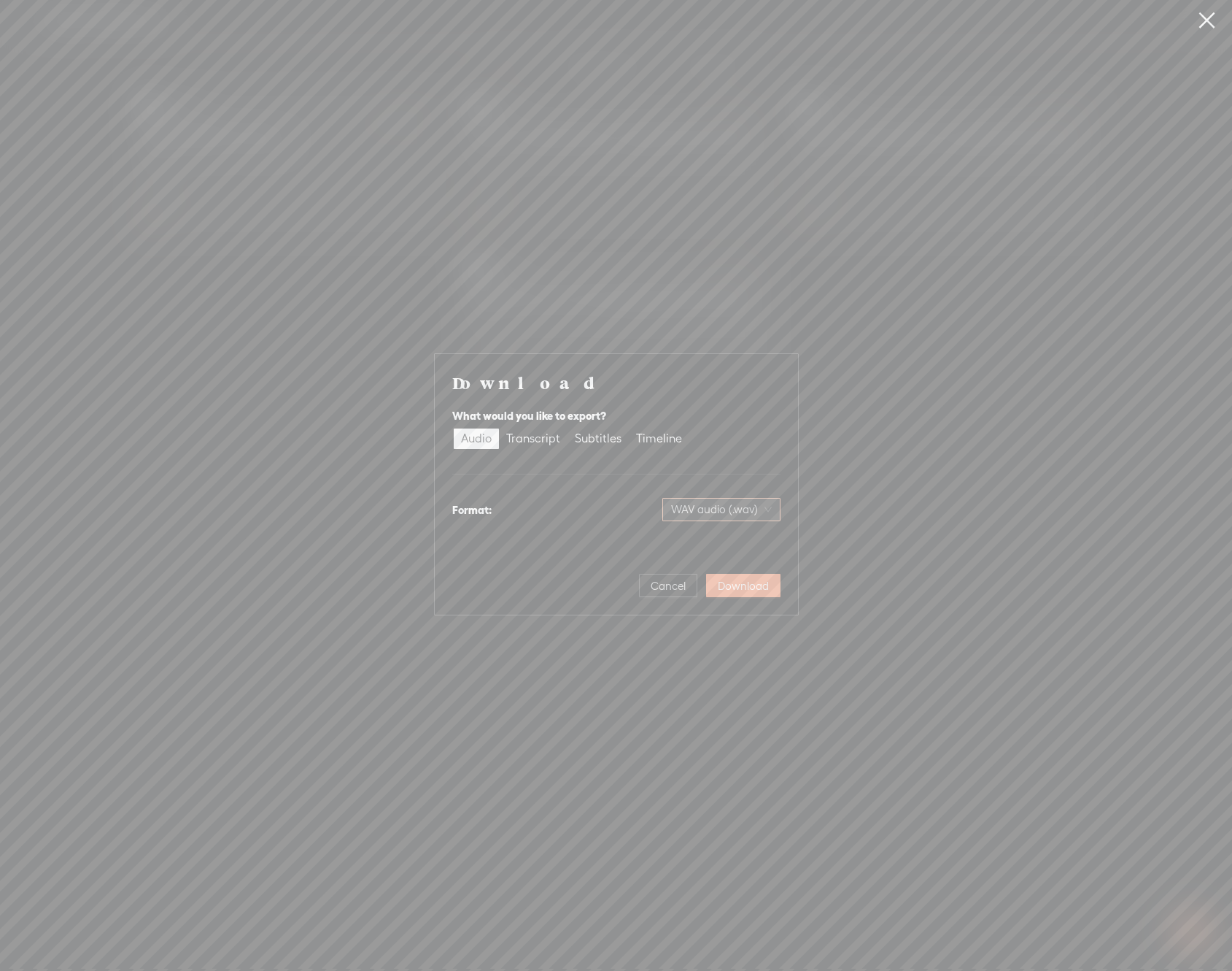
click at [730, 501] on span "WAV audio (.wav)" at bounding box center [721, 509] width 101 height 22
click at [640, 547] on div "MP3 audio (.mp3) Best for sharing, small file size WAV audio (.wav) Highest qua…" at bounding box center [708, 568] width 142 height 88
click at [609, 599] on div "Download What would you like to export? Audio Transcript Subtitles Timeline For…" at bounding box center [616, 485] width 363 height 262
click at [648, 588] on button "Cancel" at bounding box center [668, 585] width 58 height 23
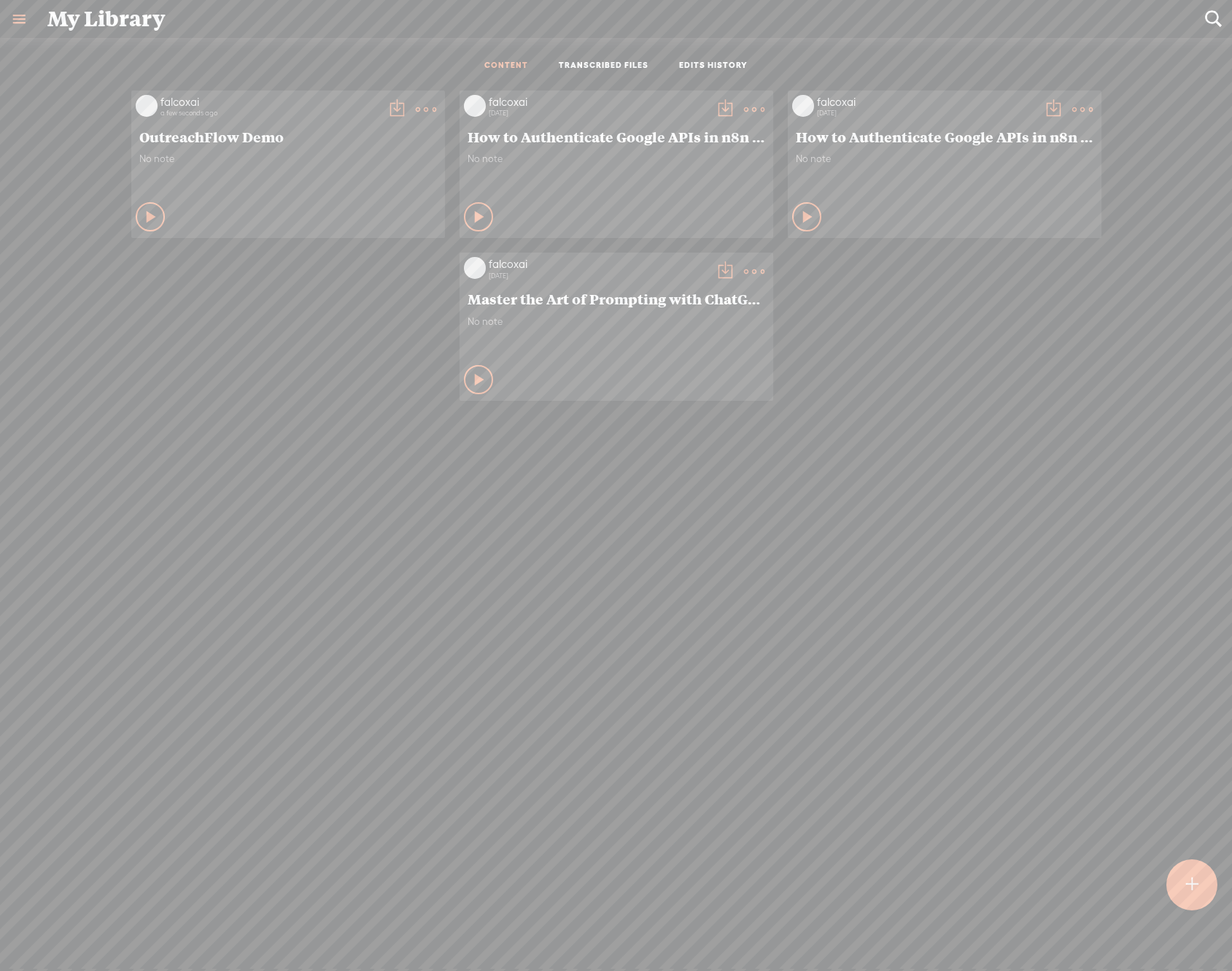
click at [389, 108] on t at bounding box center [397, 109] width 20 height 20
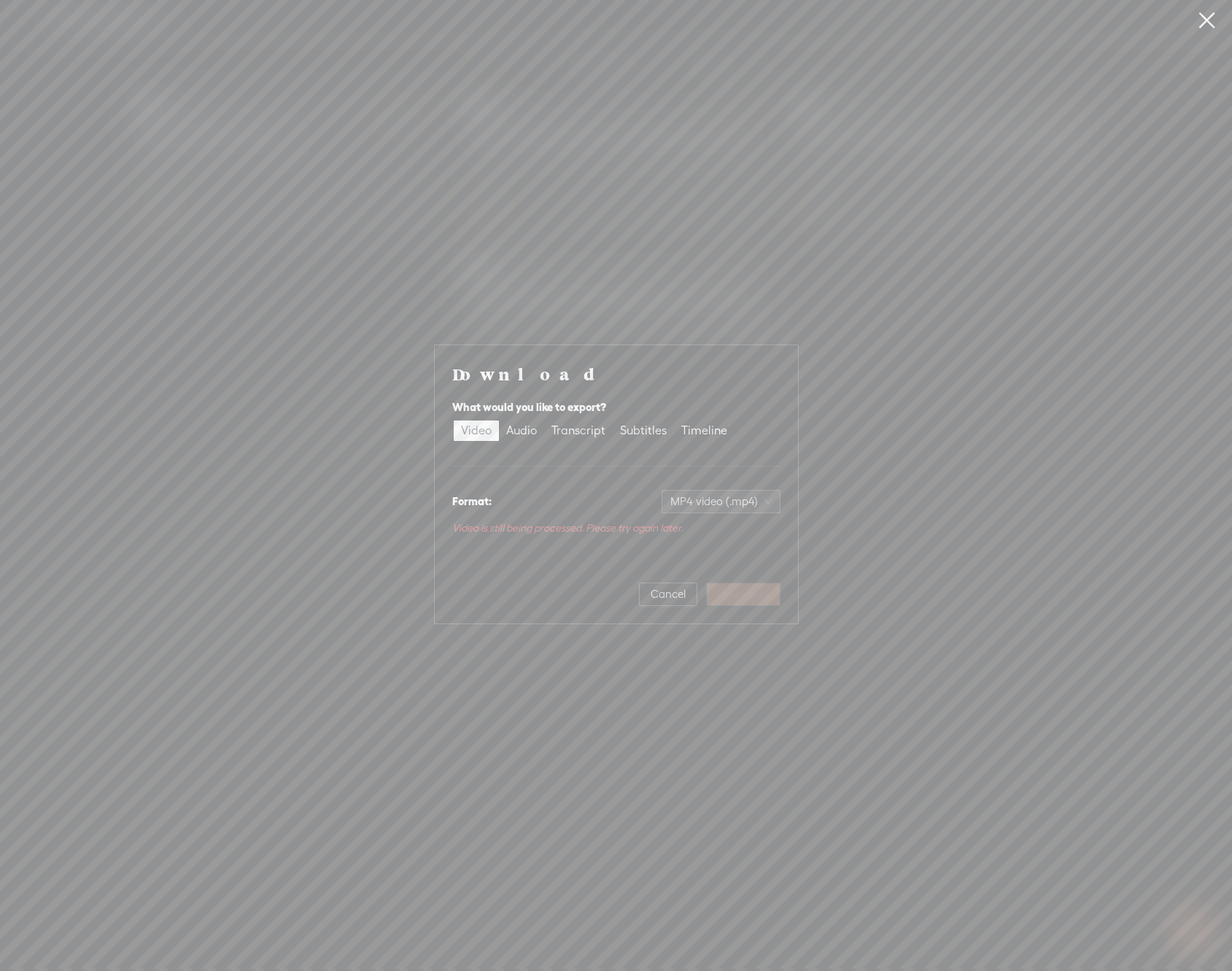
click at [301, 245] on div "Download What would you like to export? Video Audio Transcript Subtitles Timeli…" at bounding box center [616, 484] width 1232 height 969
click at [719, 505] on span "MP4 video (.mp4)" at bounding box center [721, 501] width 102 height 22
click at [654, 599] on span "Cancel" at bounding box center [668, 594] width 35 height 15
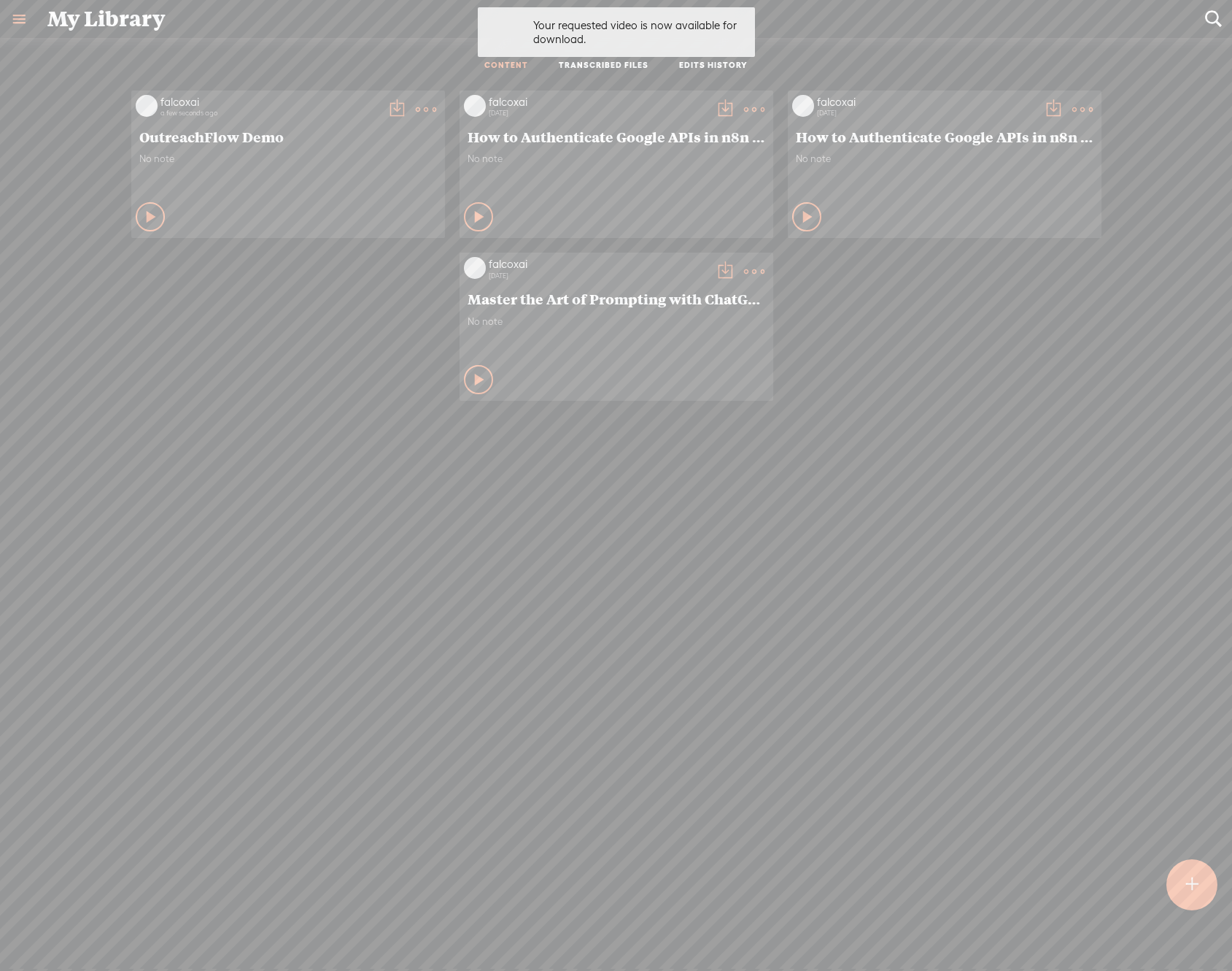
click at [387, 102] on t at bounding box center [397, 109] width 20 height 20
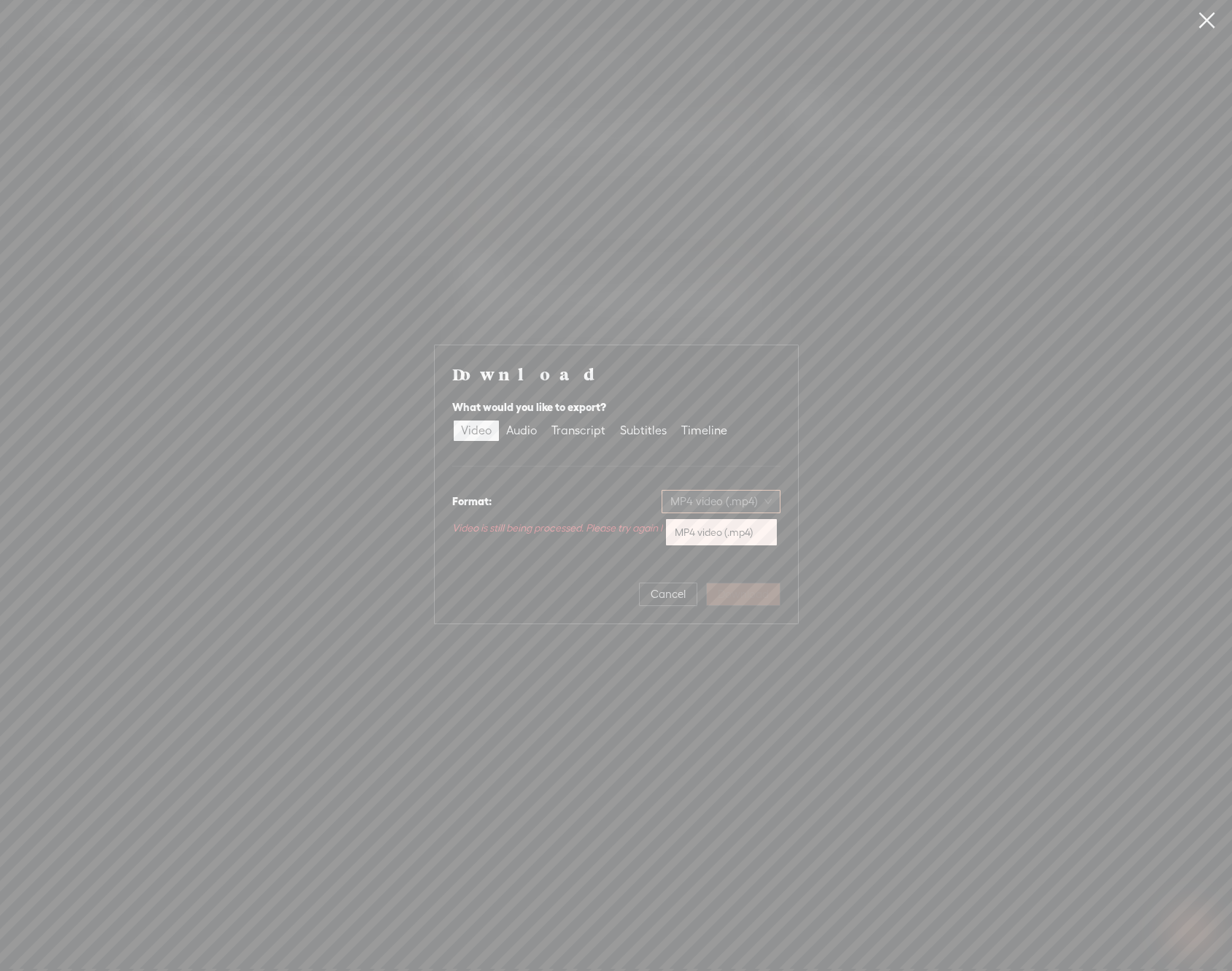
click at [719, 506] on span "MP4 video (.mp4)" at bounding box center [721, 501] width 102 height 22
click at [723, 502] on span "MP4 video (.mp4)" at bounding box center [721, 501] width 102 height 22
click at [673, 596] on span "Cancel" at bounding box center [668, 594] width 35 height 15
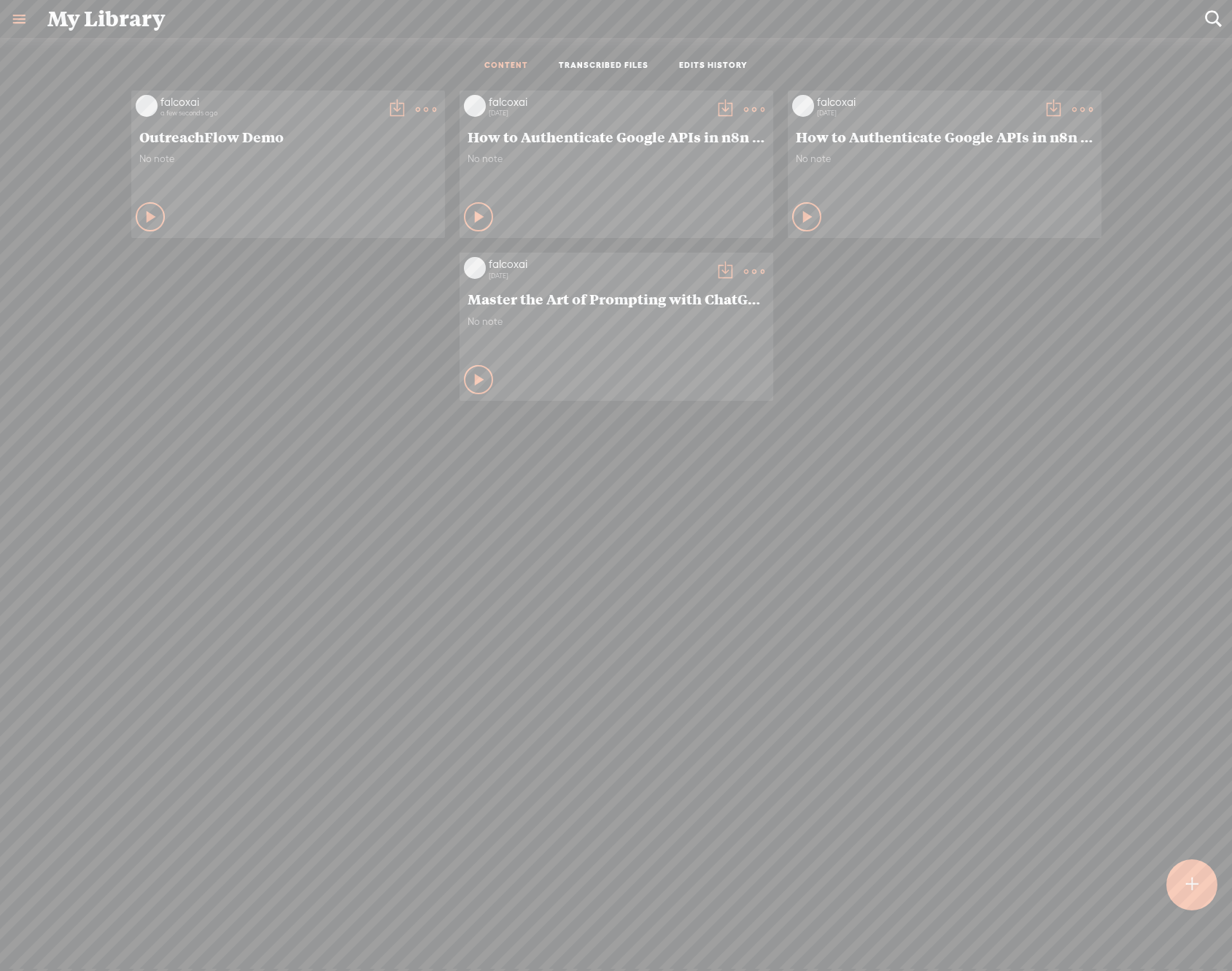
click at [387, 99] on t at bounding box center [397, 109] width 20 height 20
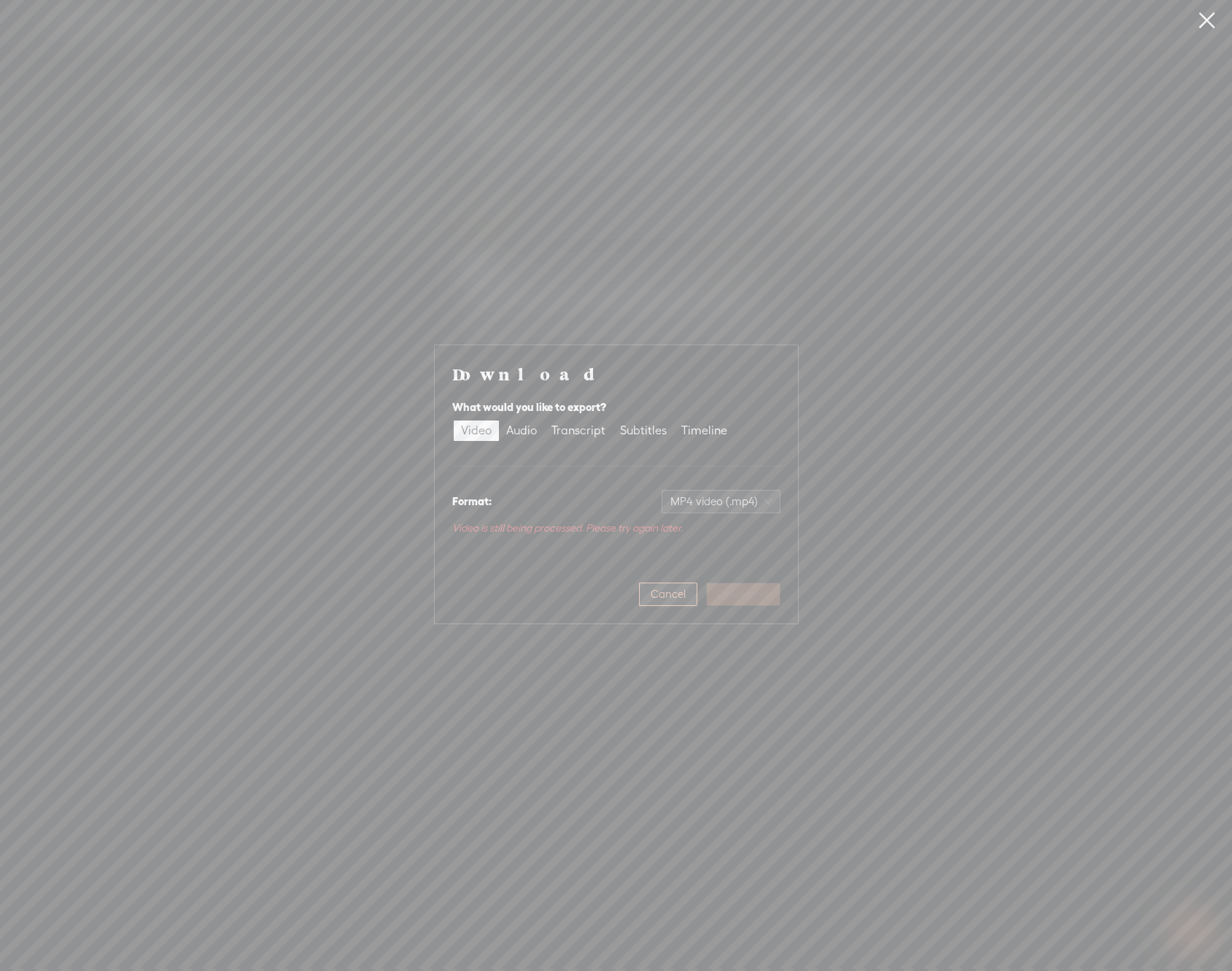
click at [666, 591] on span "Cancel" at bounding box center [668, 594] width 35 height 15
